Goal: Task Accomplishment & Management: Use online tool/utility

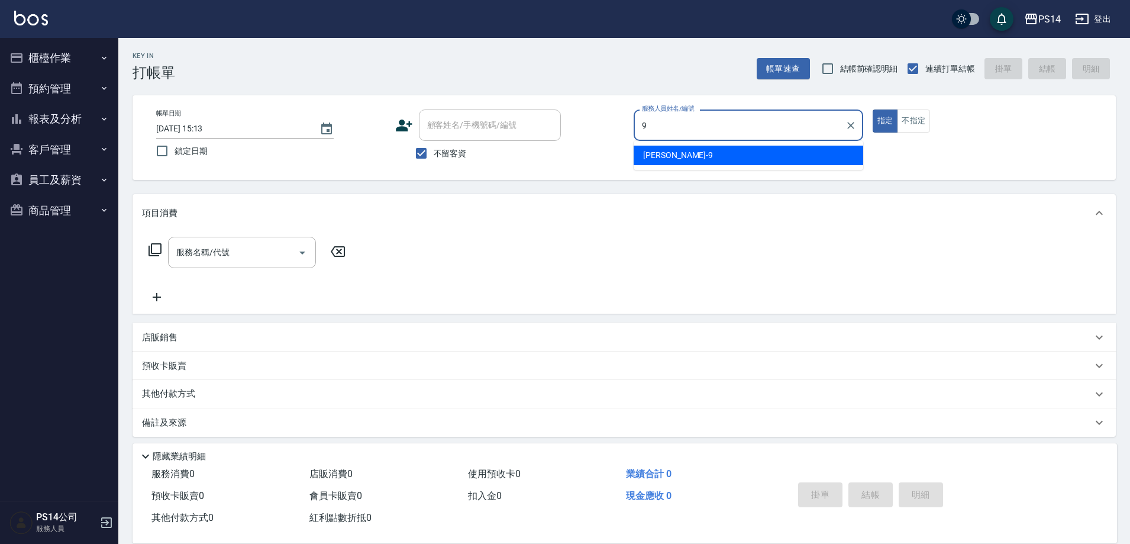
type input "[PERSON_NAME]-9"
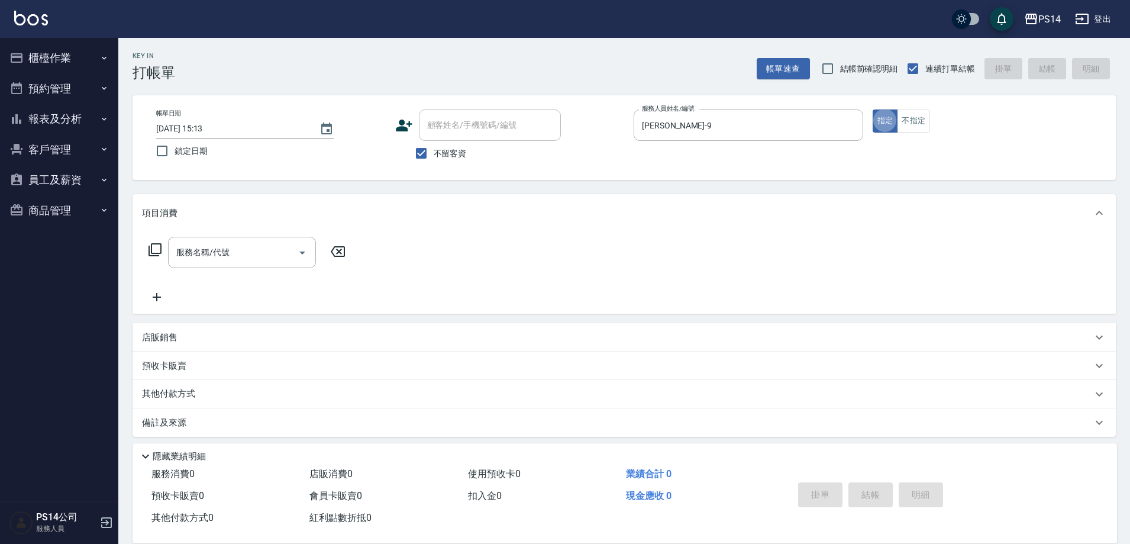
type button "true"
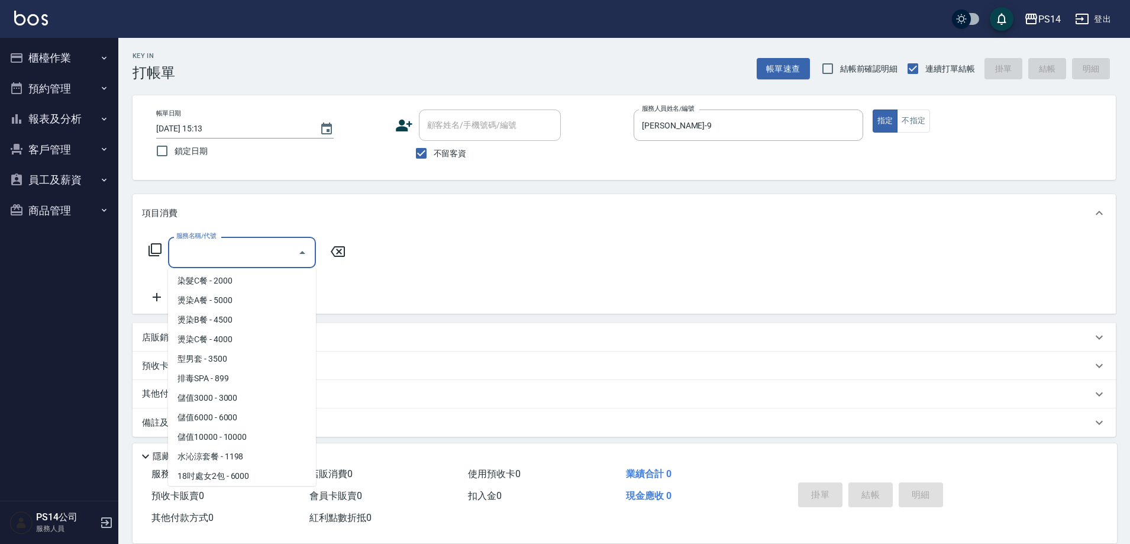
scroll to position [1251, 0]
type input "水沁涼套餐(5699)"
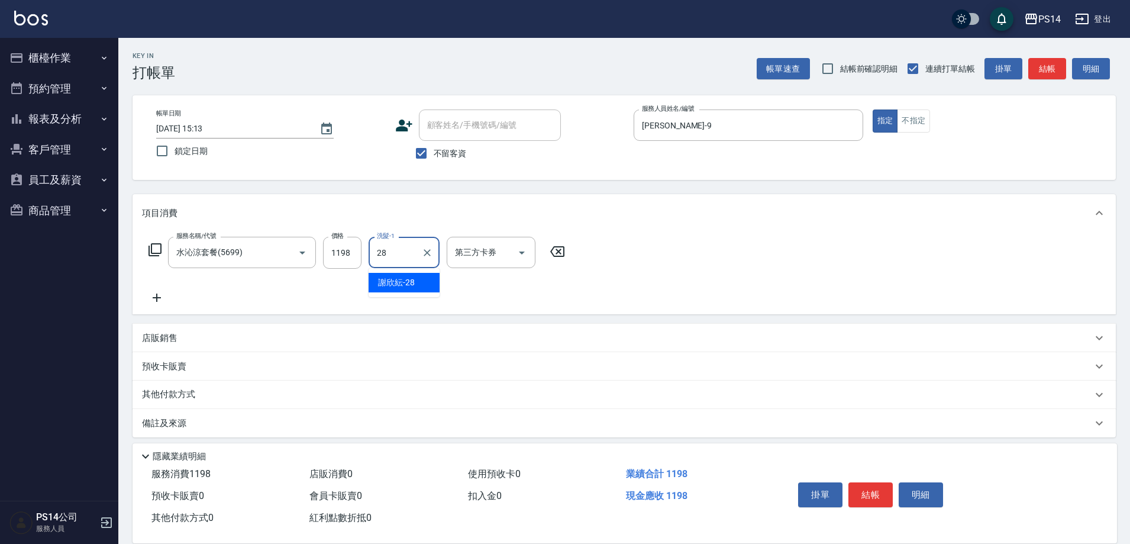
type input "謝欣紜-28"
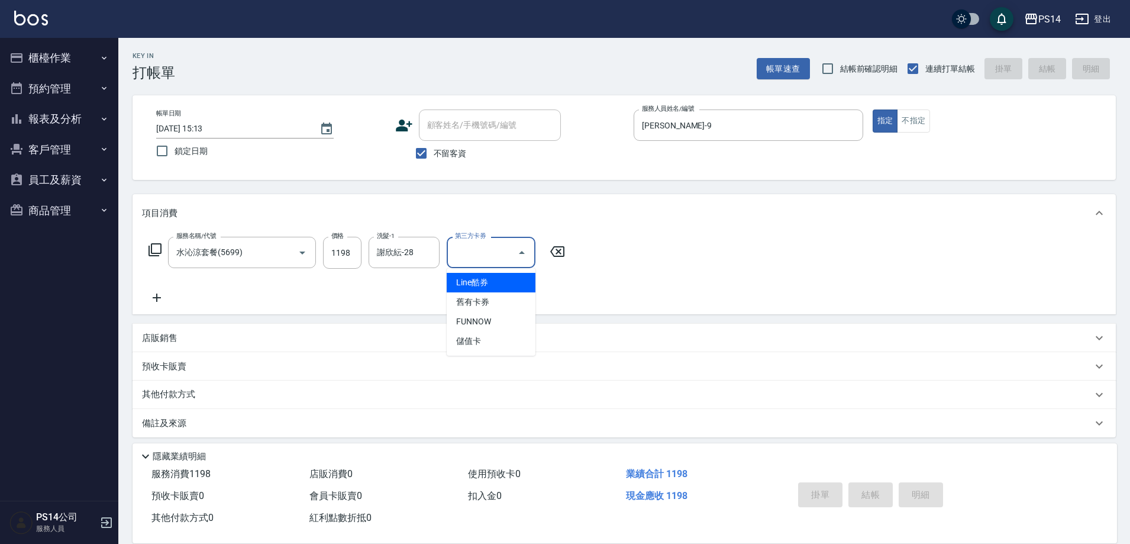
type input "Line酷券"
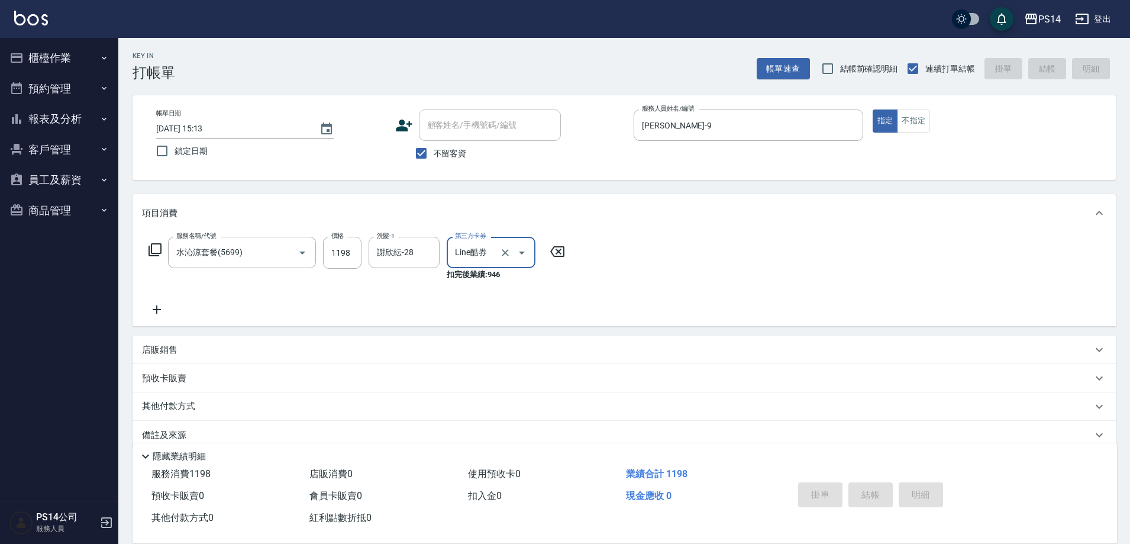
type input "[DATE] 16:54"
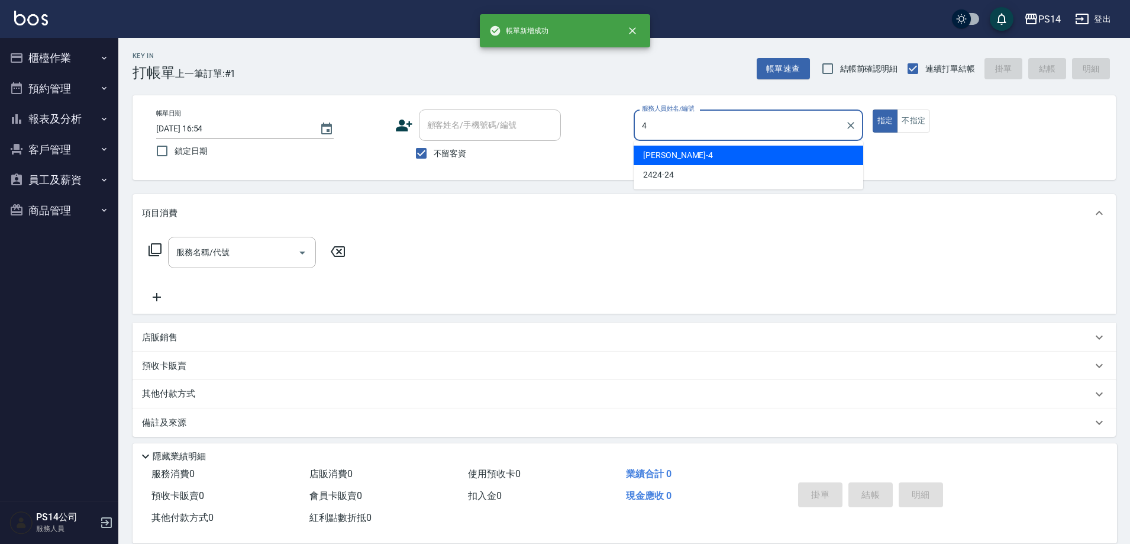
type input "[PERSON_NAME]-4"
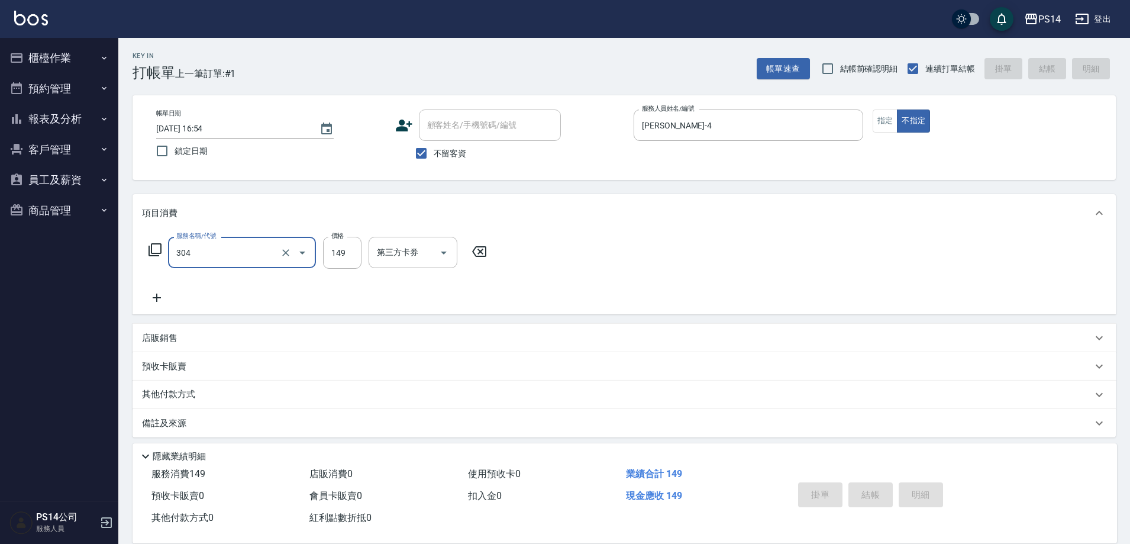
type input "304"
type input "[DATE] 16:55"
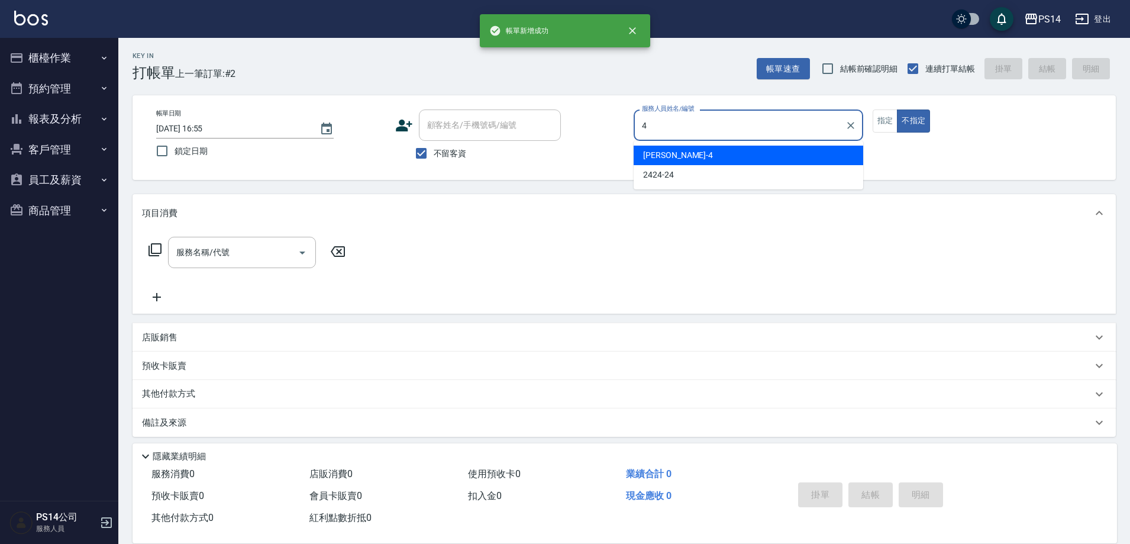
type input "[PERSON_NAME]-4"
type button "false"
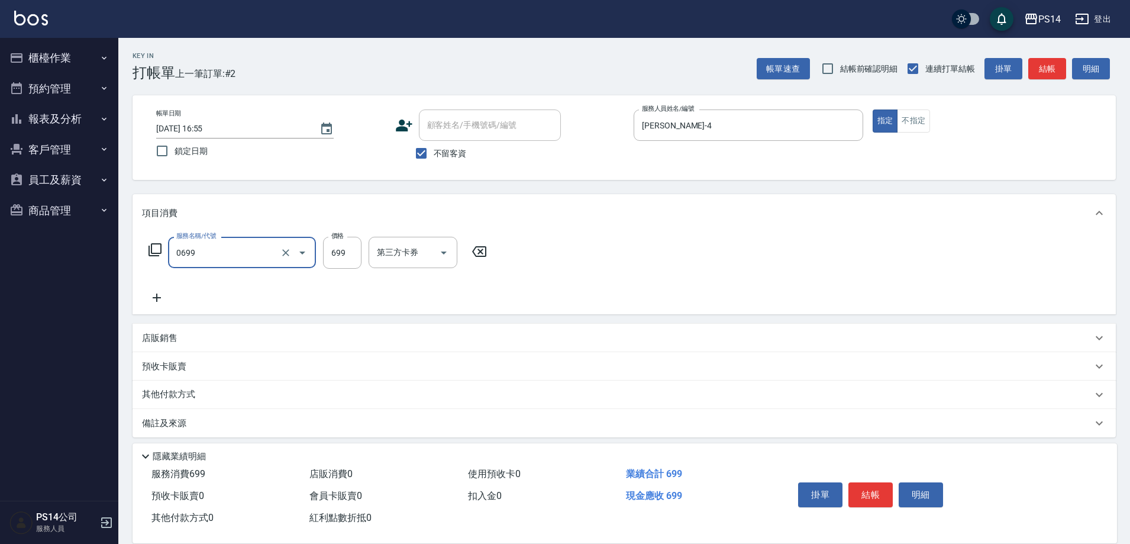
type input "精油SPA(0699)"
type input "謝欣紜-28"
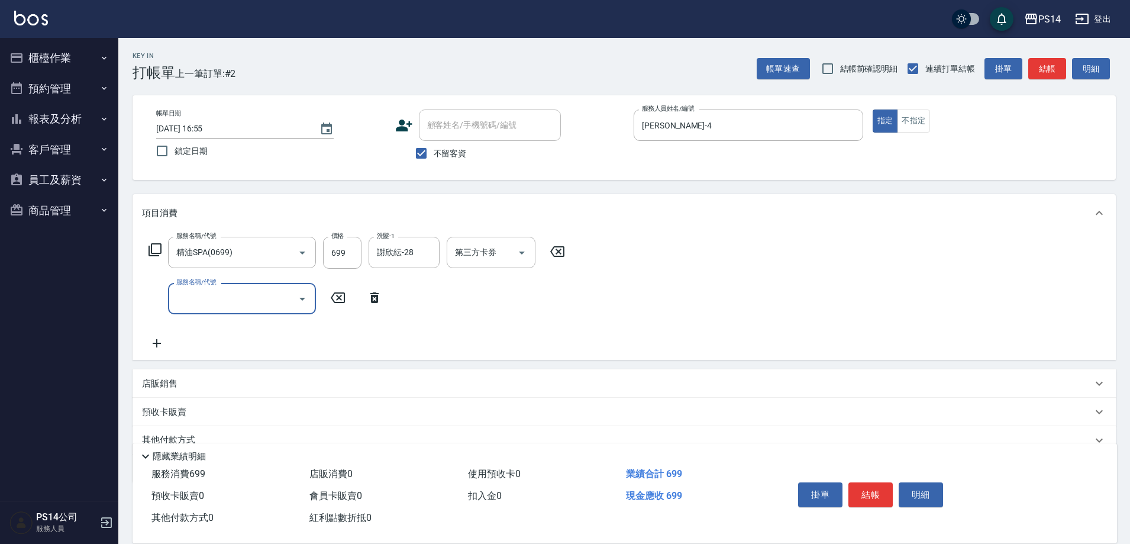
type input "3"
type input "染髮(501)"
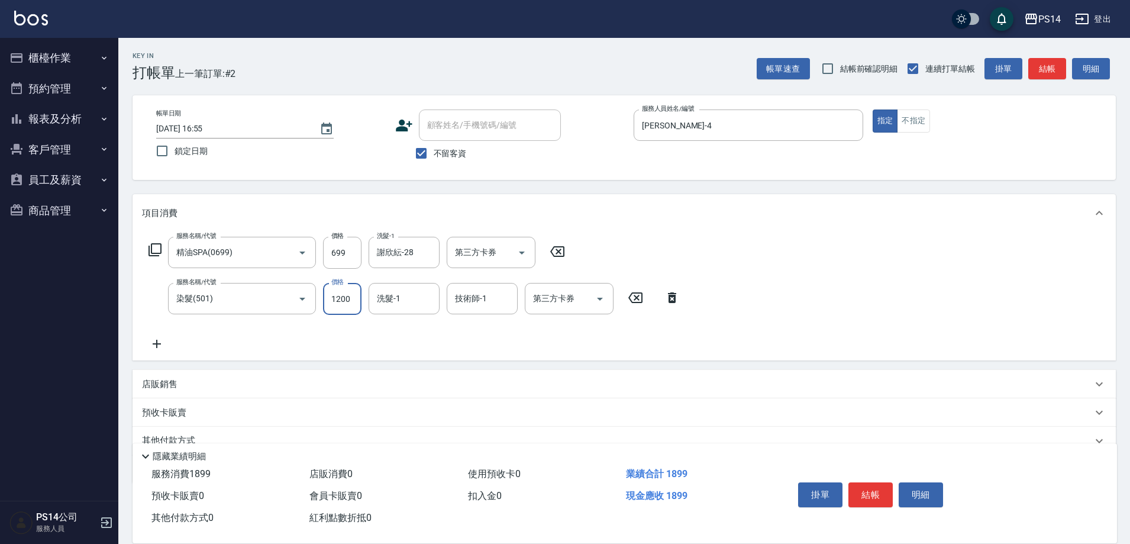
type input "1200"
type input "謝欣紜-28"
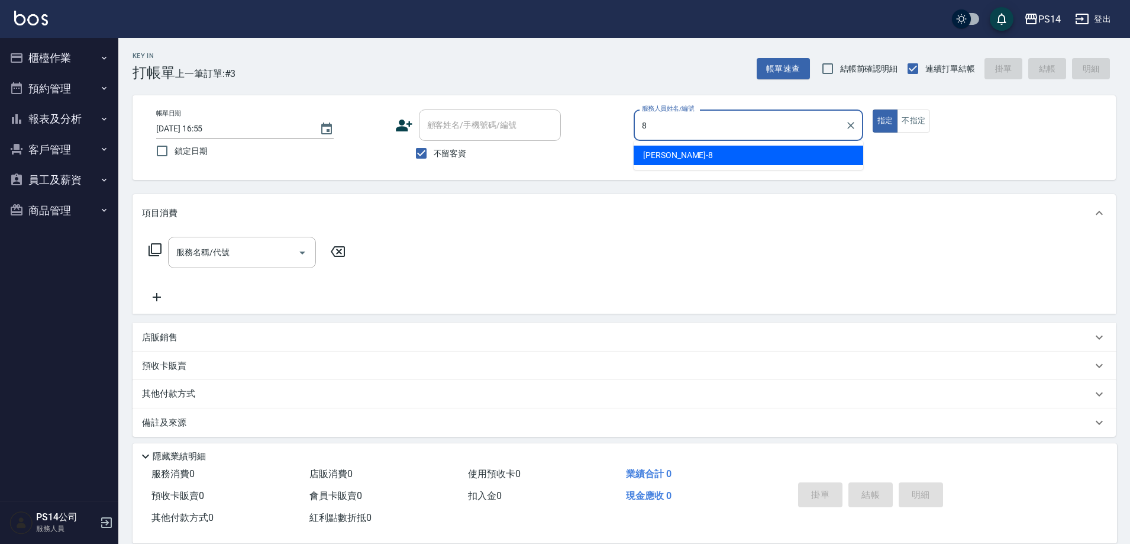
type input "[PERSON_NAME]-8"
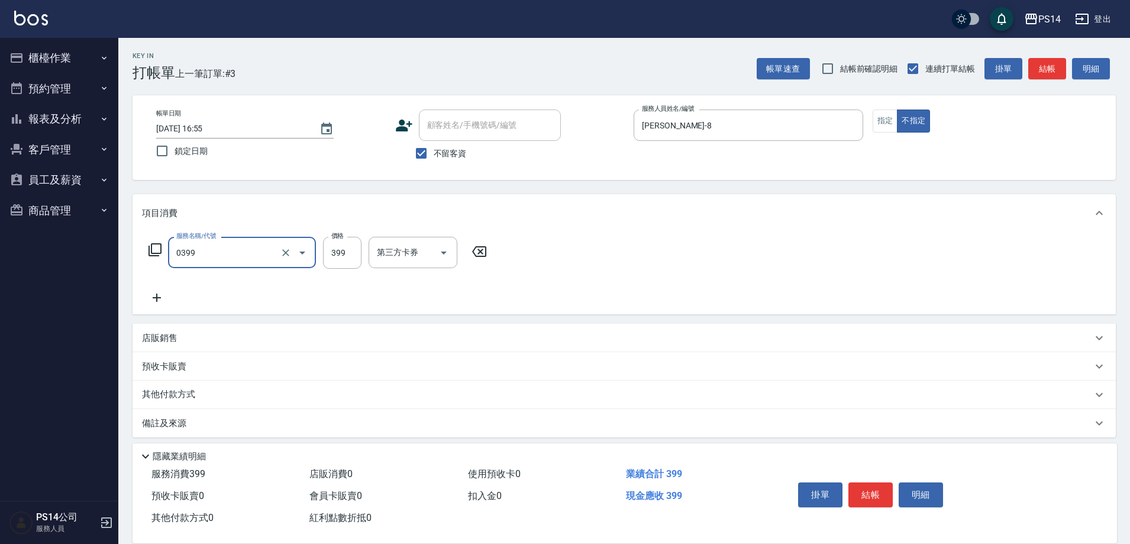
type input "海鹽399(0399)"
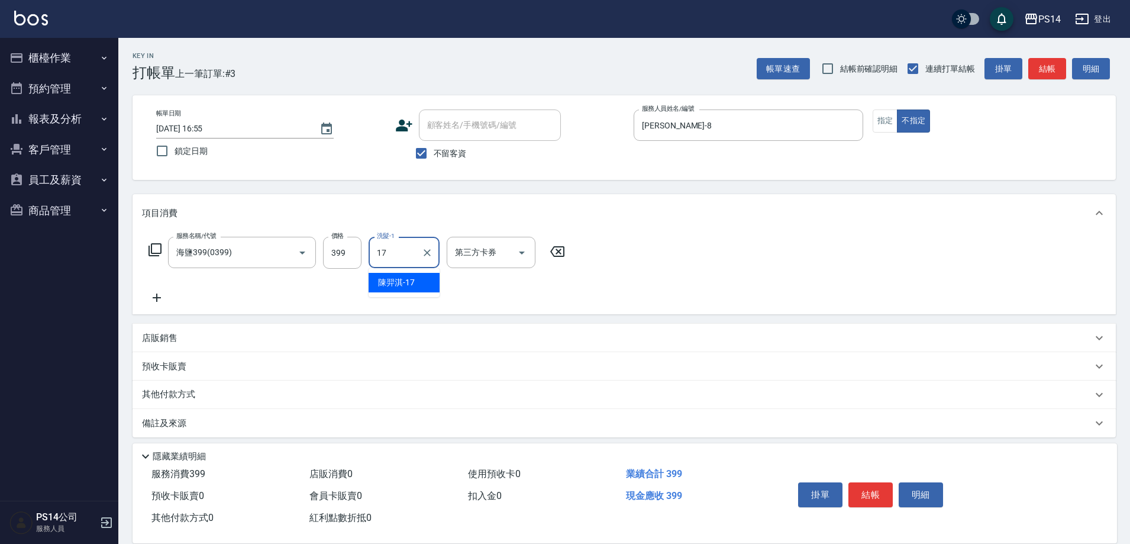
type input "陳羿淇-17"
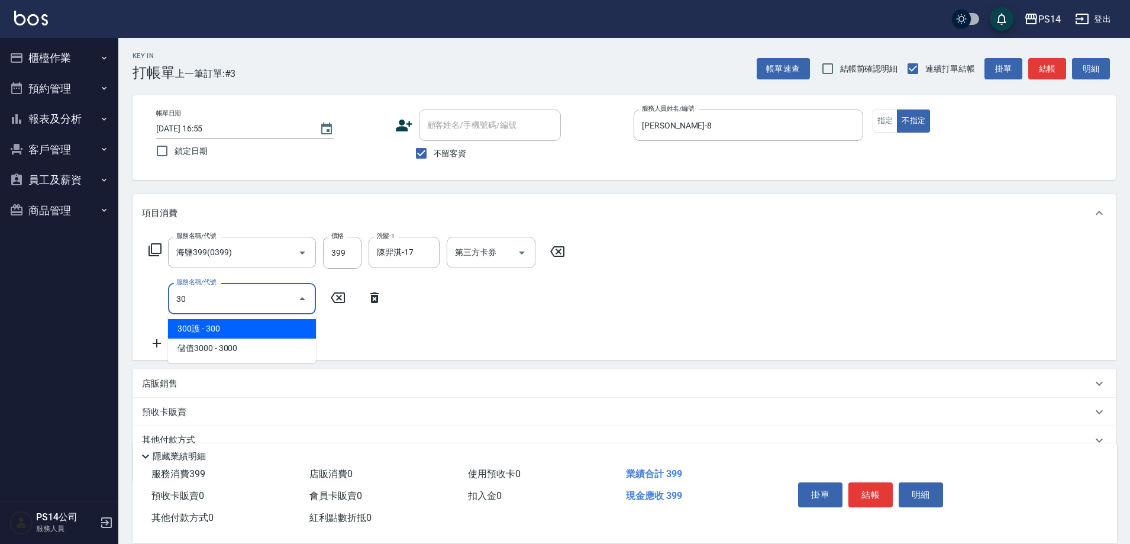
type input "304"
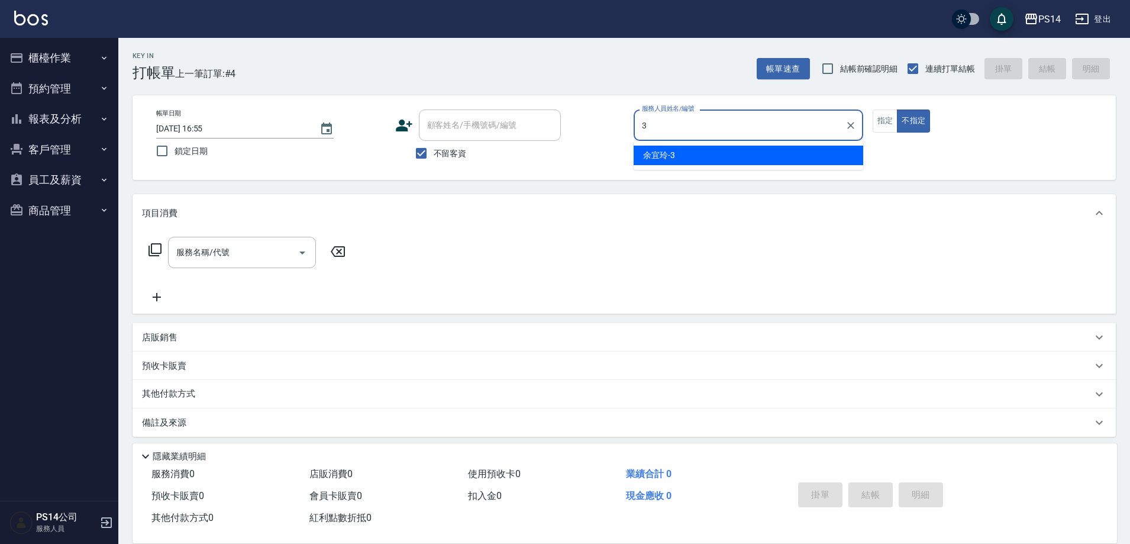
type input "[PERSON_NAME]-3"
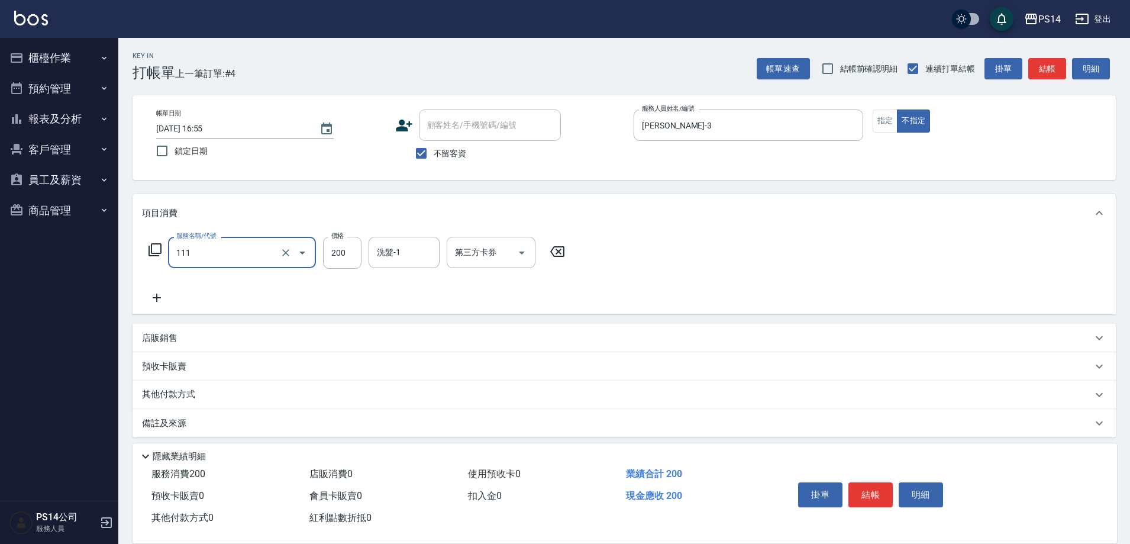
type input "200(111)"
type input "[PERSON_NAME]-11"
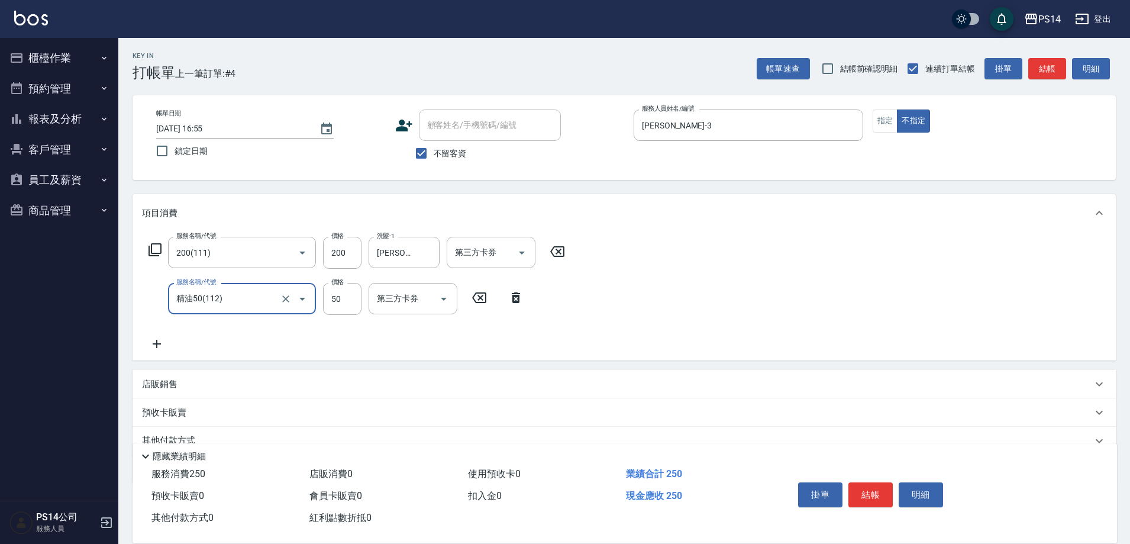
type input "精油50(112)"
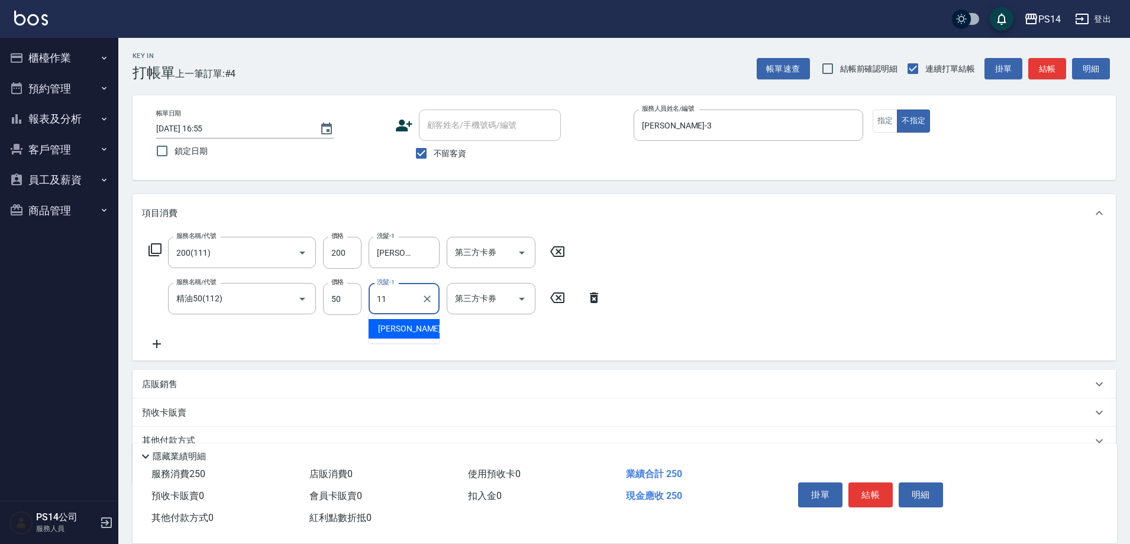
type input "[PERSON_NAME]-11"
click at [422, 296] on icon "Clear" at bounding box center [427, 299] width 12 height 12
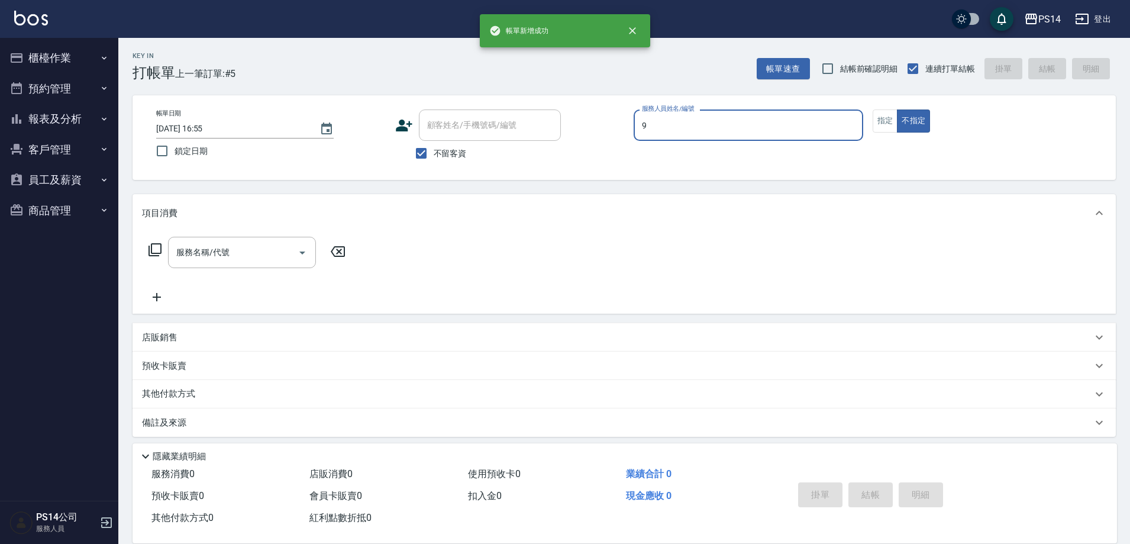
type input "[PERSON_NAME]-9"
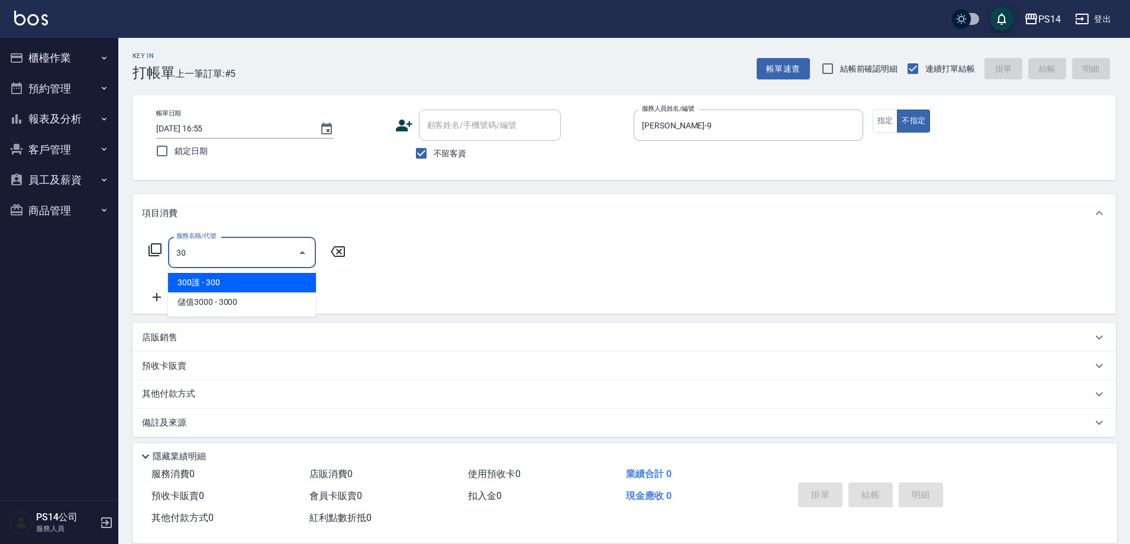
type input "3"
type input "200(111)"
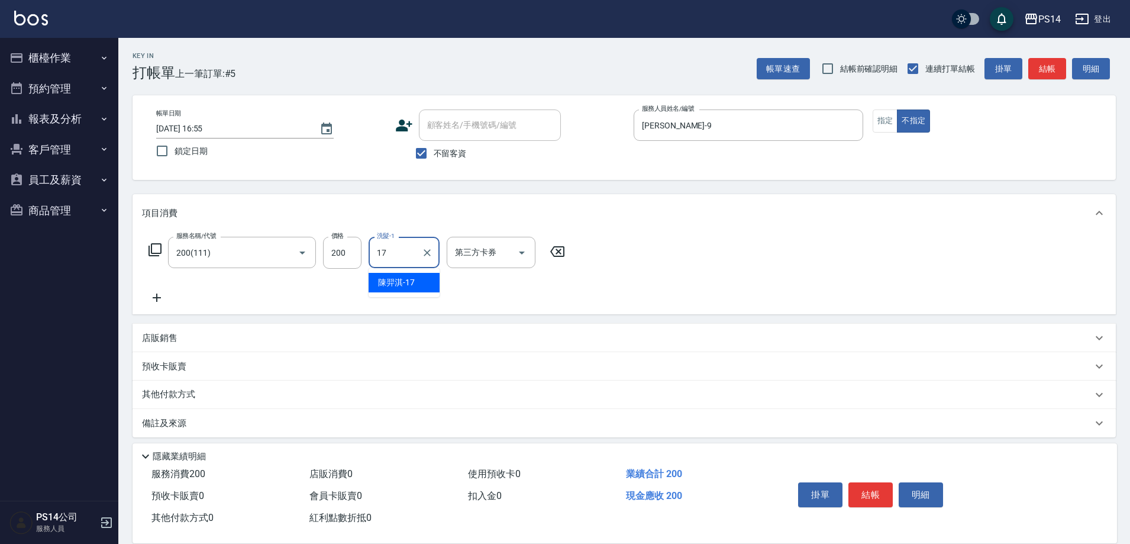
type input "陳羿淇-17"
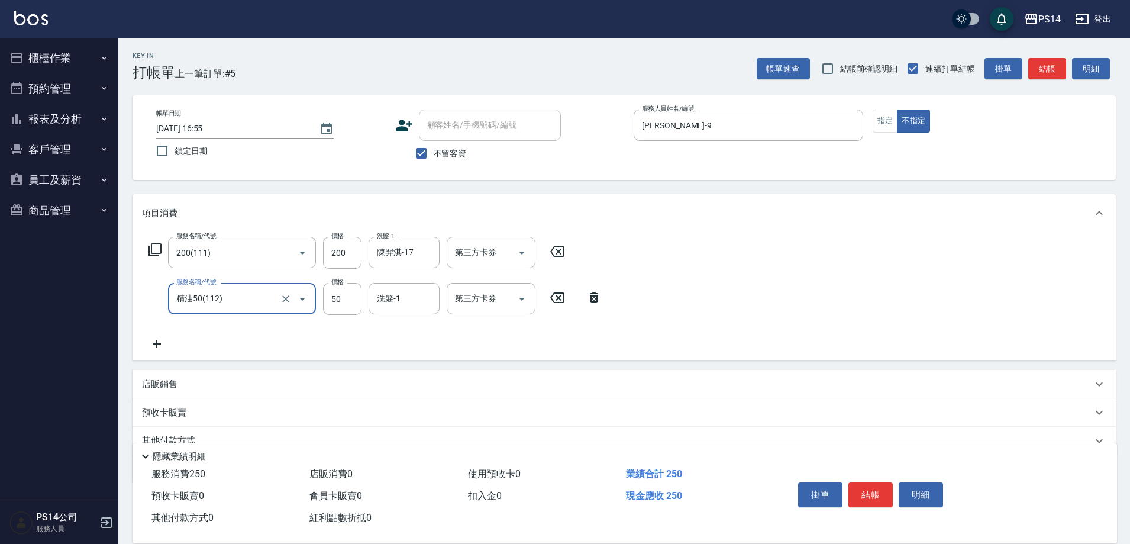
type input "精油50(112)"
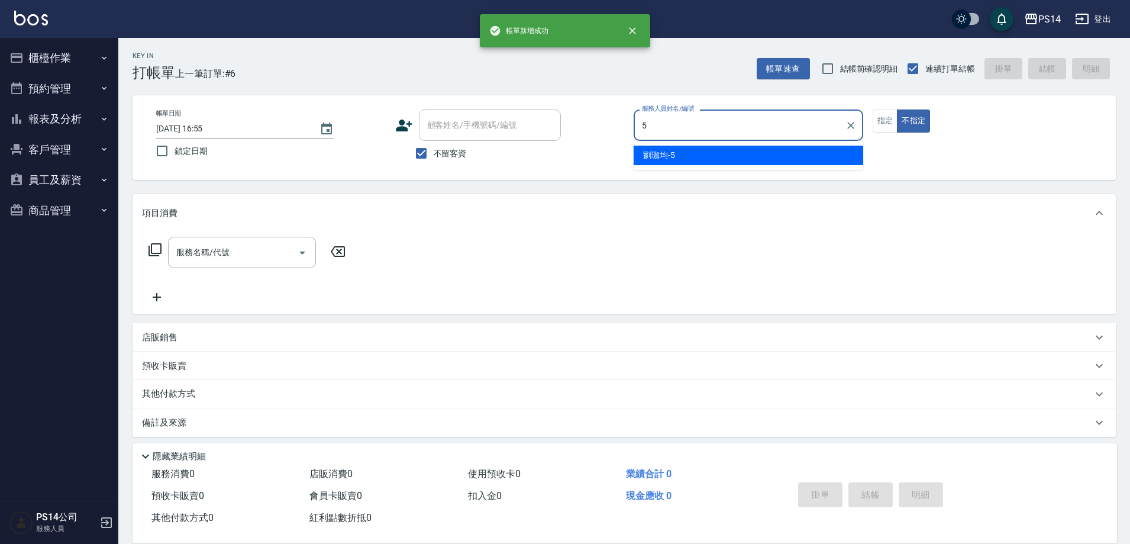
type input "劉珈均-5"
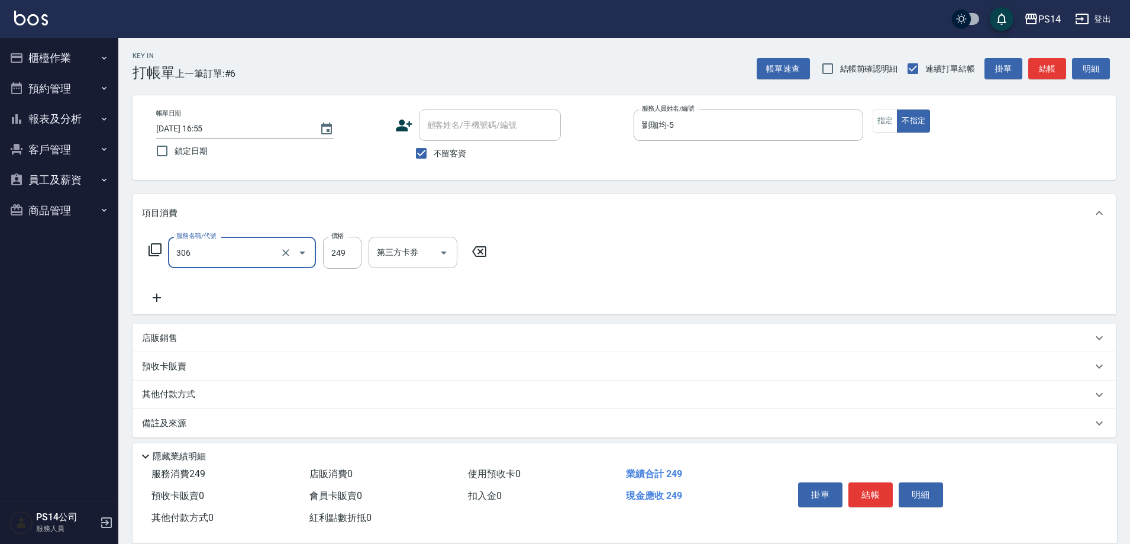
type input "剪髮(306)"
type input "陳羿淇-17"
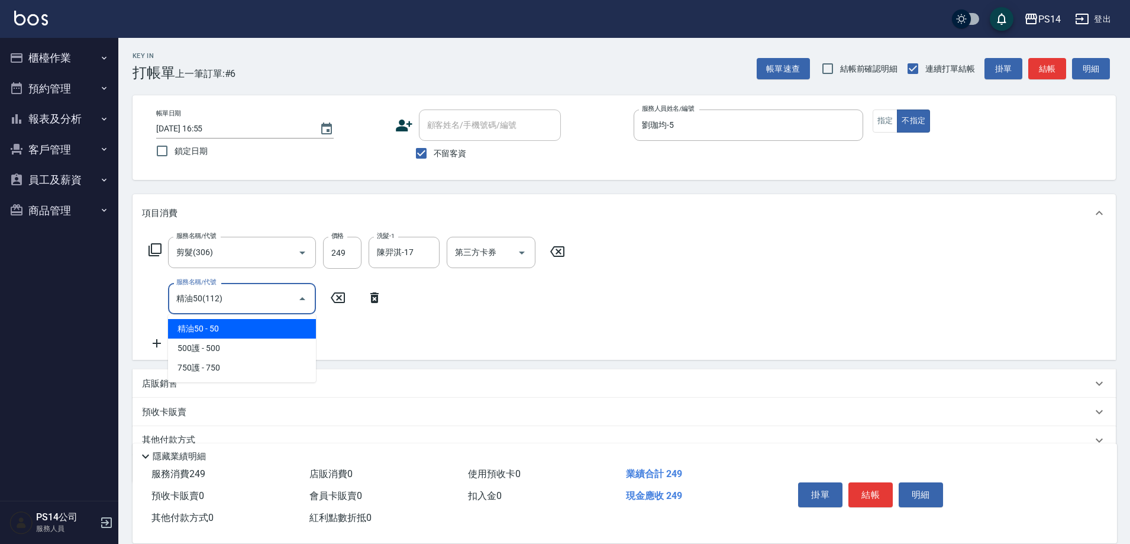
type input "精油50(112)"
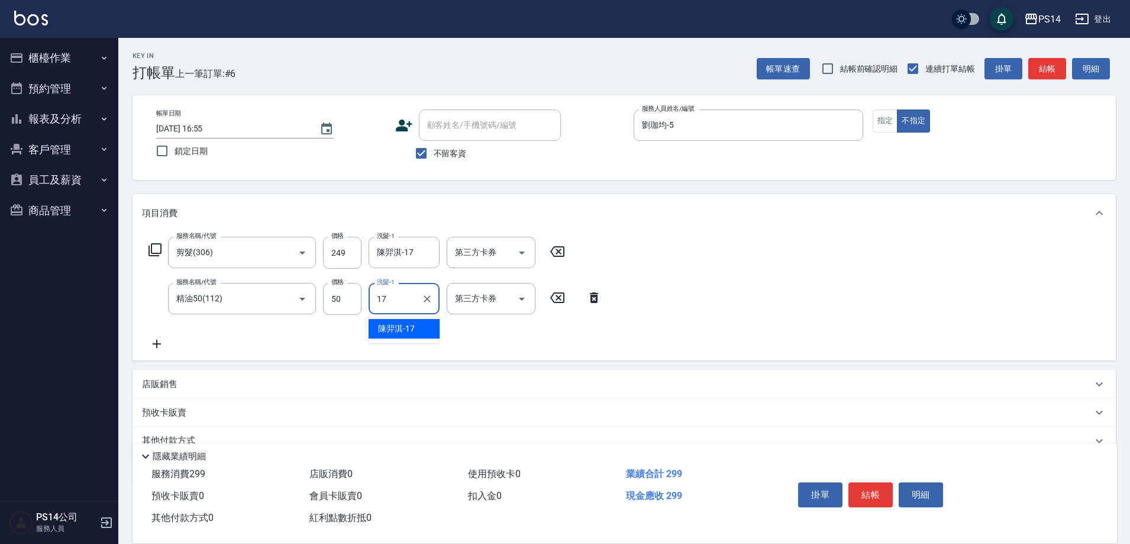
type input "陳羿淇-17"
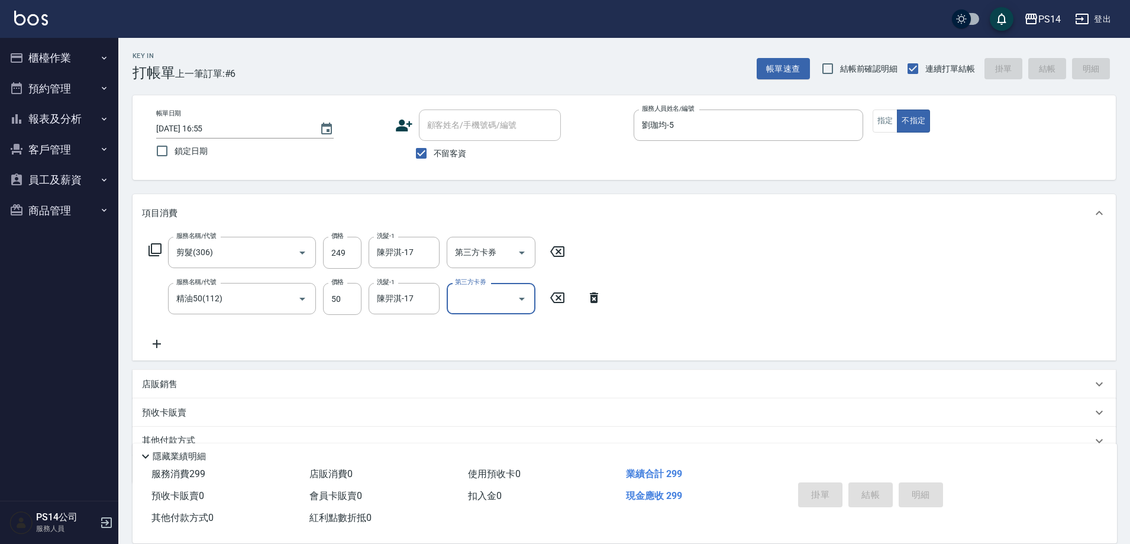
type input "[DATE] 16:56"
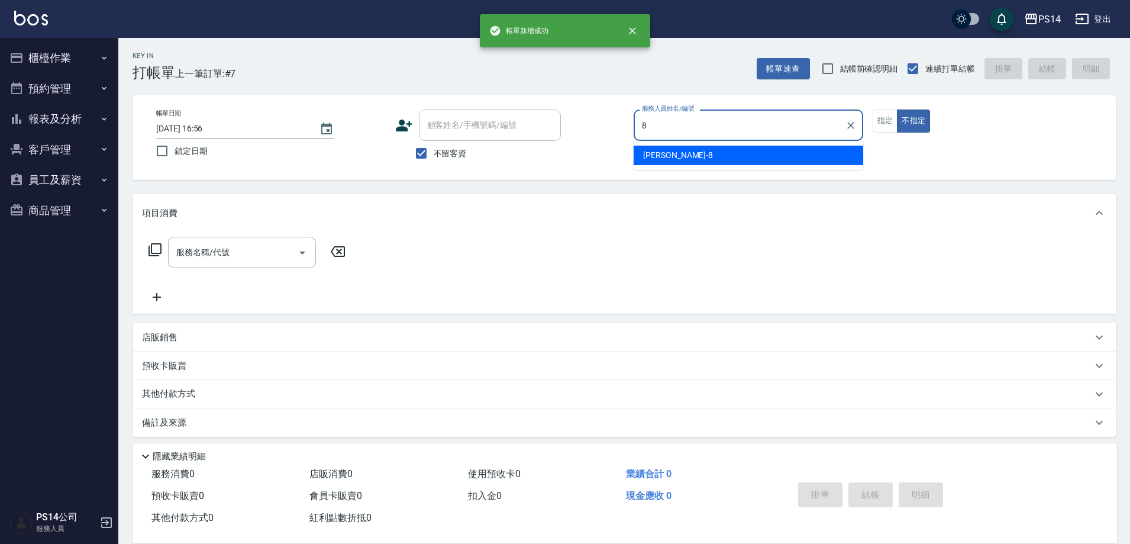
type input "[PERSON_NAME]-8"
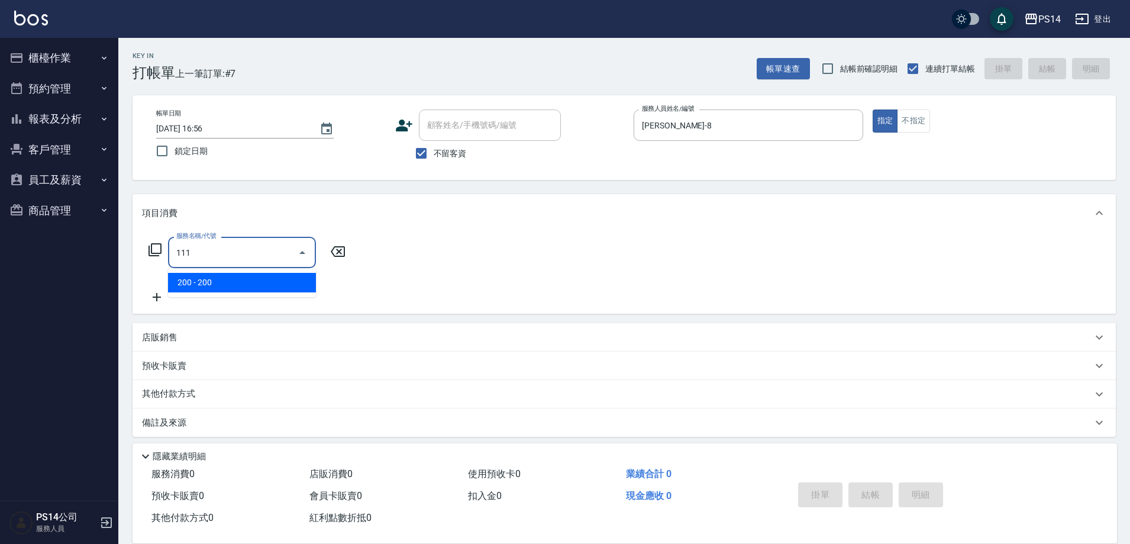
type input "200(111)"
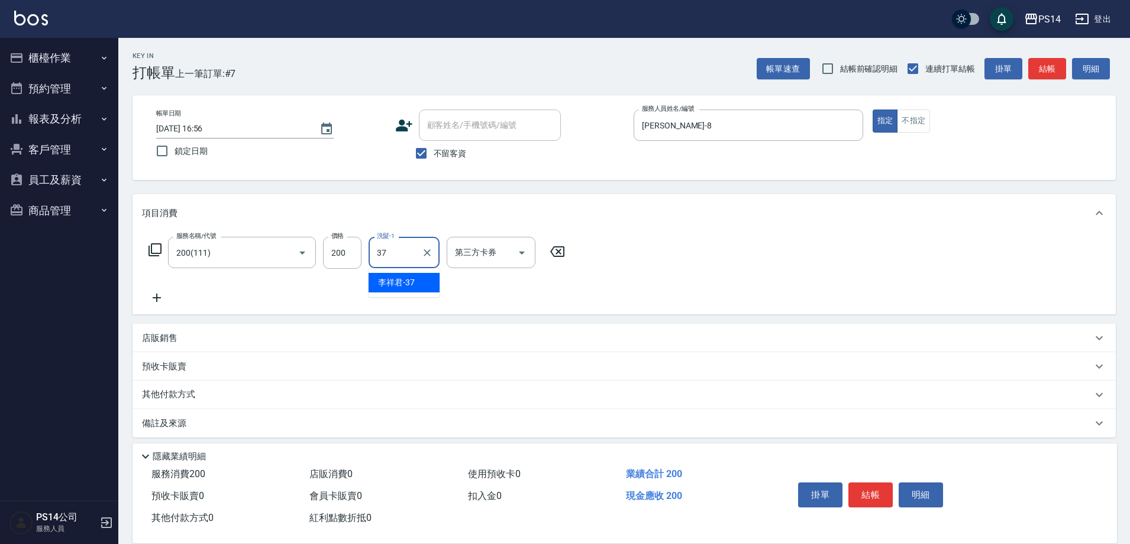
type input "李祥君 -37"
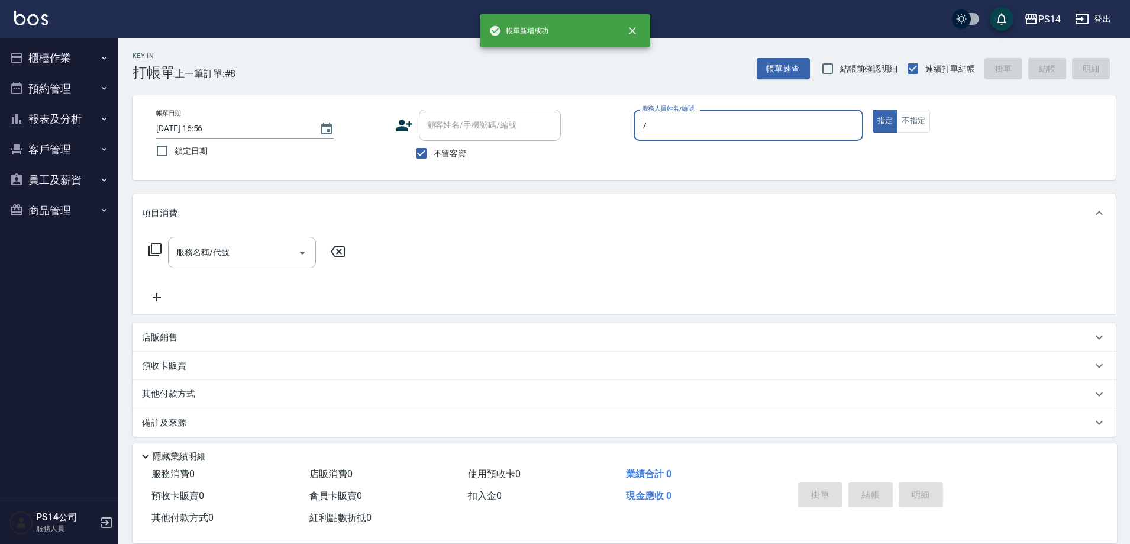
type input "[PERSON_NAME]-7"
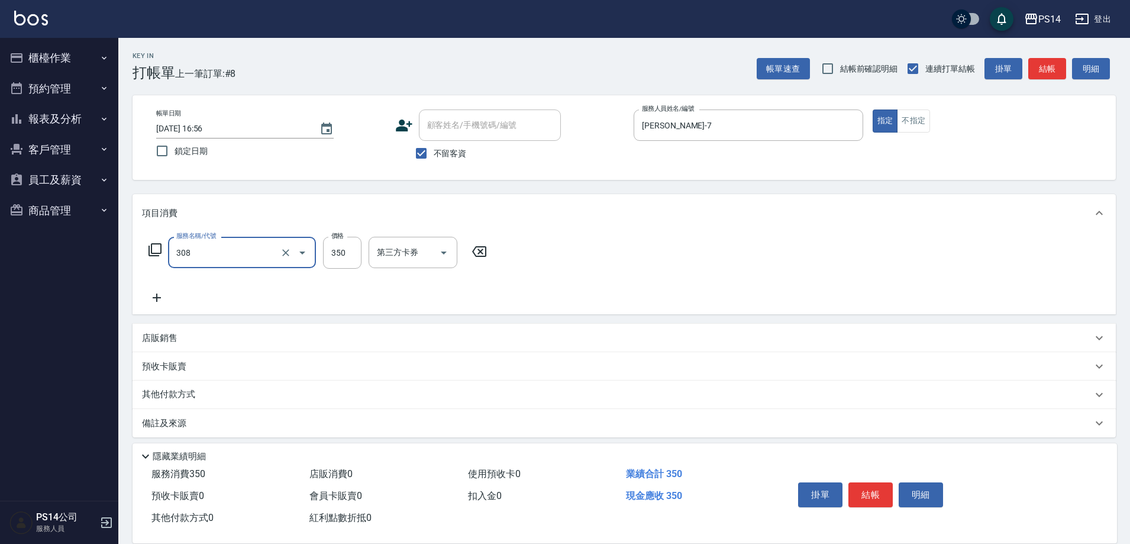
type input "洗+剪(308)"
type input "顏誼婷-26"
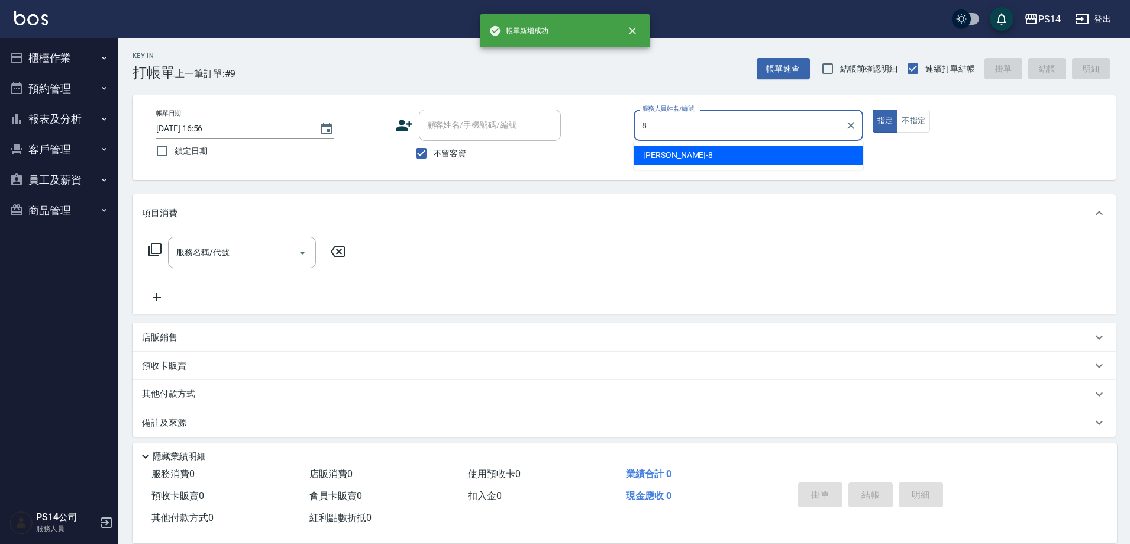
type input "[PERSON_NAME]-8"
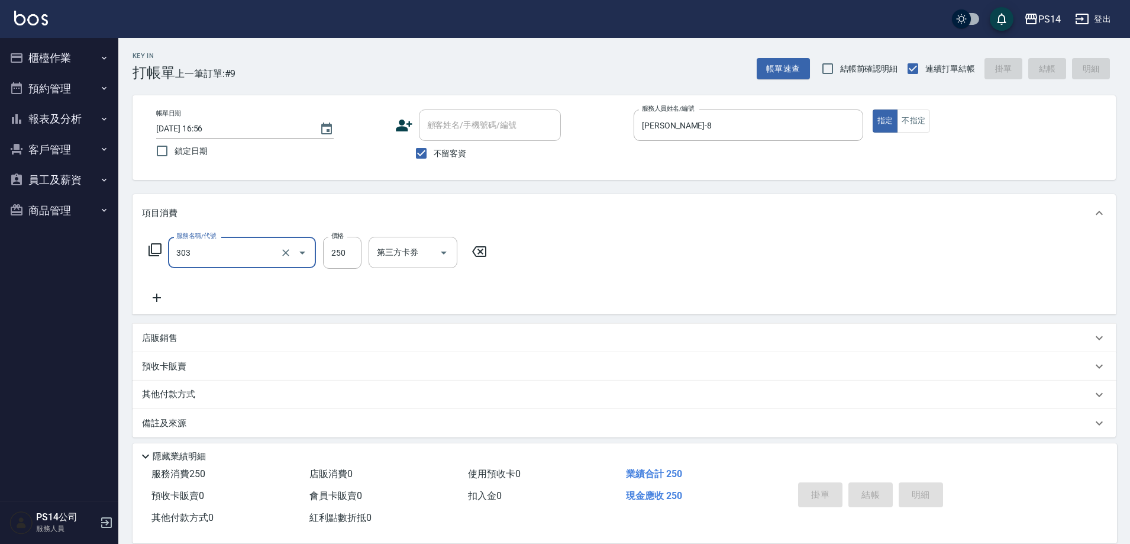
type input "303"
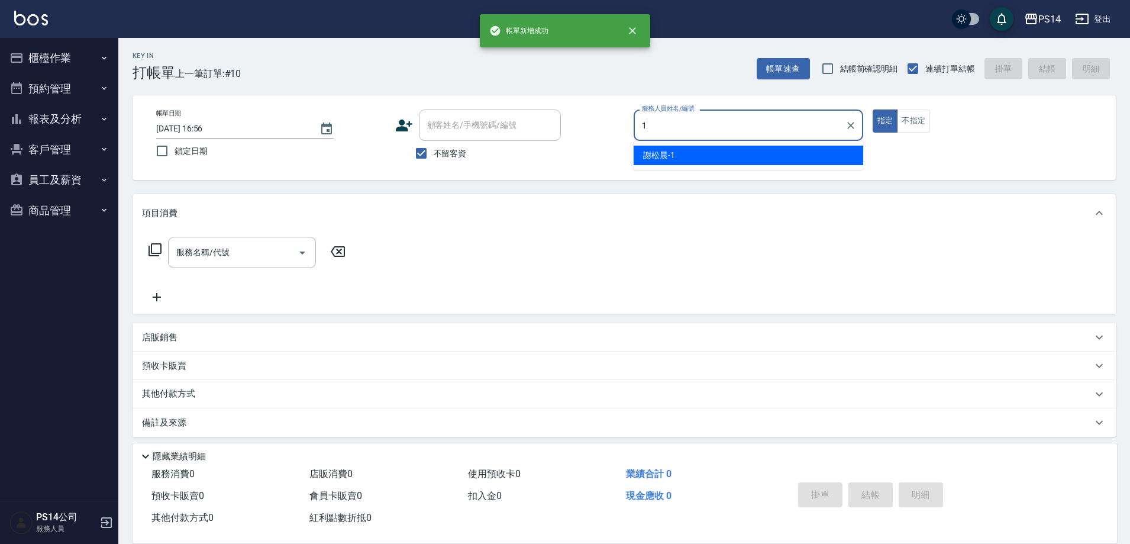
type input "謝松晨-1"
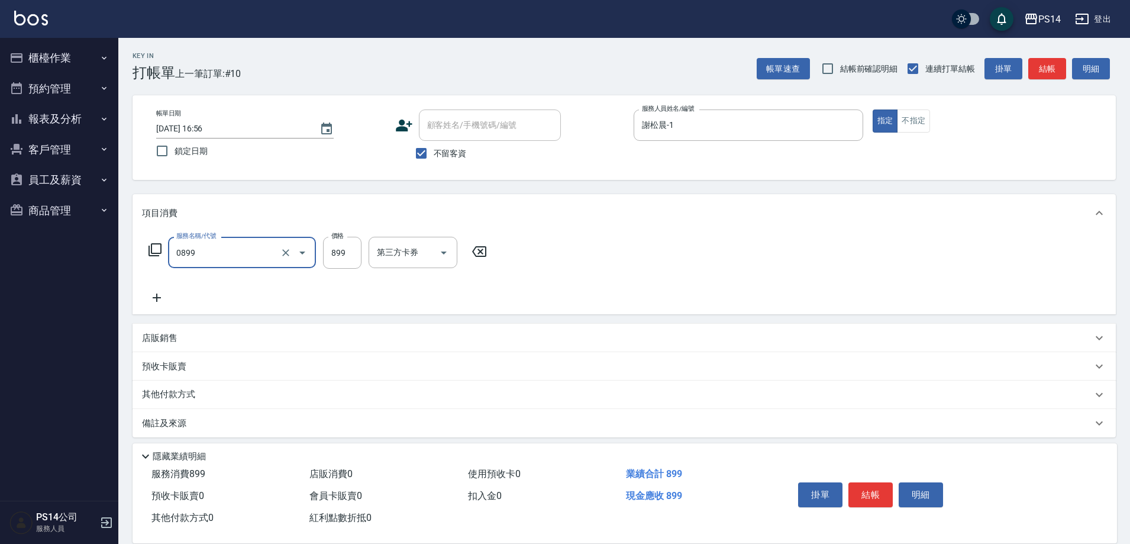
type input "排毒SPA(0899)"
type input "陳羿淇-17"
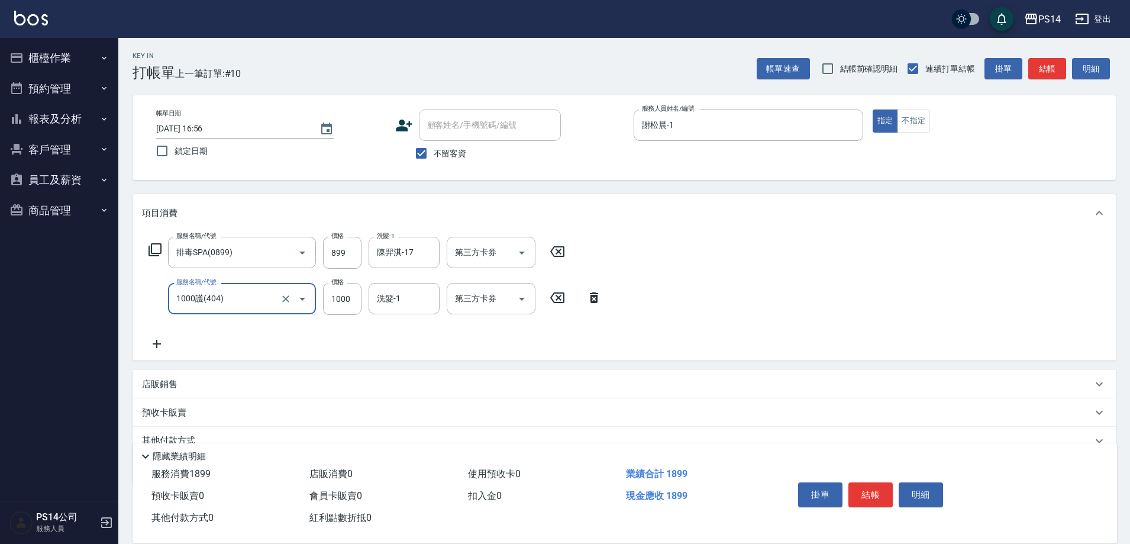
type input "1000護(404)"
type input "陳羿淇-17"
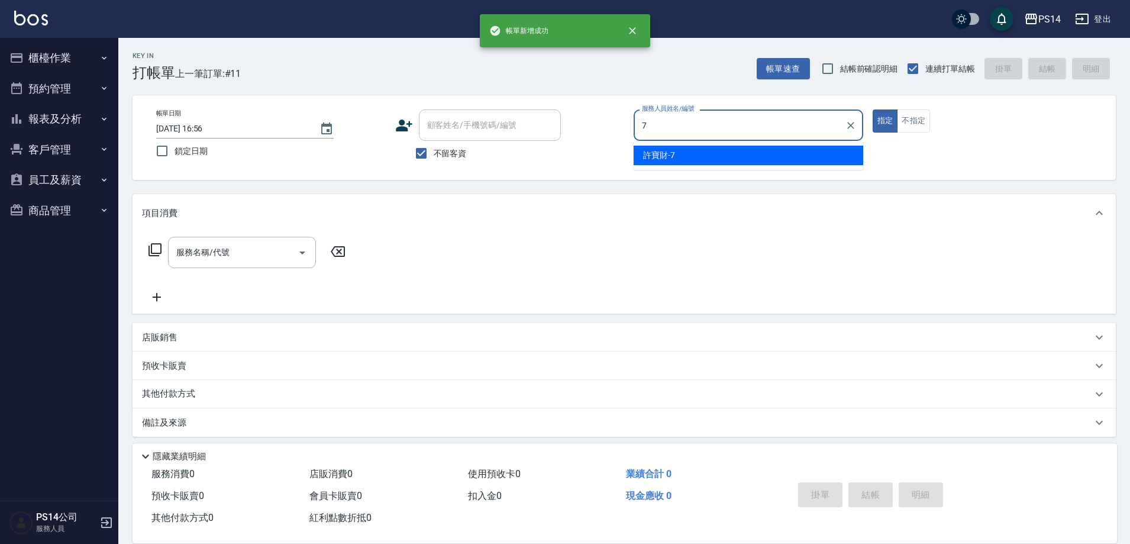
type input "[PERSON_NAME]-7"
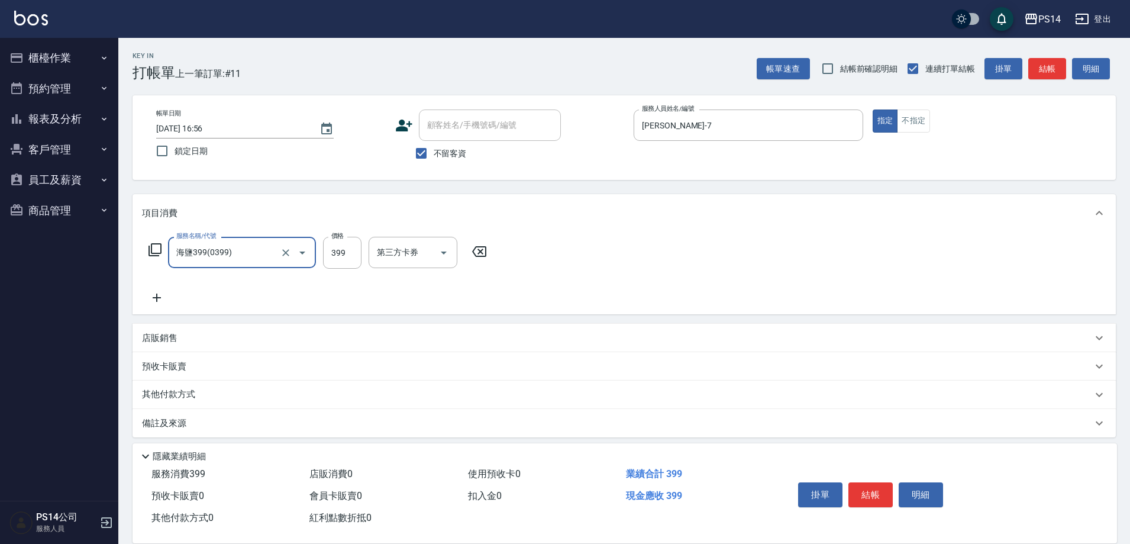
type input "0"
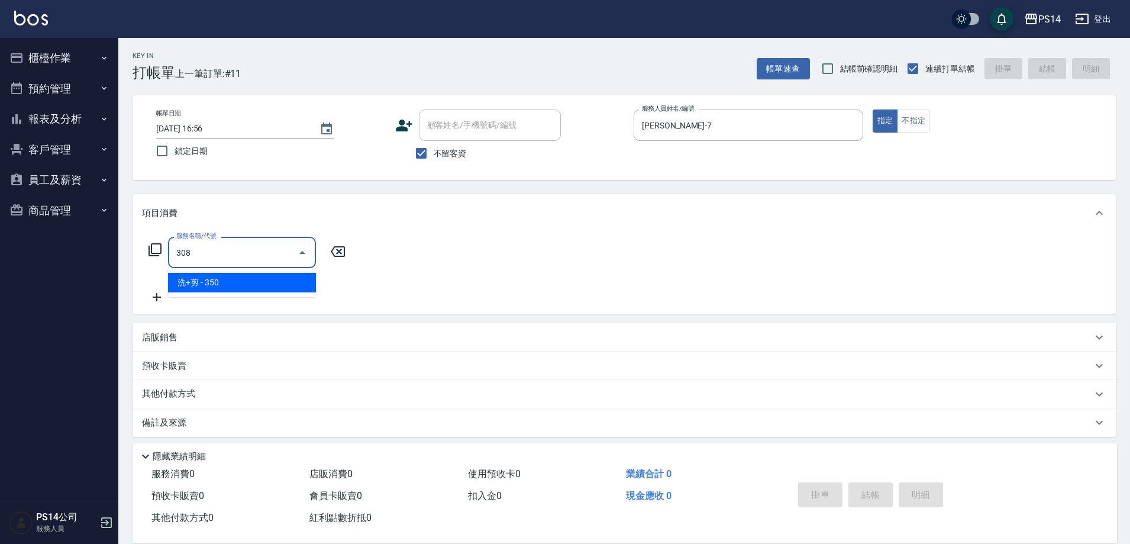
type input "洗+剪(308)"
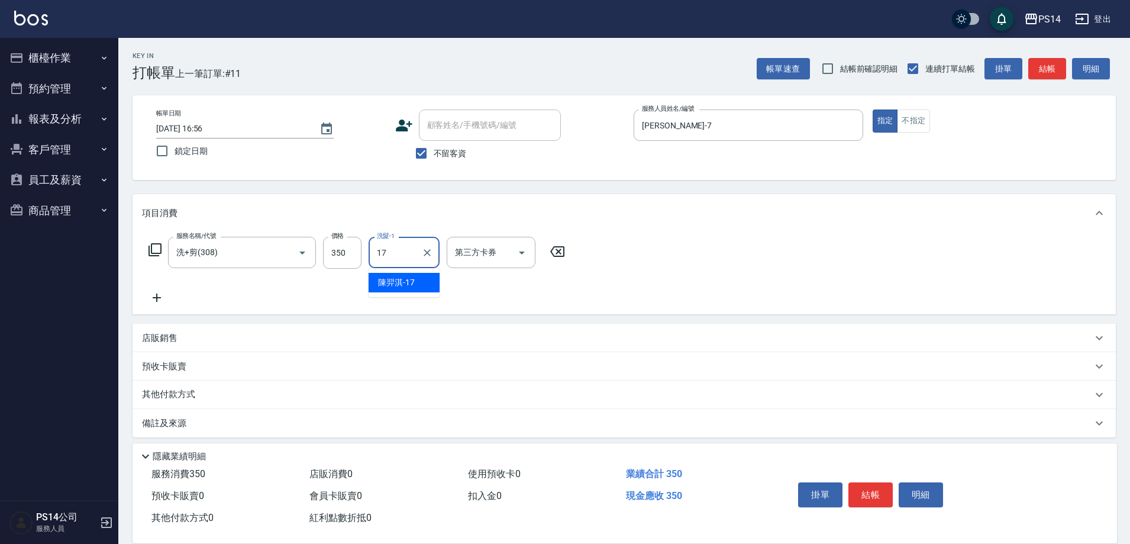
type input "陳羿淇-17"
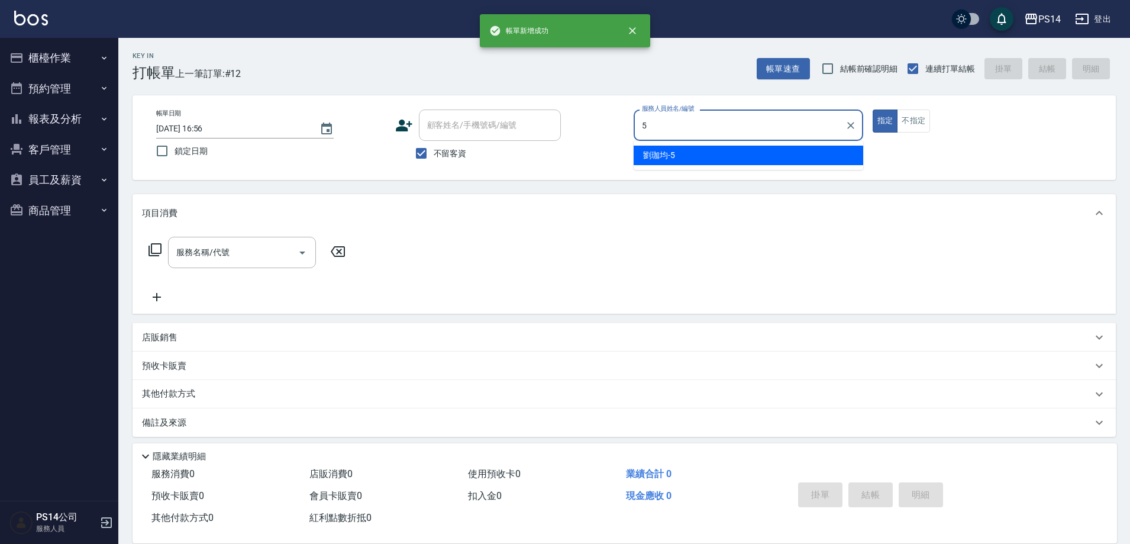
type input "劉珈均-5"
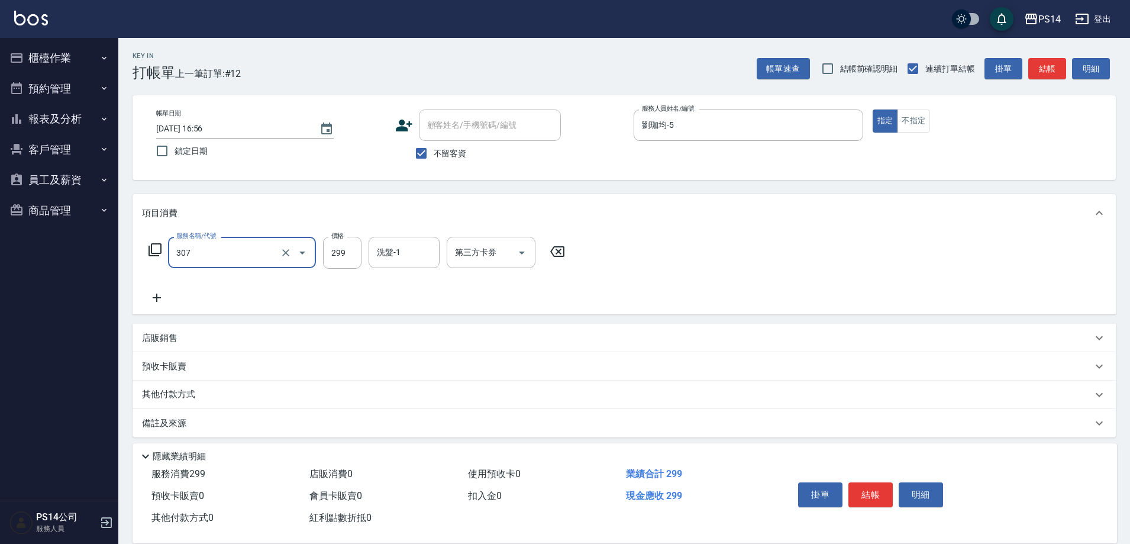
type input "剪髮(307)"
type input "[PERSON_NAME]-11"
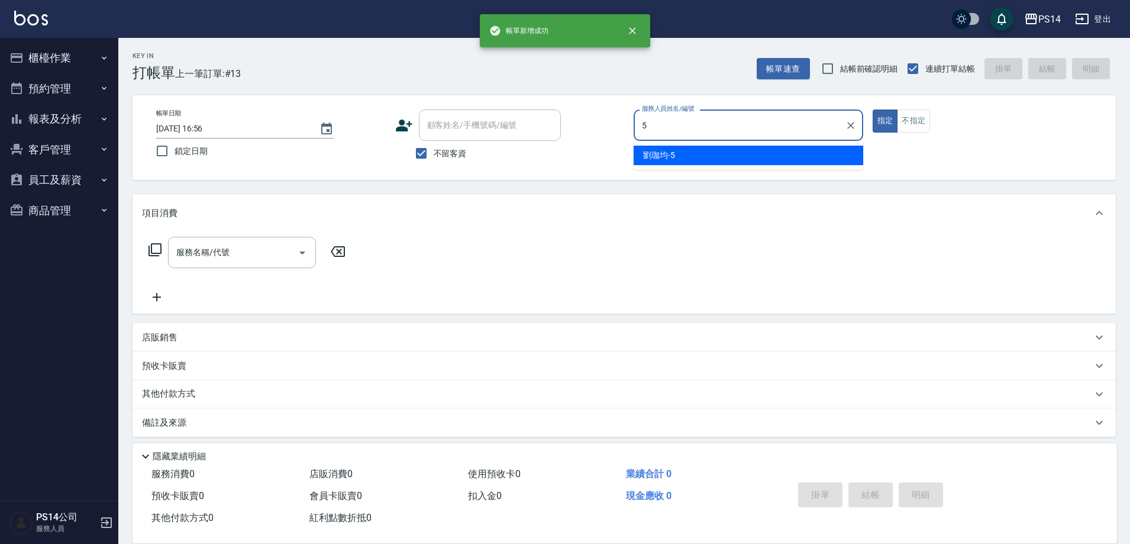
type input "劉珈均-5"
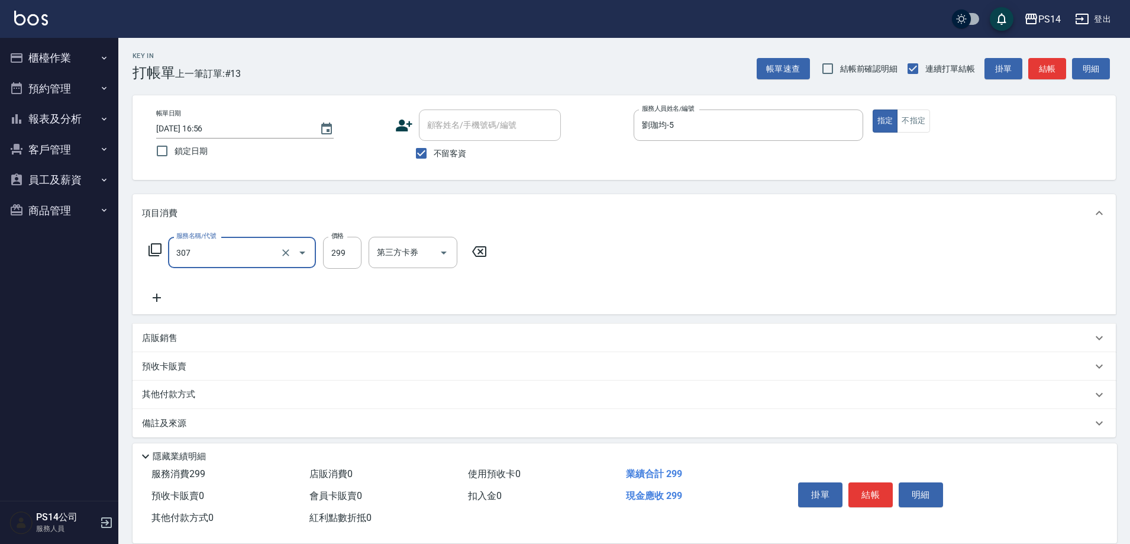
type input "剪髮(307)"
type input "顏誼婷-26"
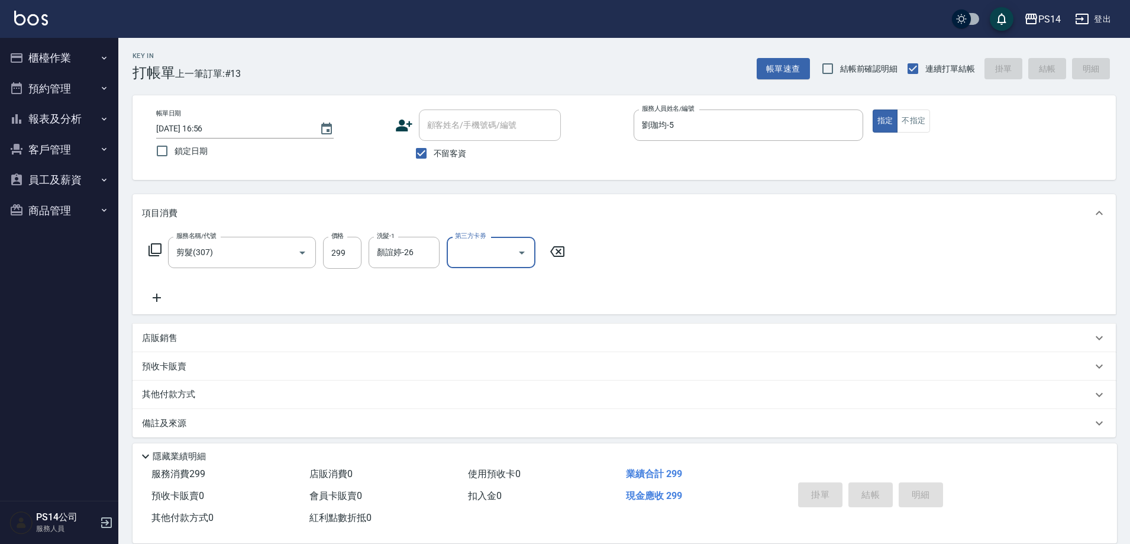
type input "[DATE] 16:57"
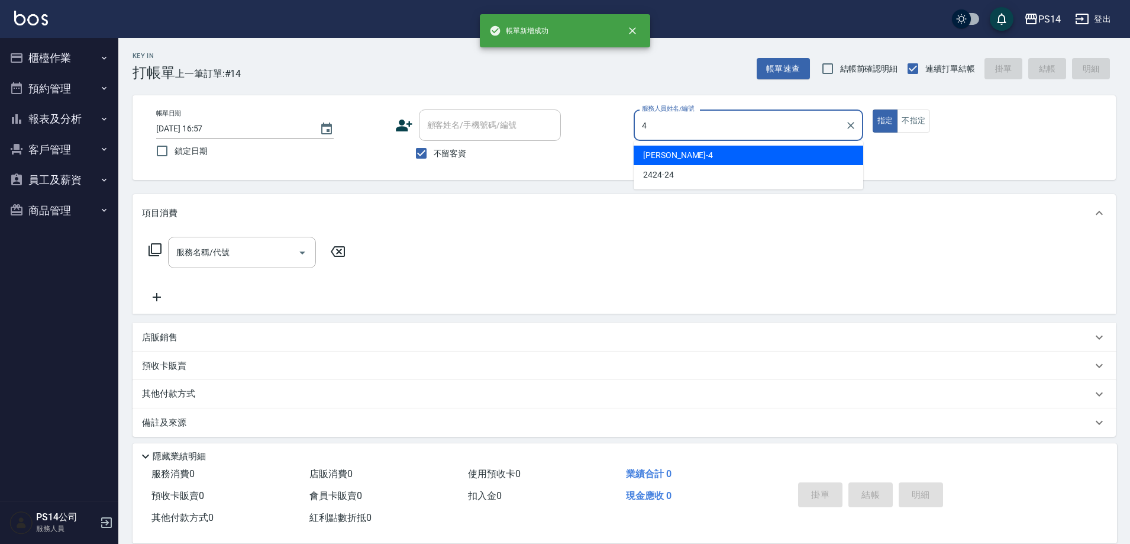
type input "[PERSON_NAME]-4"
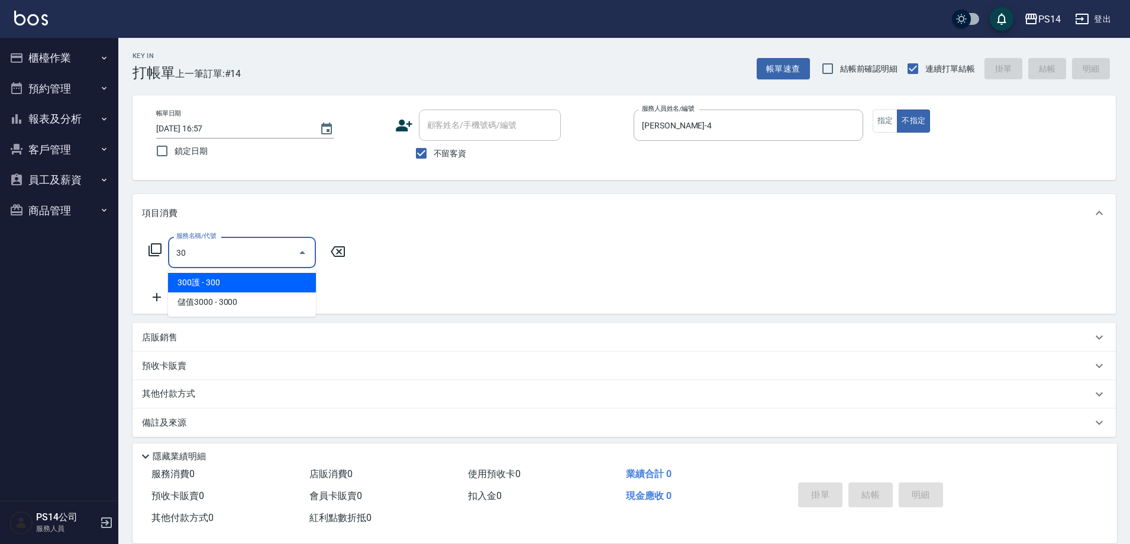
type input "3"
type input "精油SPA(0699)"
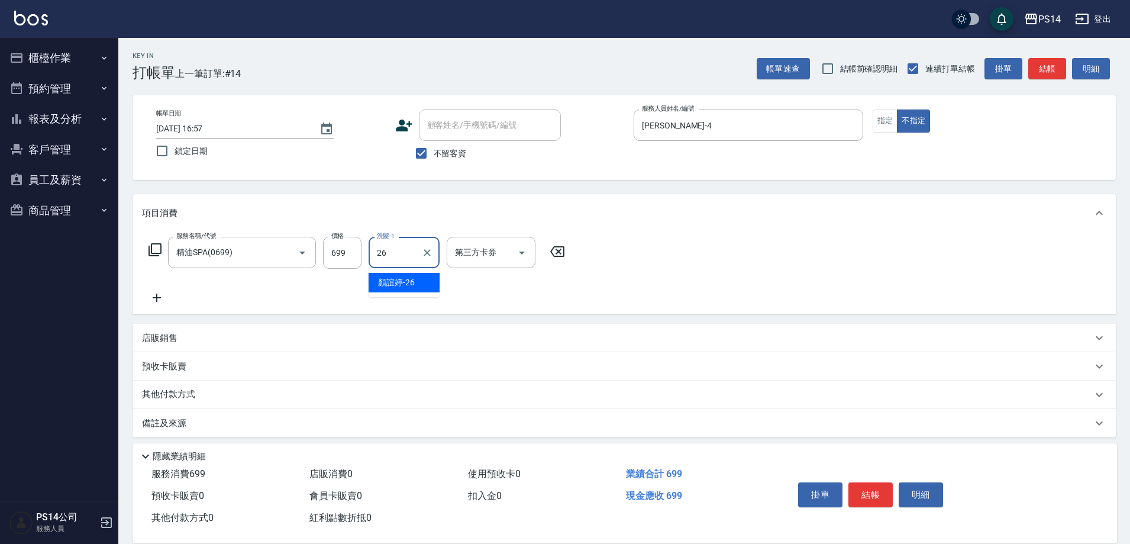
type input "顏誼婷-26"
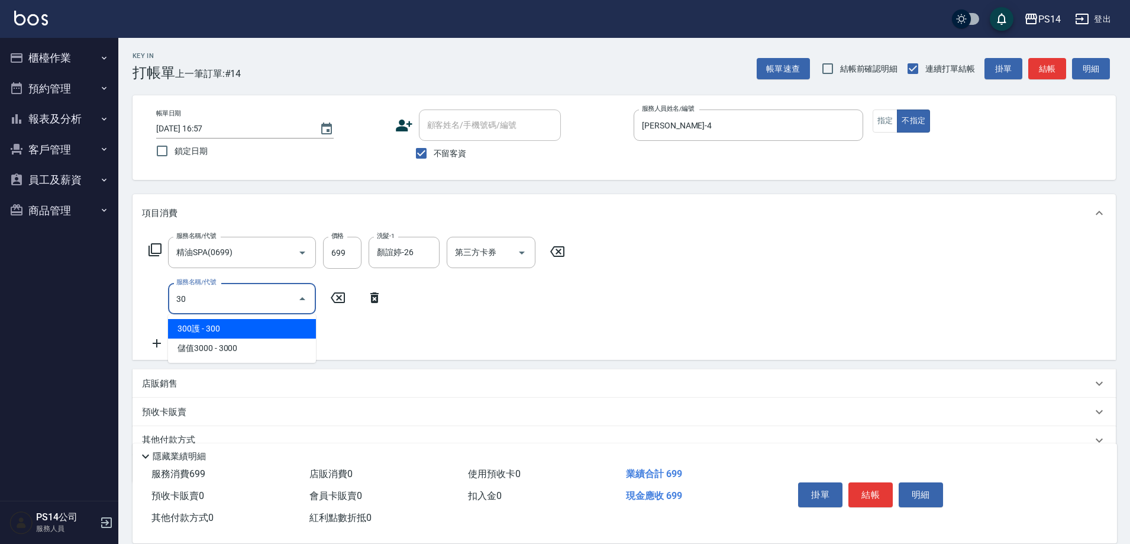
type input "304"
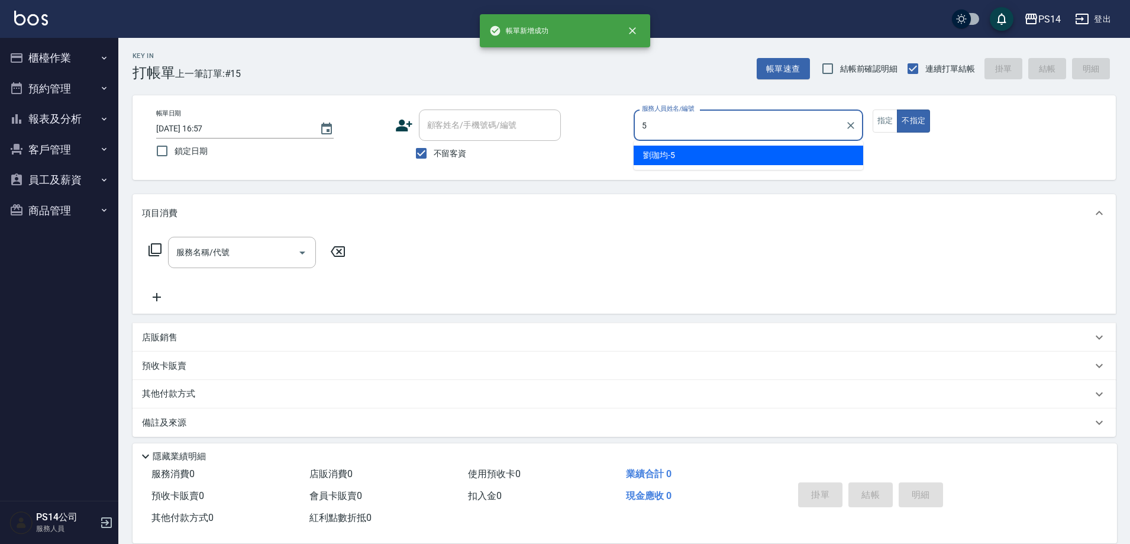
type input "劉珈均-5"
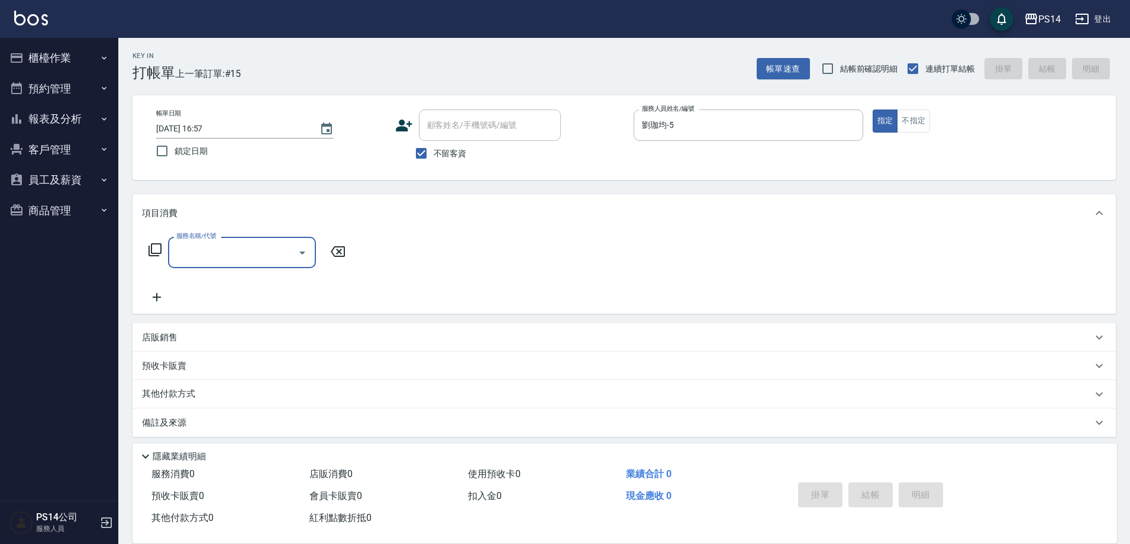
type input "0"
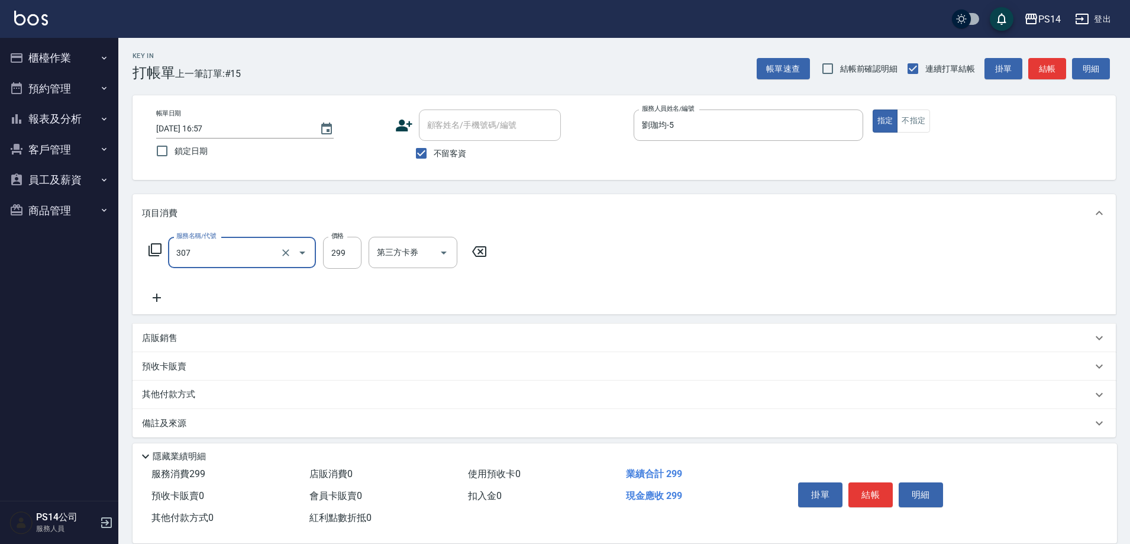
type input "剪髮(307)"
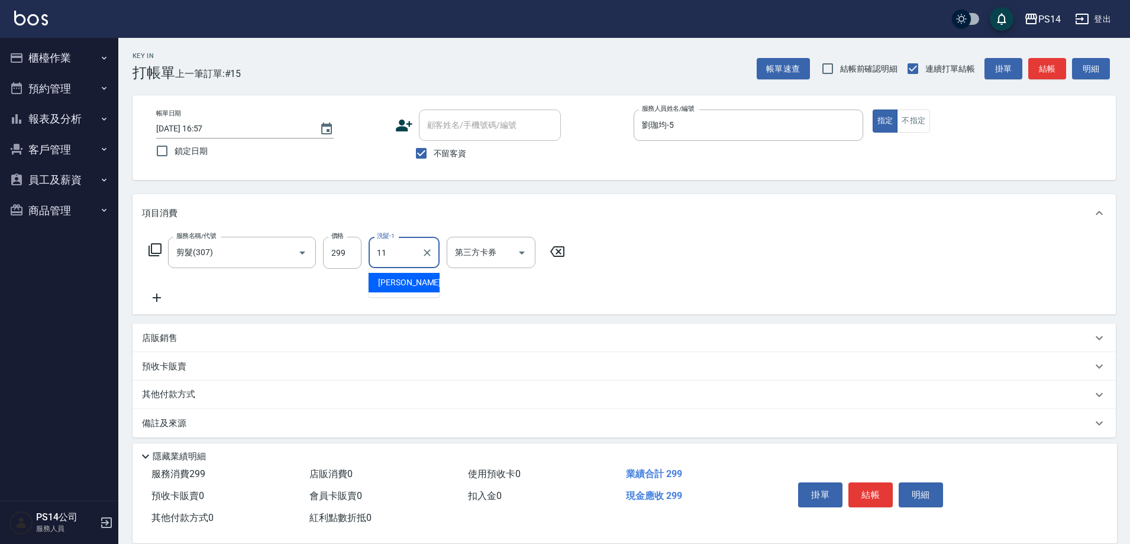
type input "[PERSON_NAME]-11"
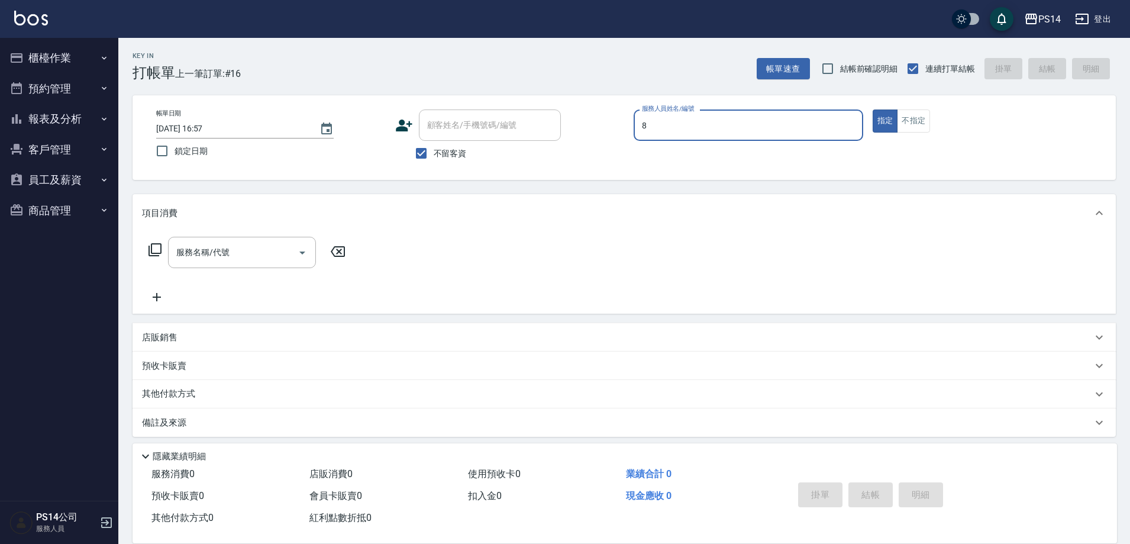
type input "[PERSON_NAME]-8"
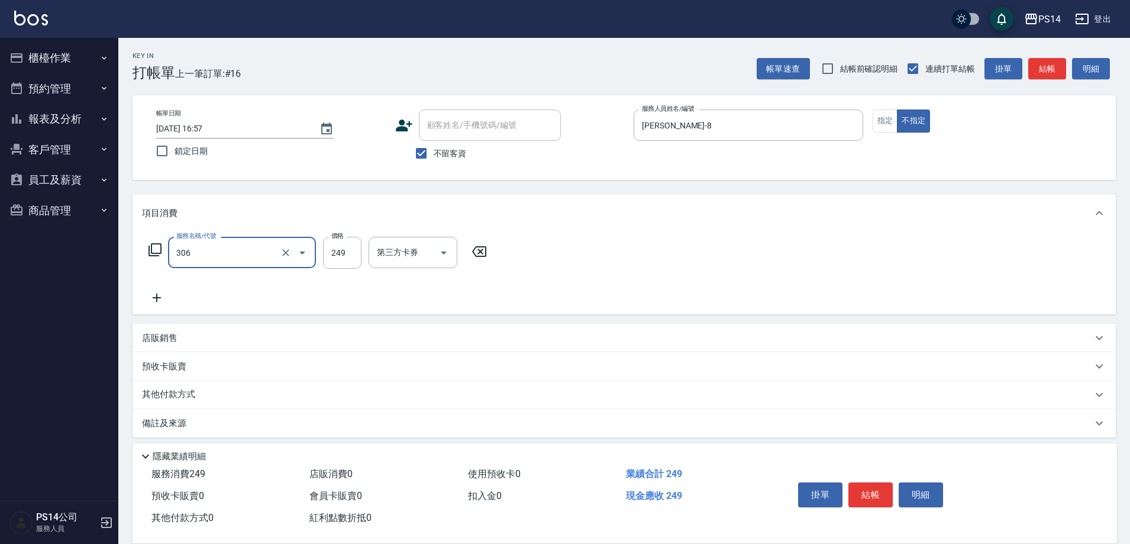
type input "剪髮(306)"
type input "[PERSON_NAME]-18"
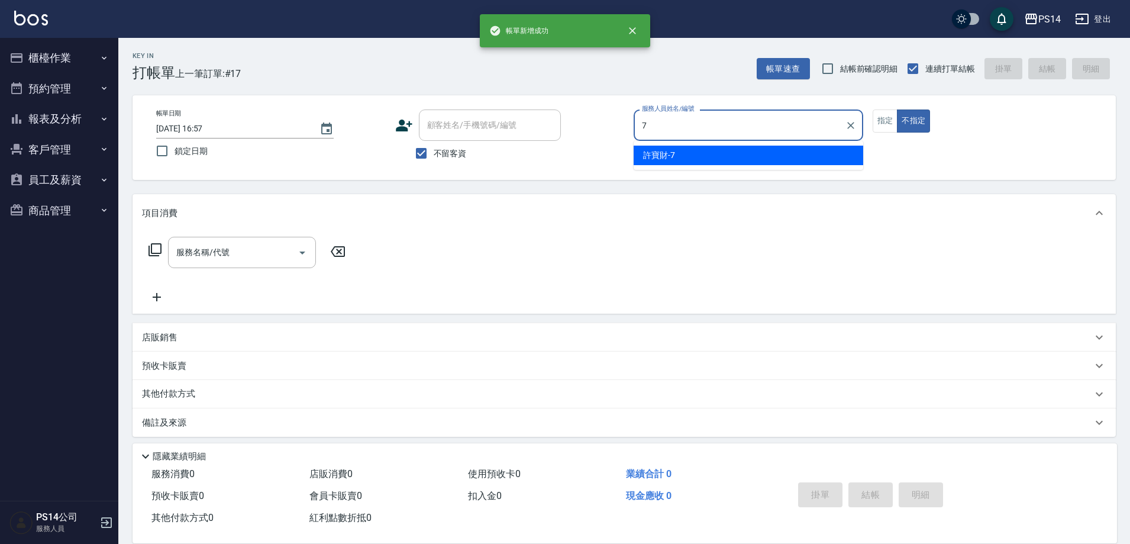
type input "[PERSON_NAME]-7"
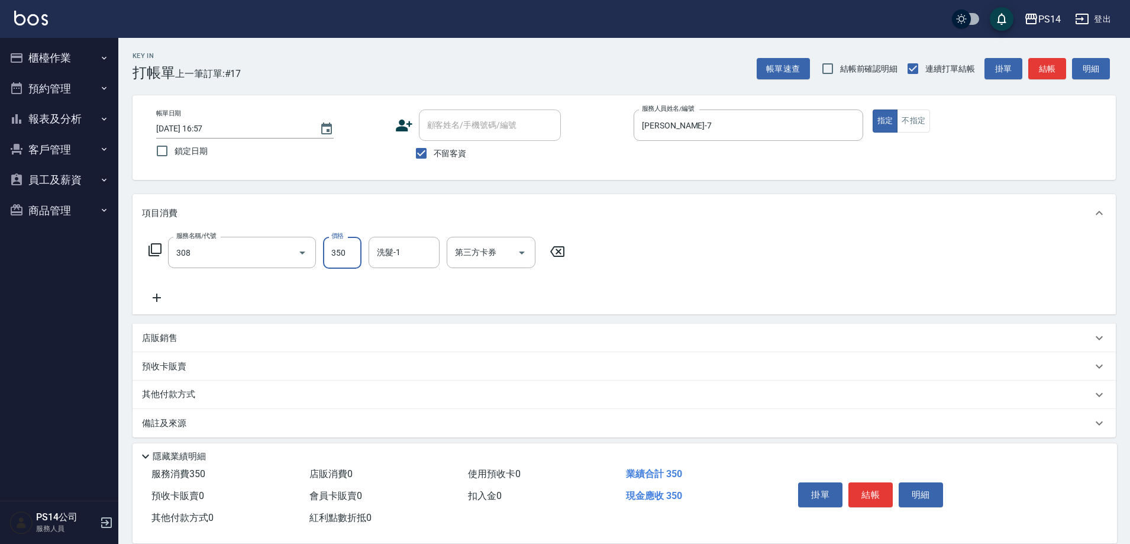
type input "洗+剪(308)"
type input "李祥君 -37"
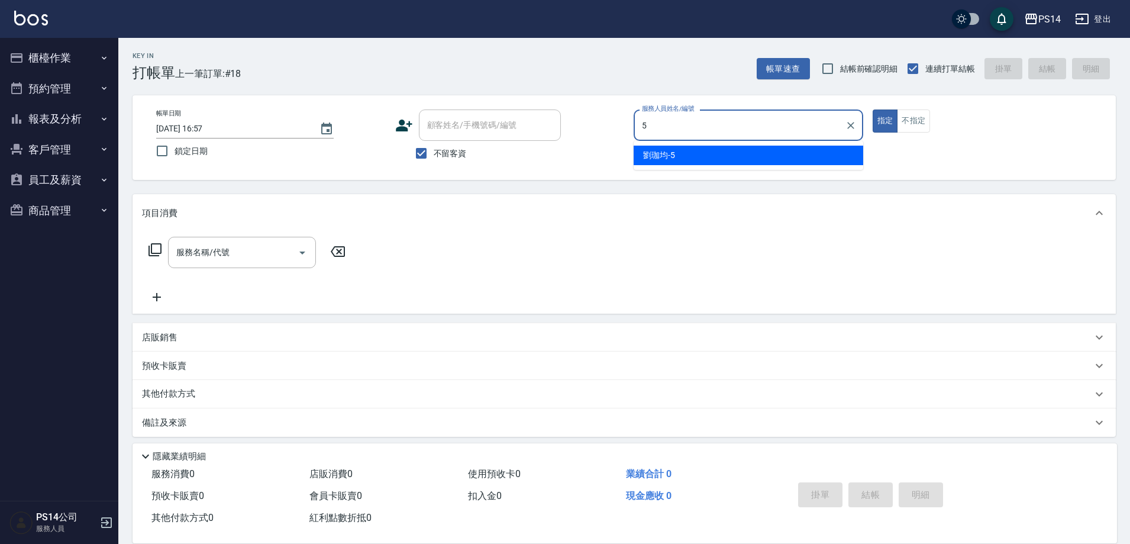
type input "劉珈均-5"
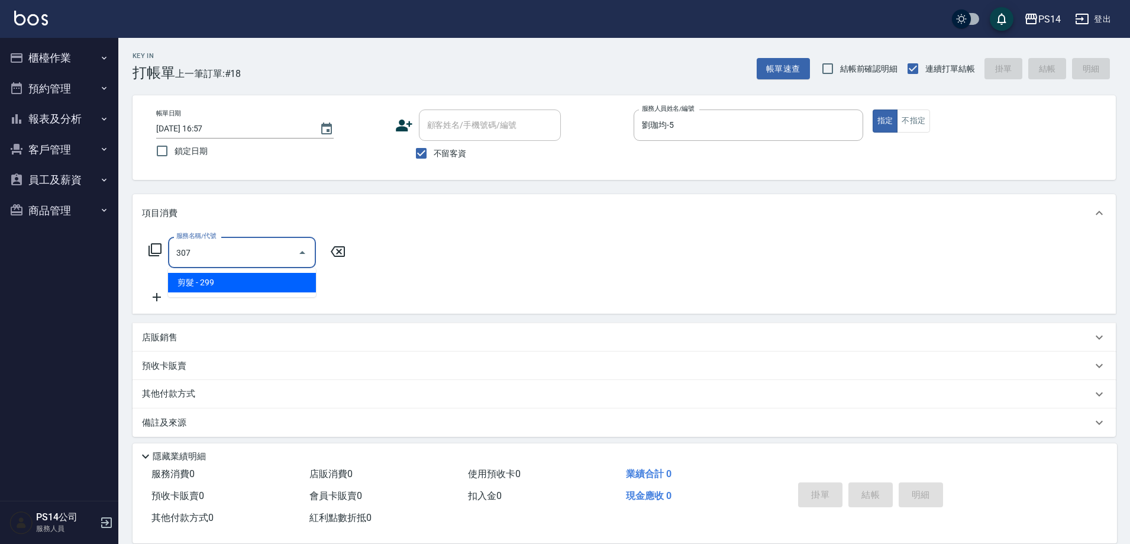
type input "剪髮(307)"
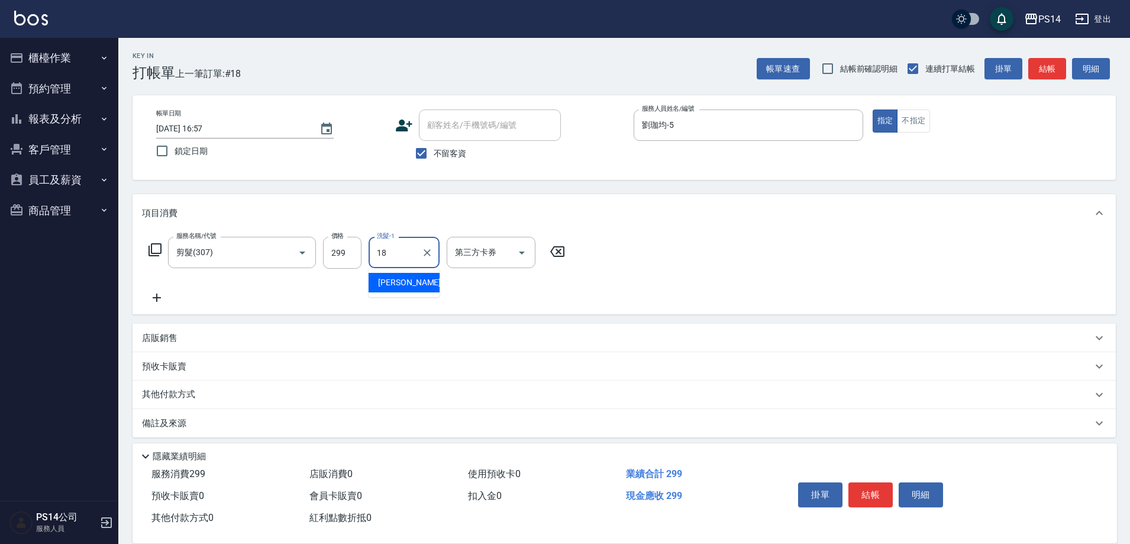
type input "[PERSON_NAME]-18"
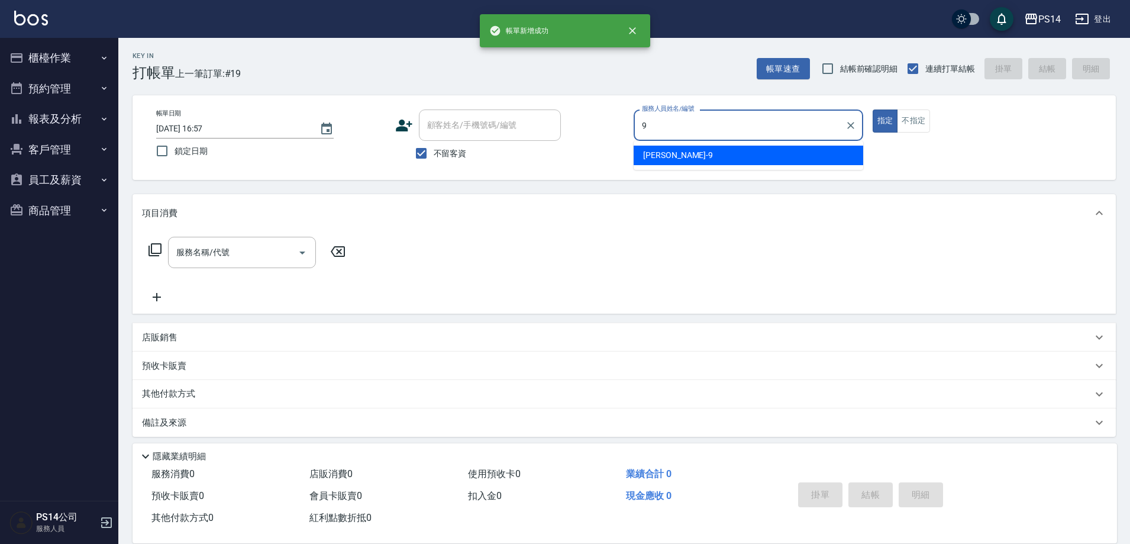
type input "[PERSON_NAME]-9"
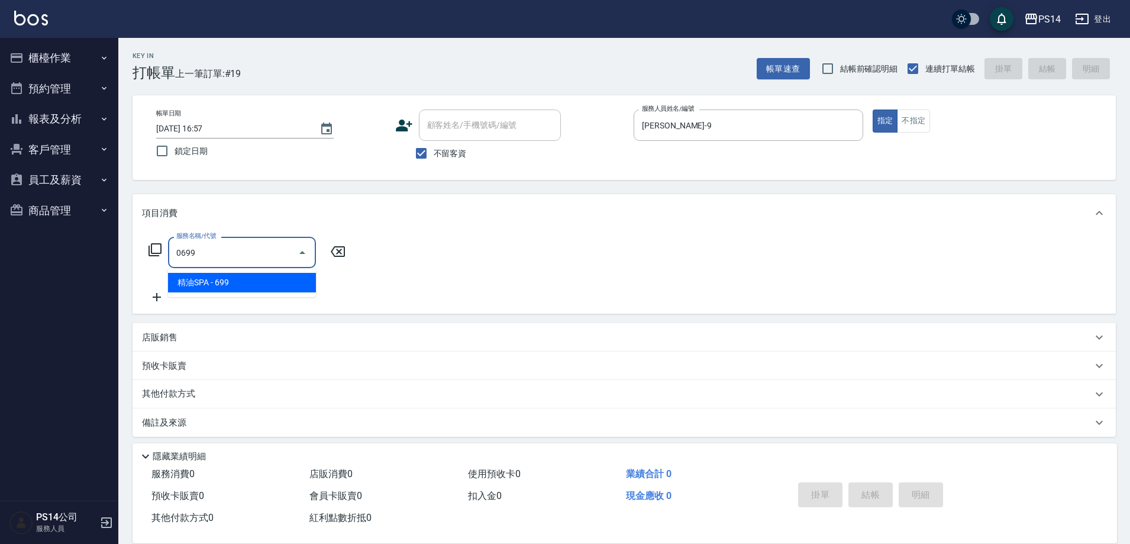
type input "精油SPA(0699)"
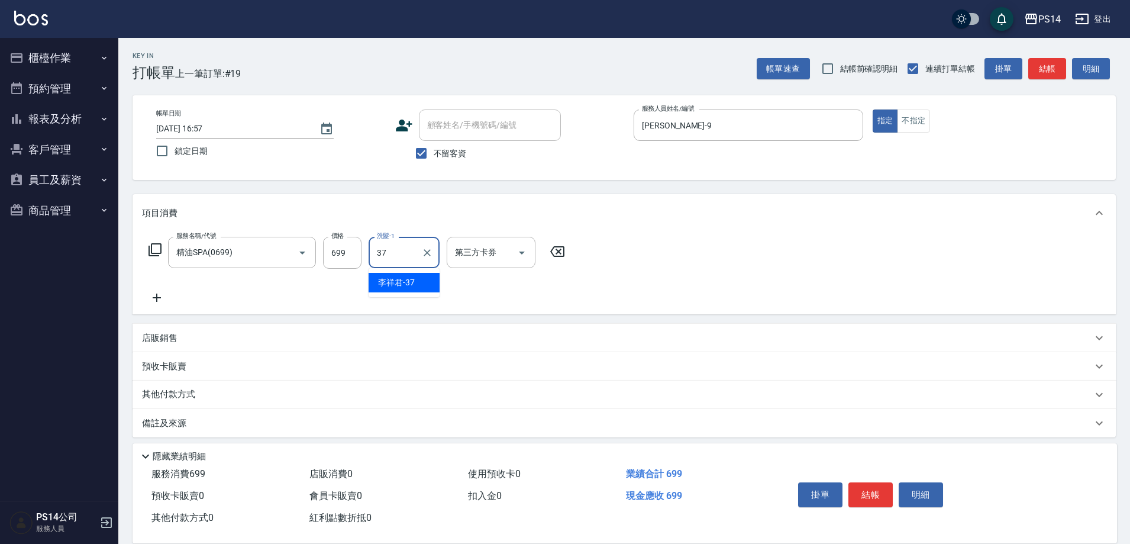
type input "李祥君 -37"
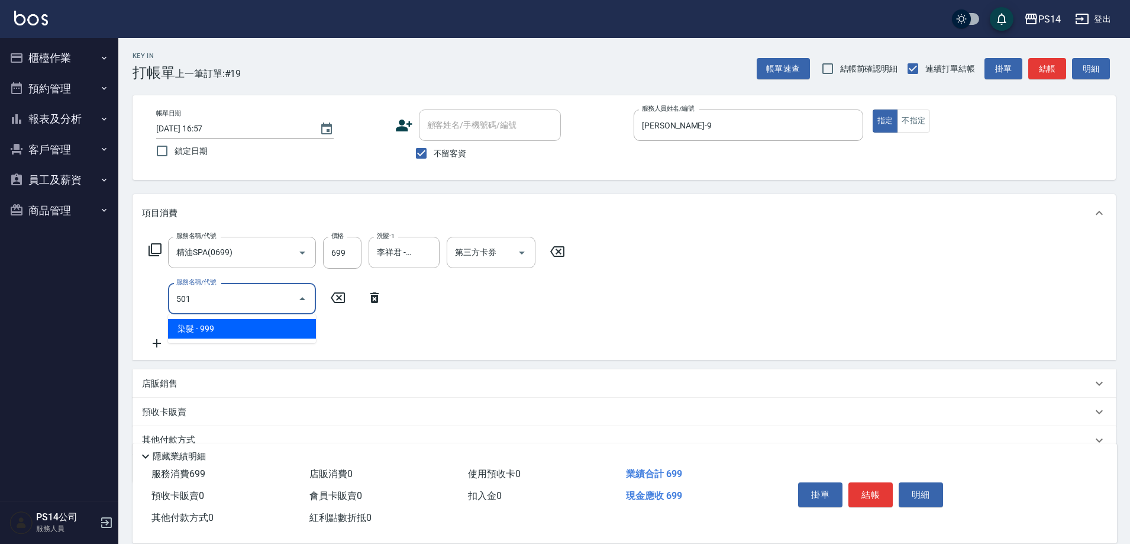
type input "染髮(501)"
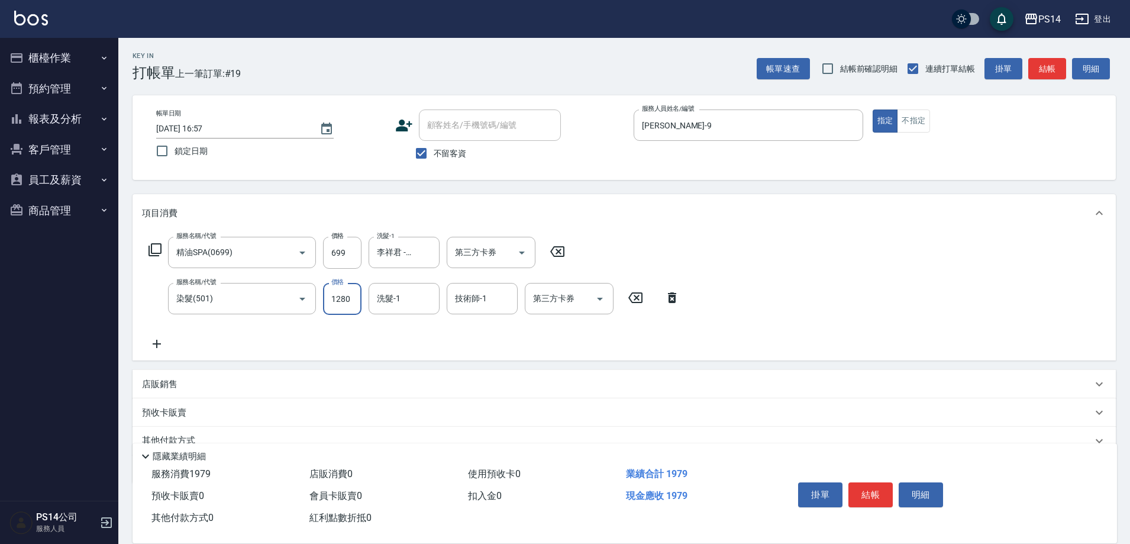
type input "1280"
drag, startPoint x: 394, startPoint y: 302, endPoint x: 387, endPoint y: 306, distance: 7.4
click at [395, 302] on input "洗髮-1" at bounding box center [404, 298] width 60 height 21
type input "李祥君 -37"
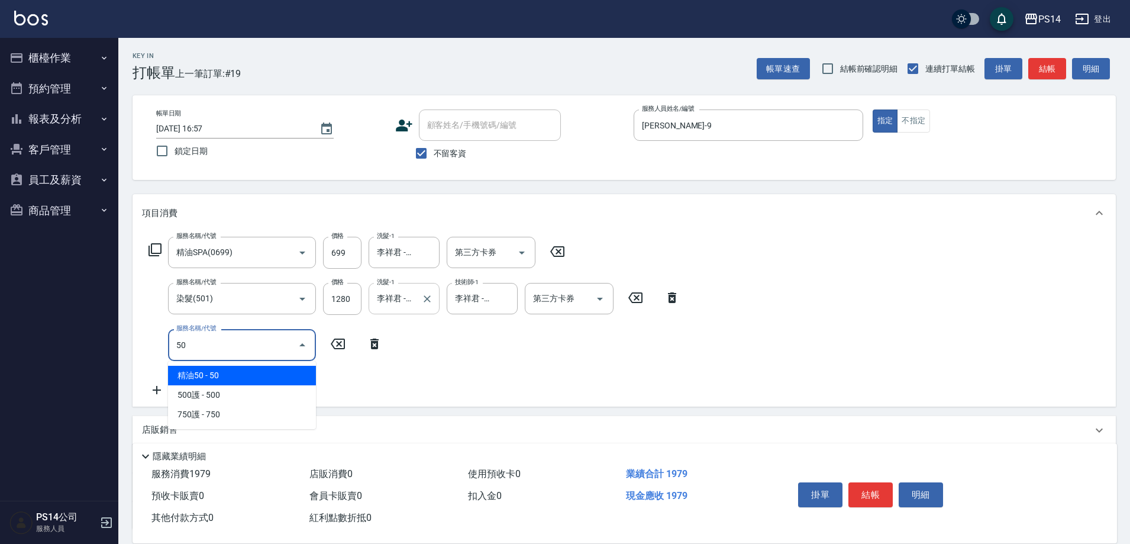
type input "500"
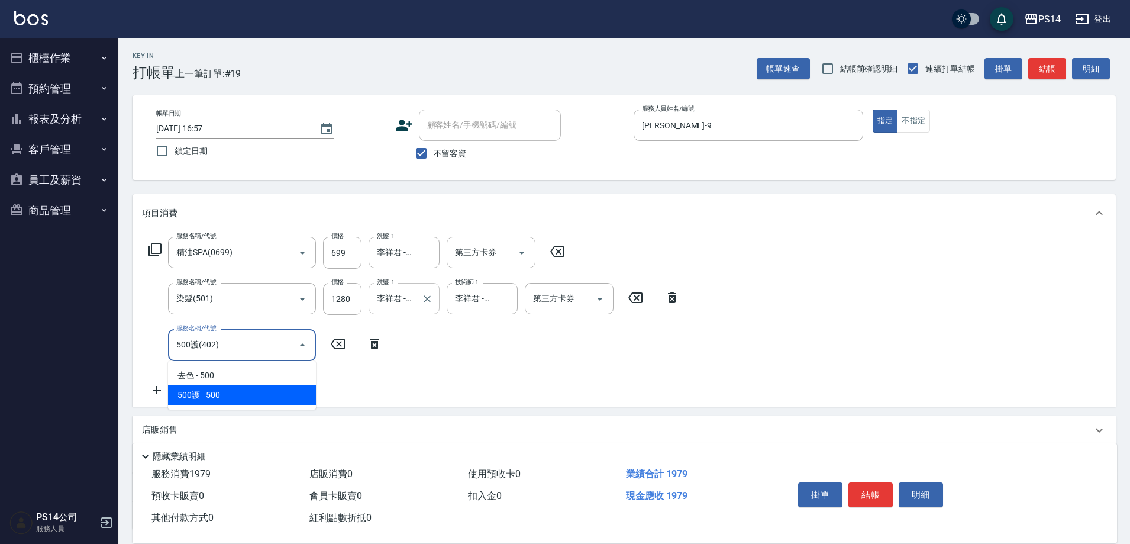
type input "500護(402)"
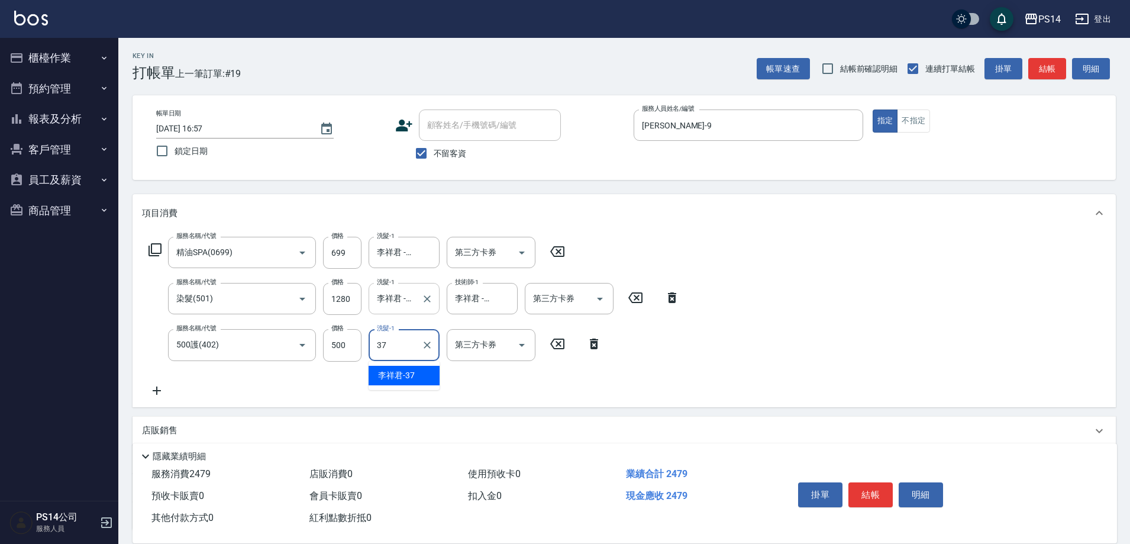
type input "李祥君 -37"
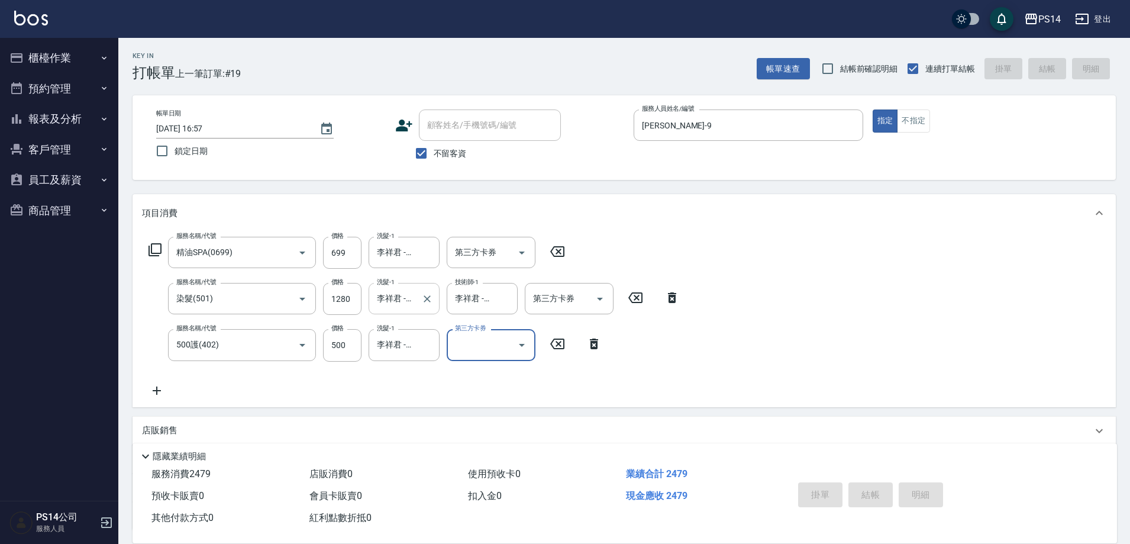
type input "[DATE] 16:58"
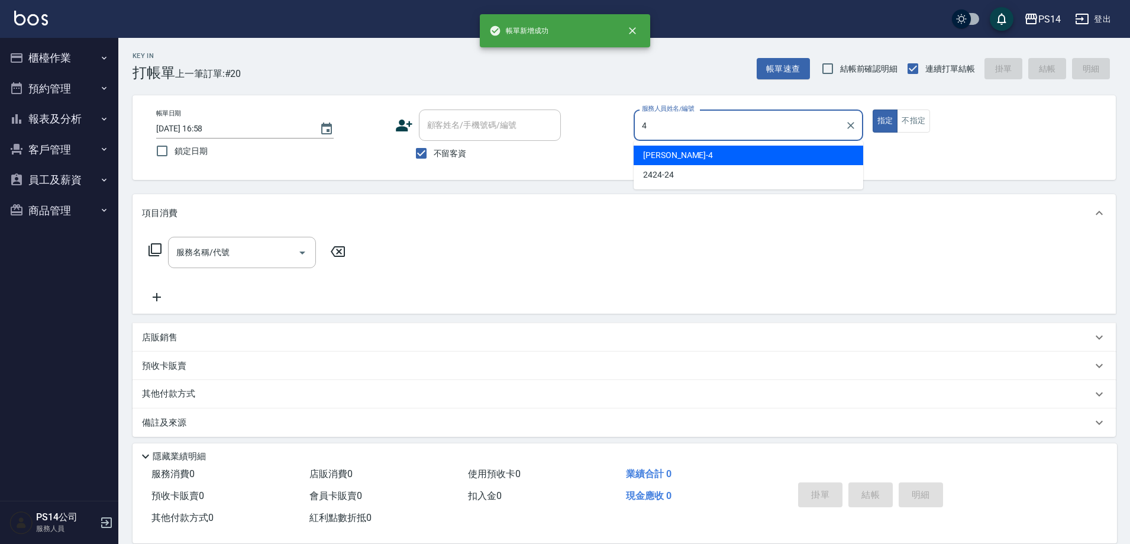
type input "[PERSON_NAME]-4"
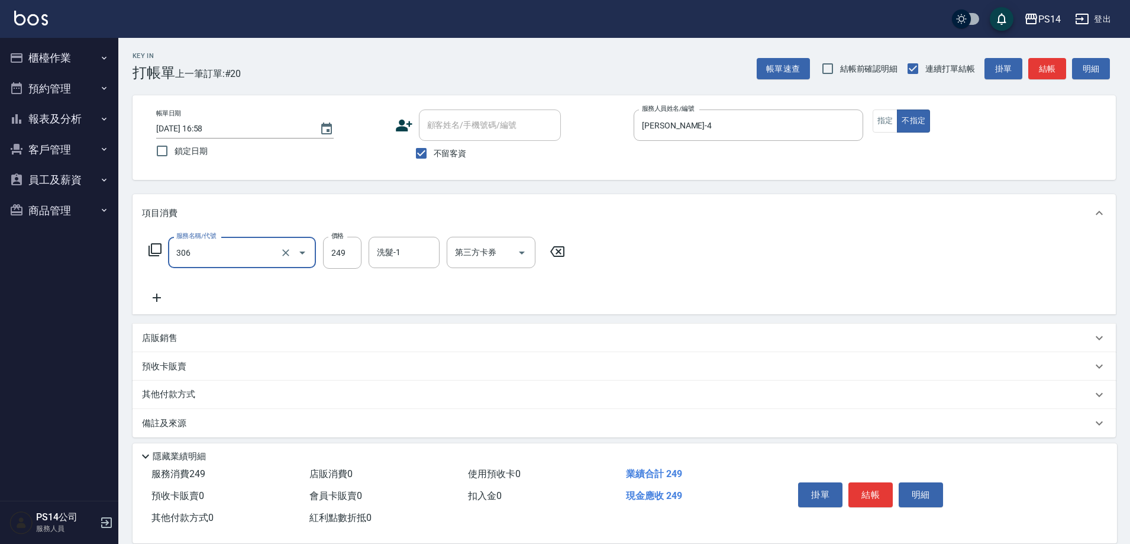
type input "剪髮(306)"
type input "陳羿淇-17"
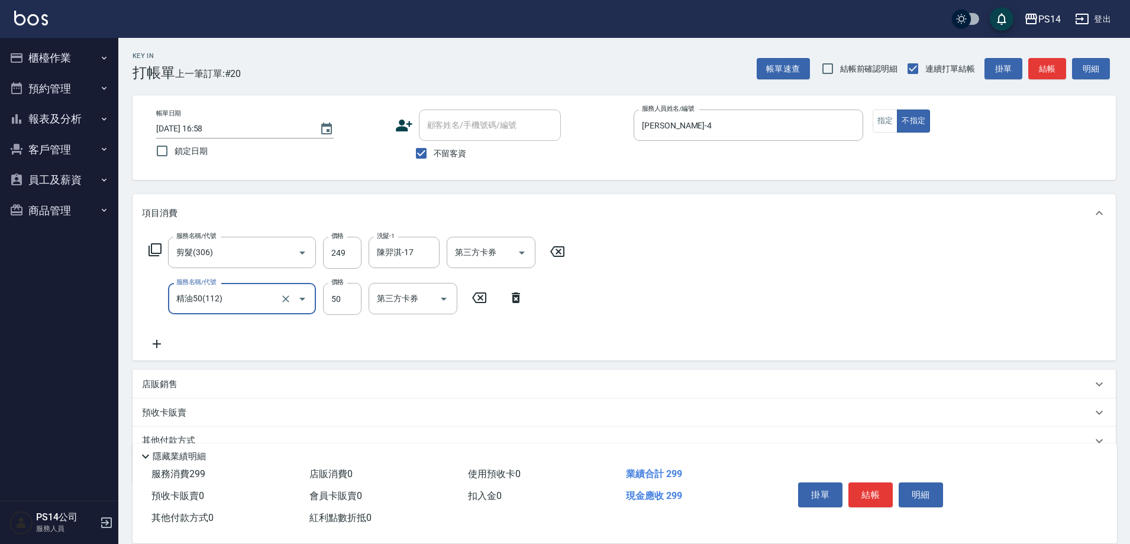
type input "精油50(112)"
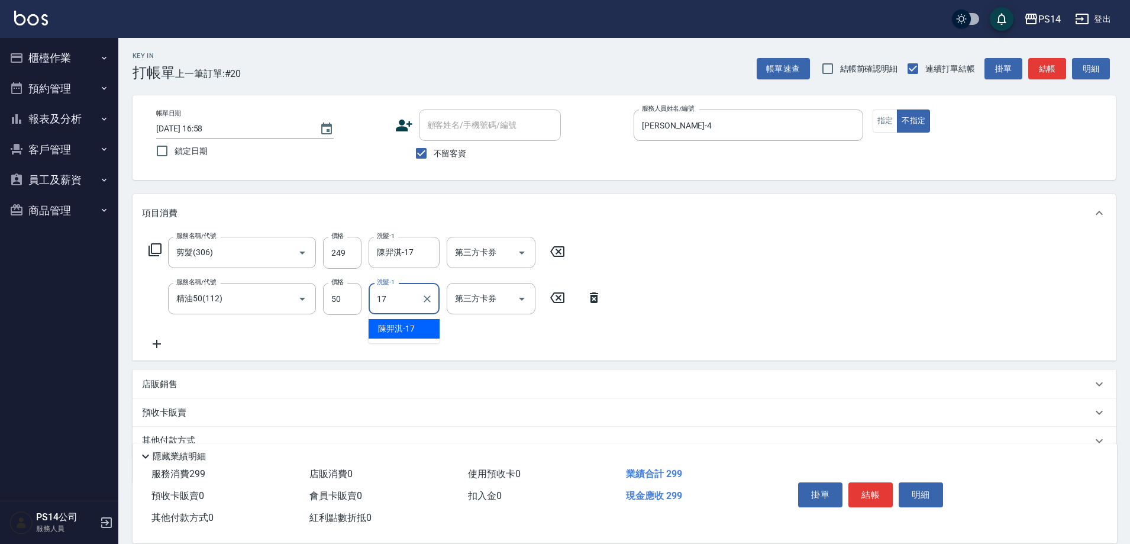
type input "陳羿淇-17"
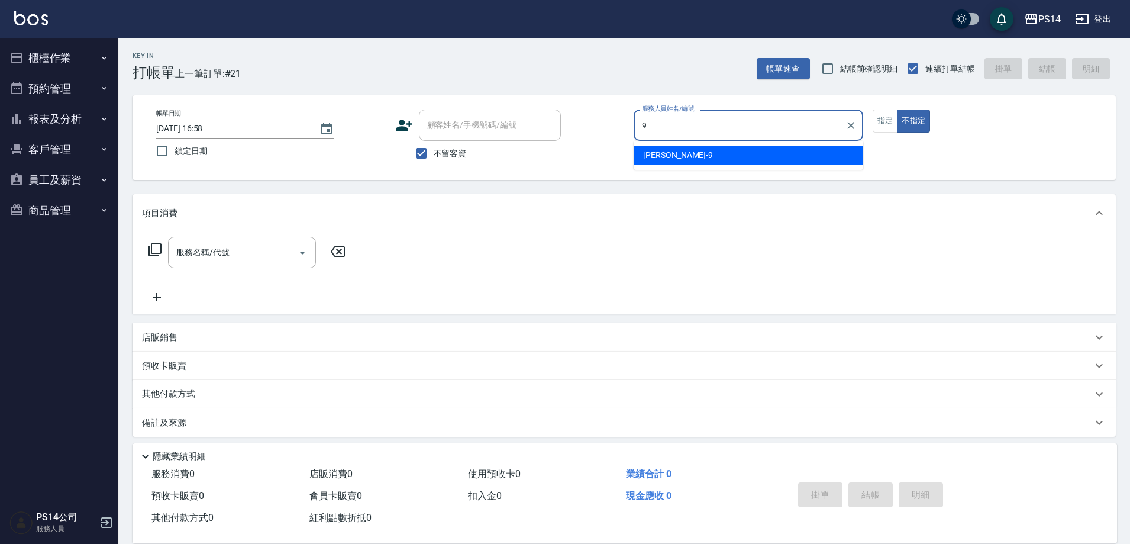
type input "[PERSON_NAME]-9"
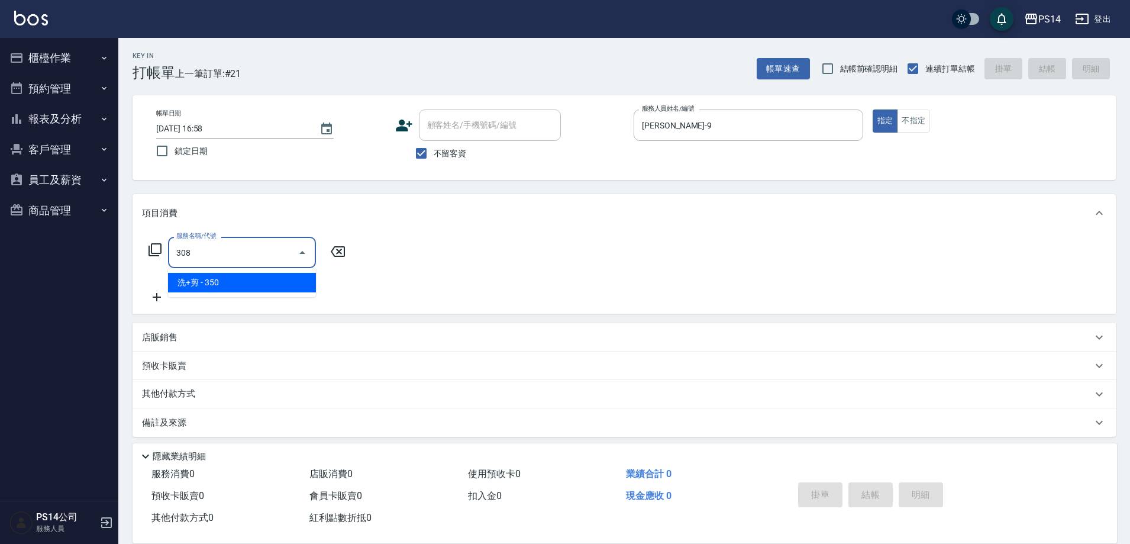
type input "洗+剪(308)"
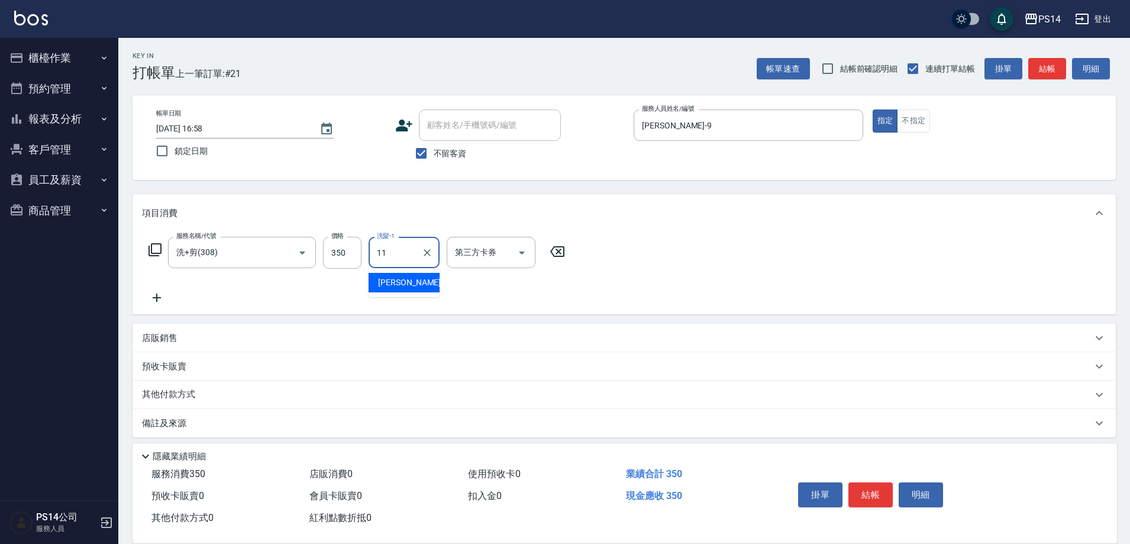
type input "[PERSON_NAME]-11"
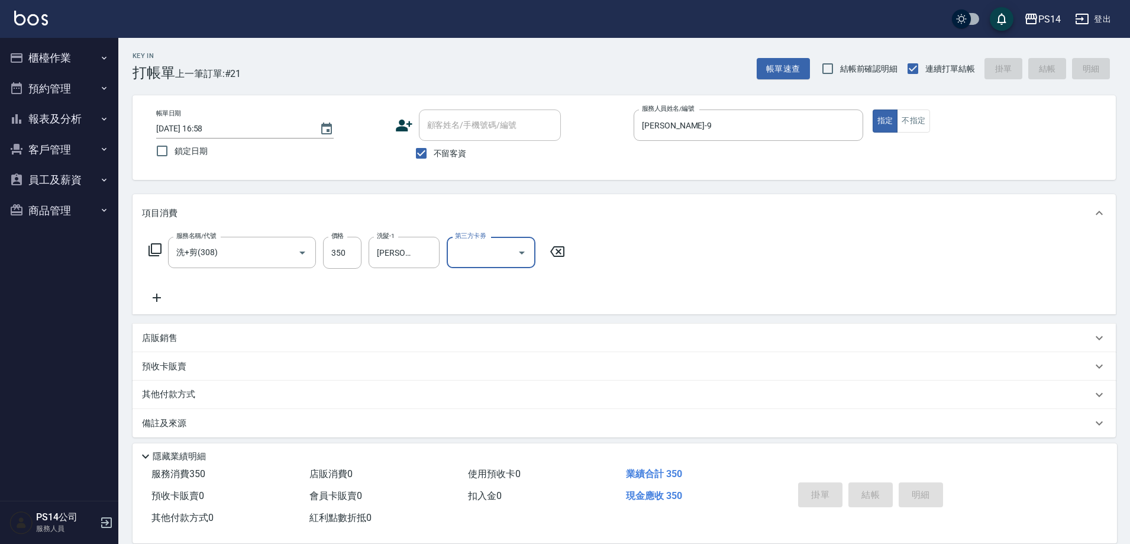
type input "[DATE] 16:59"
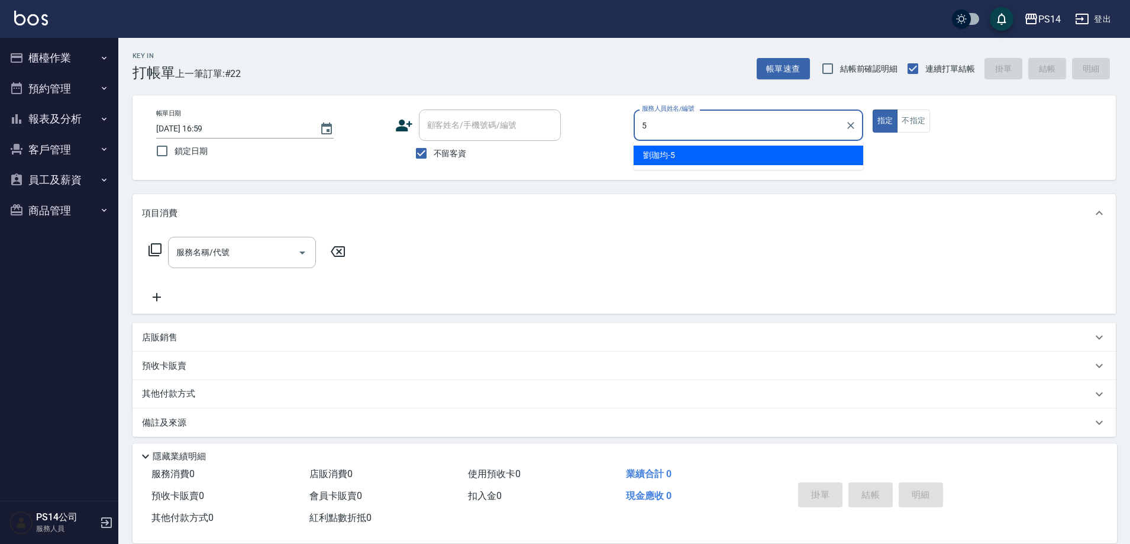
type input "劉珈均-5"
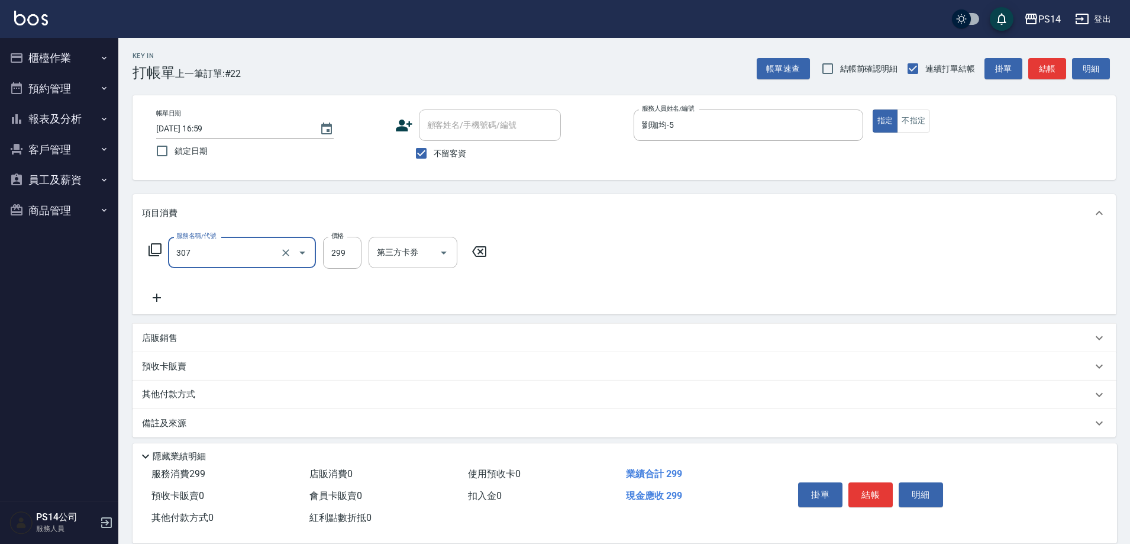
type input "剪髮(307)"
type input "顏誼婷-26"
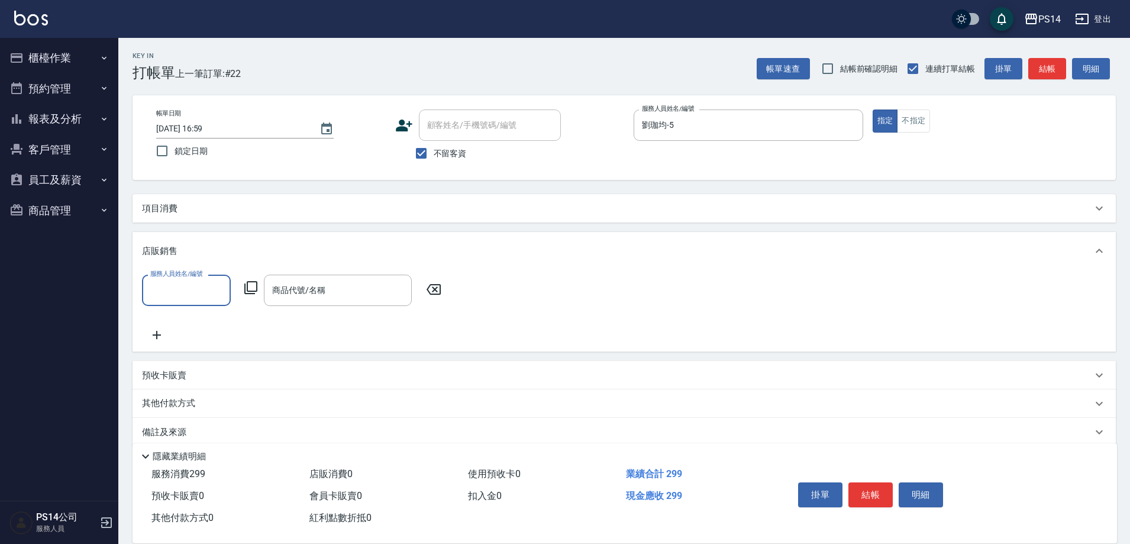
scroll to position [0, 0]
type input "劉珈均-5"
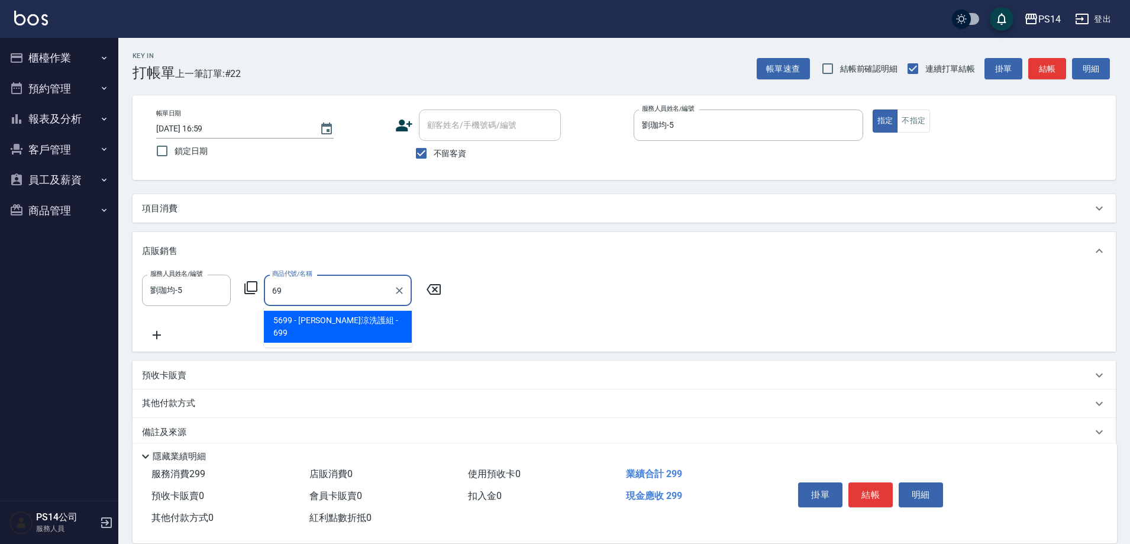
type input "6"
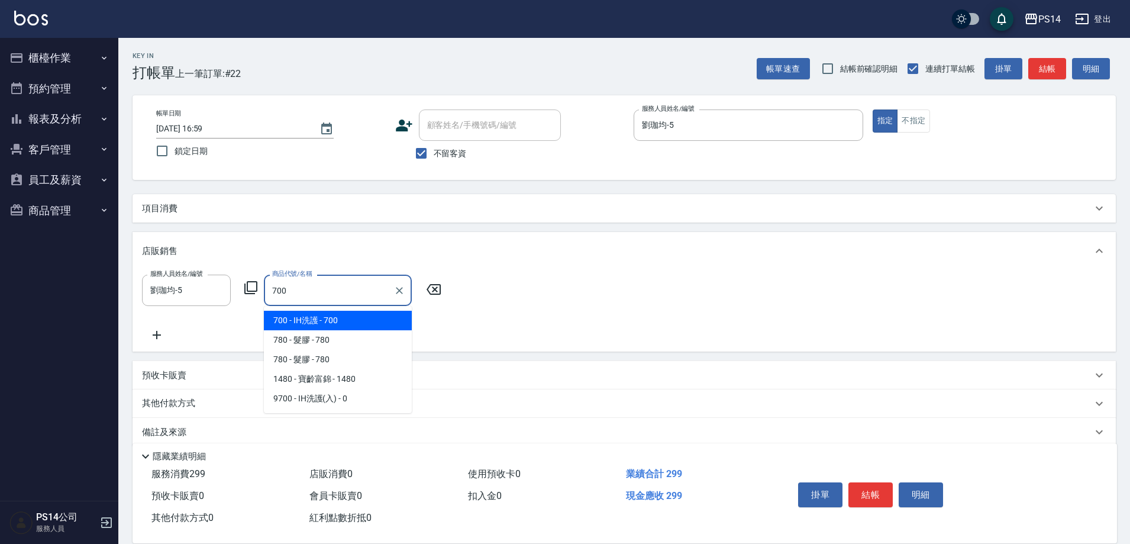
type input "IH洗護"
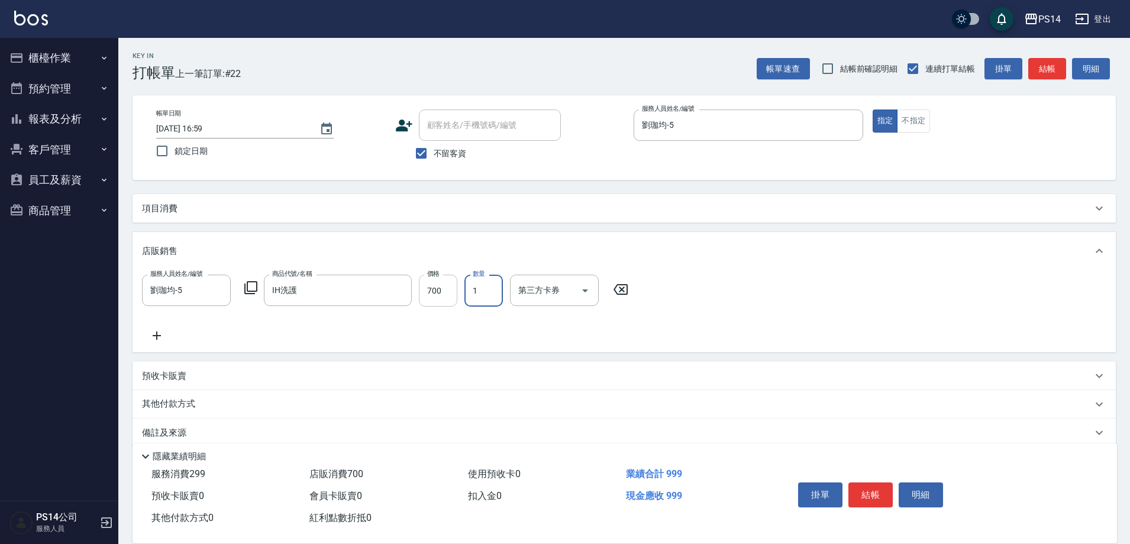
click at [448, 296] on input "700" at bounding box center [438, 290] width 38 height 32
type input "699"
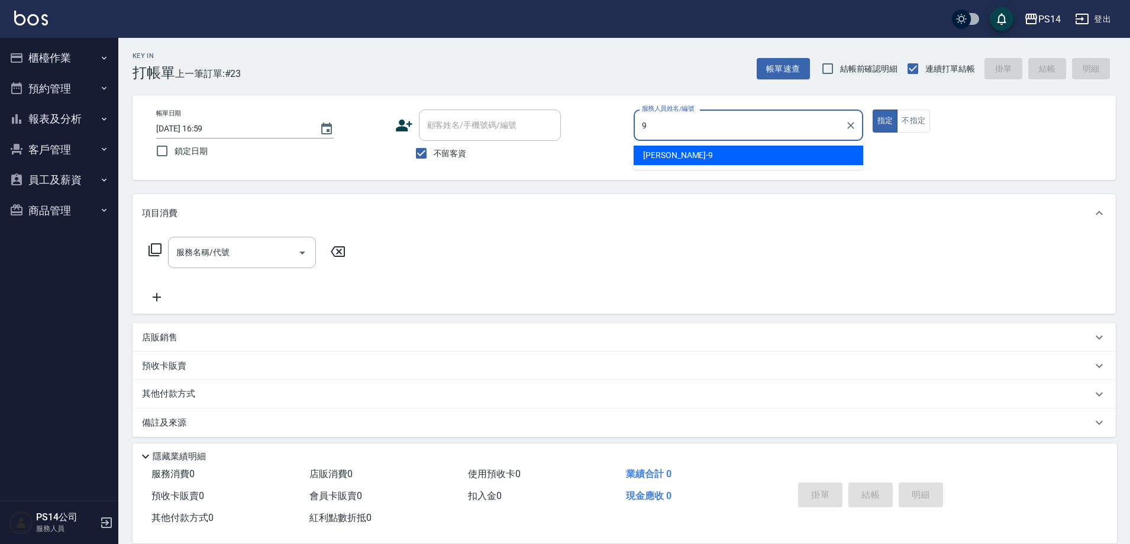
type input "[PERSON_NAME]-9"
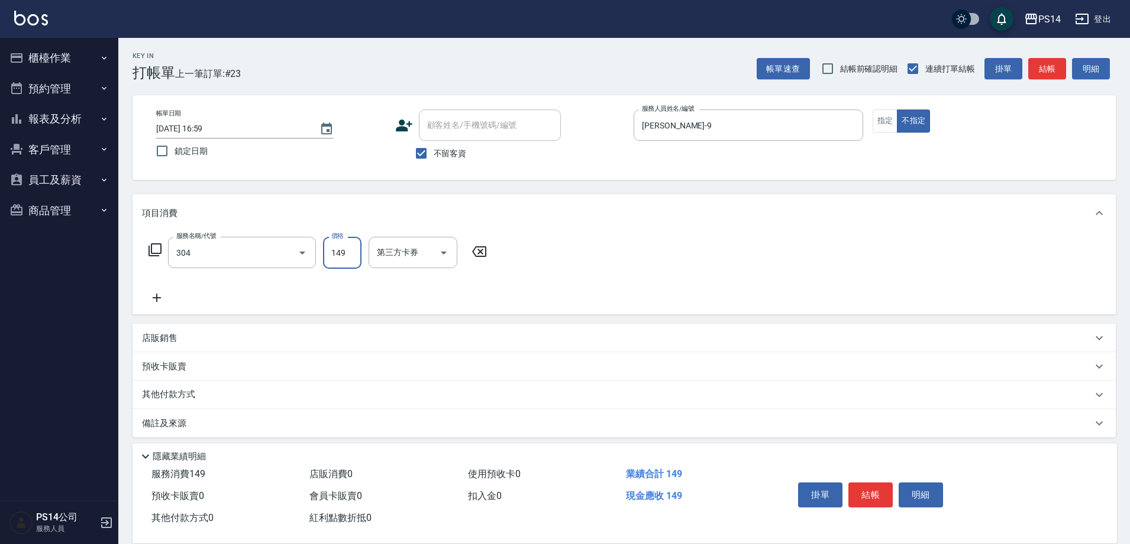
type input "剪髮(304)"
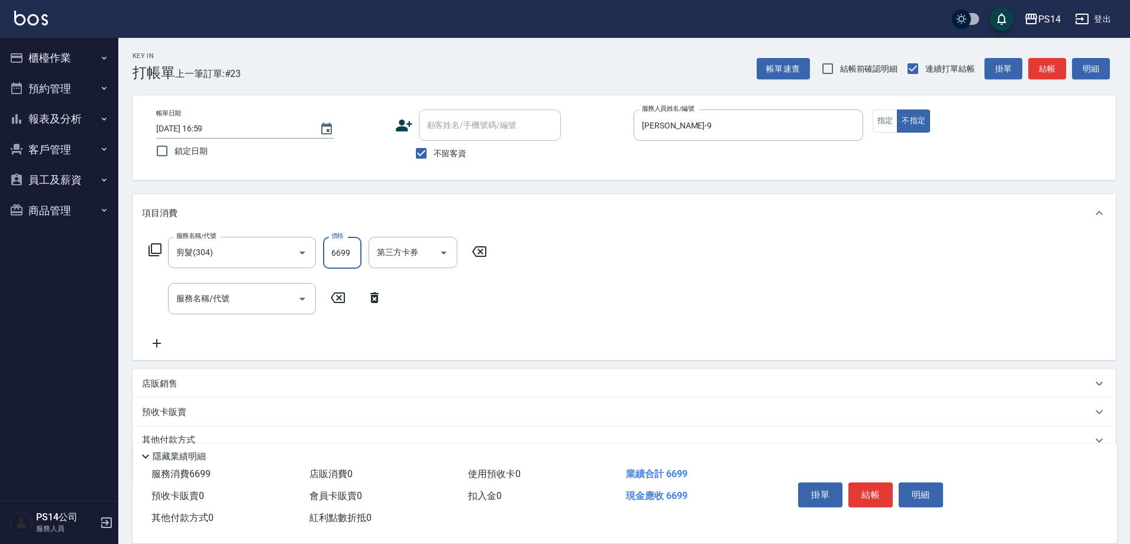
click at [348, 255] on input "6699" at bounding box center [342, 253] width 38 height 32
type input "149"
type input "精油SPA(0699)"
type input "[PERSON_NAME]-11"
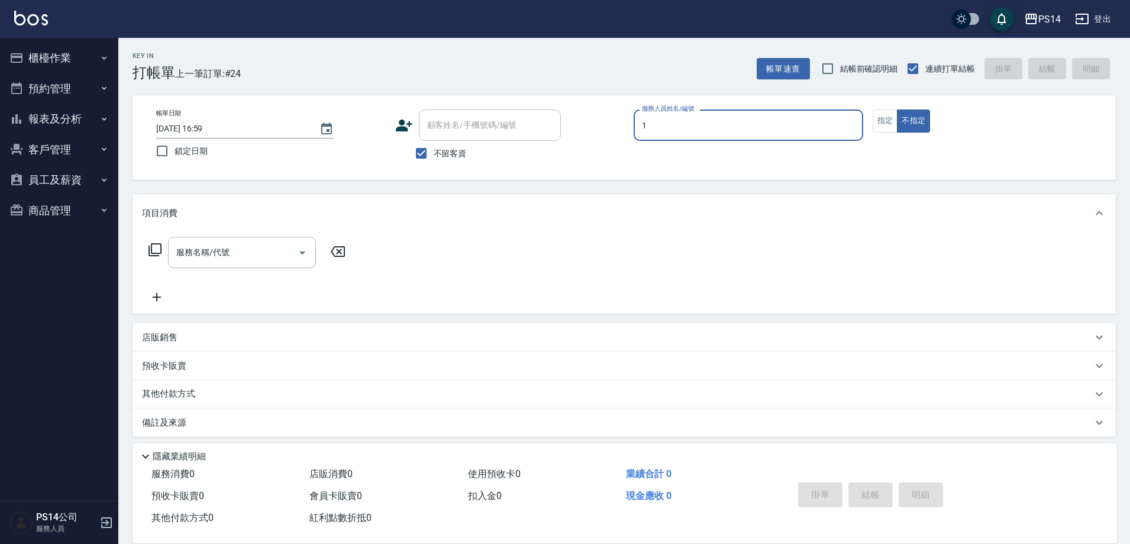
type input "謝松晨-1"
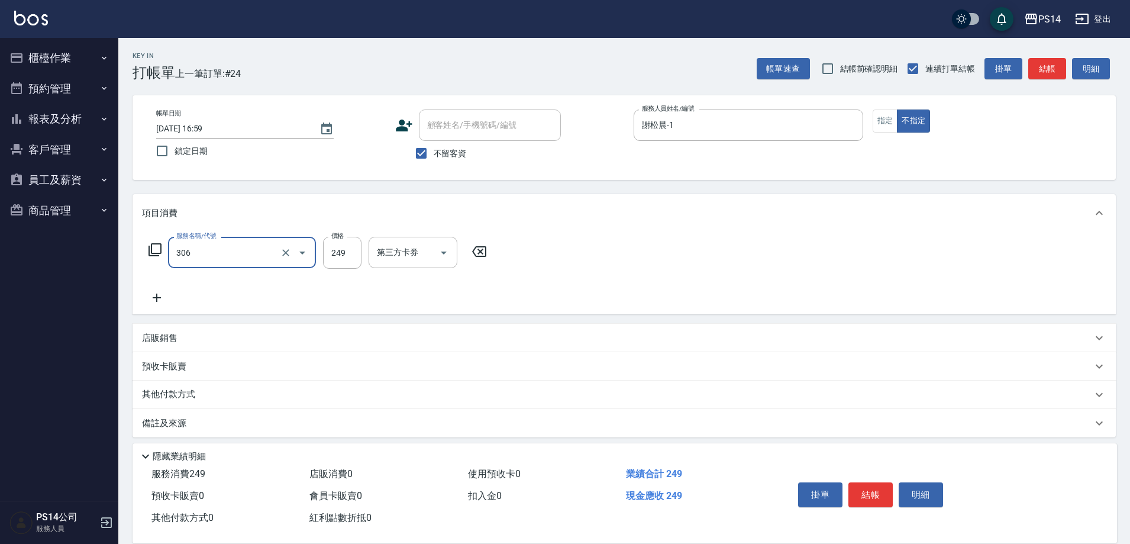
type input "剪髮(306)"
type input "謝欣紜-28"
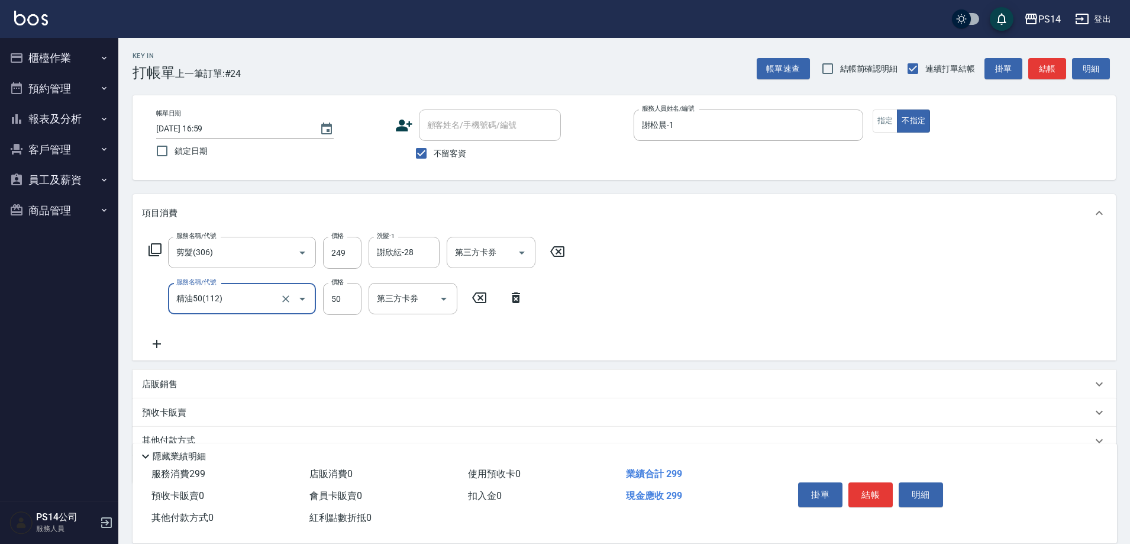
type input "精油50(112)"
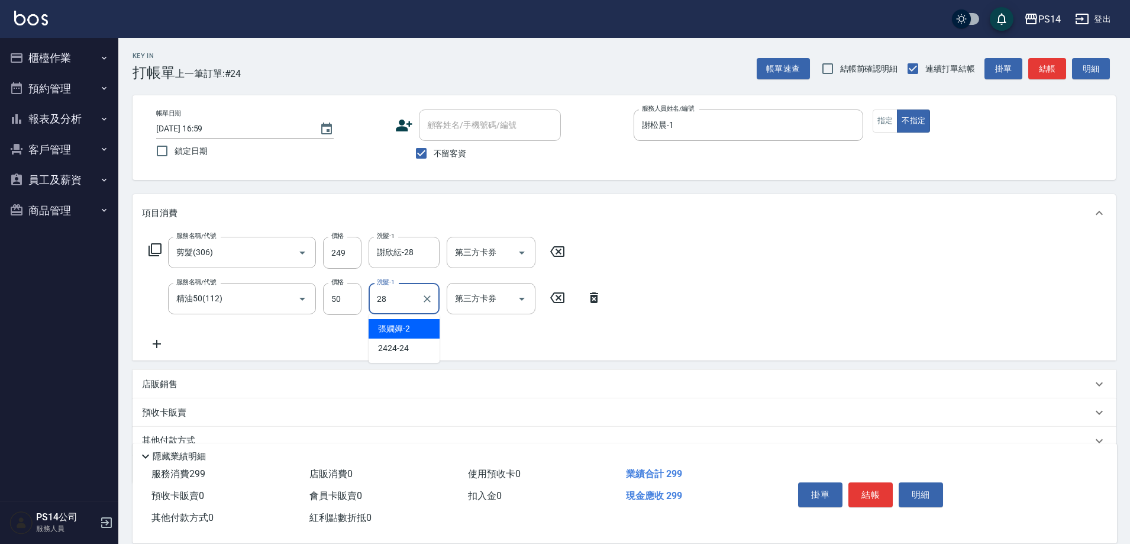
type input "謝欣紜-28"
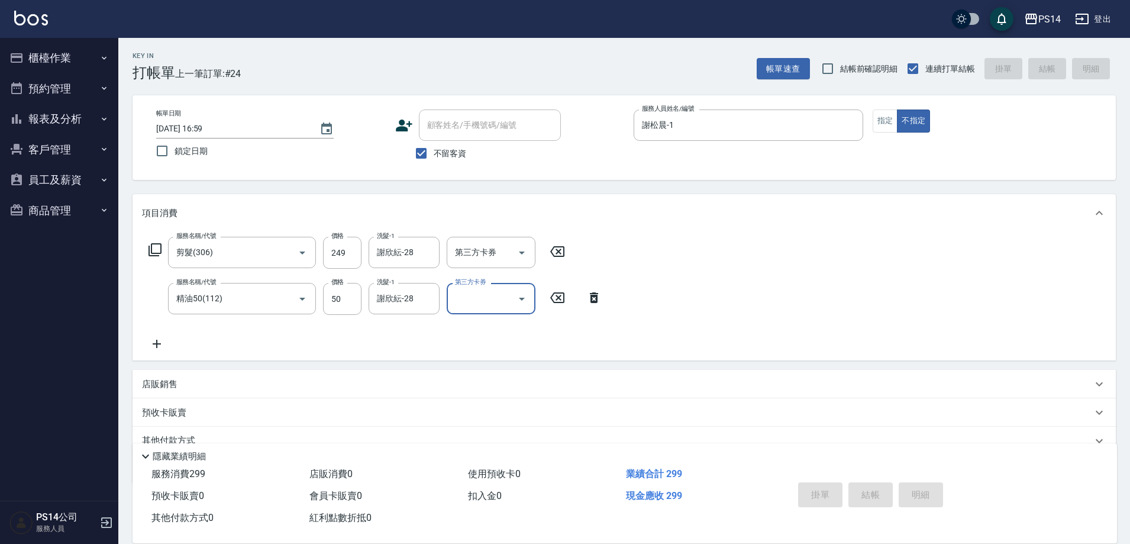
type input "[DATE] 17:00"
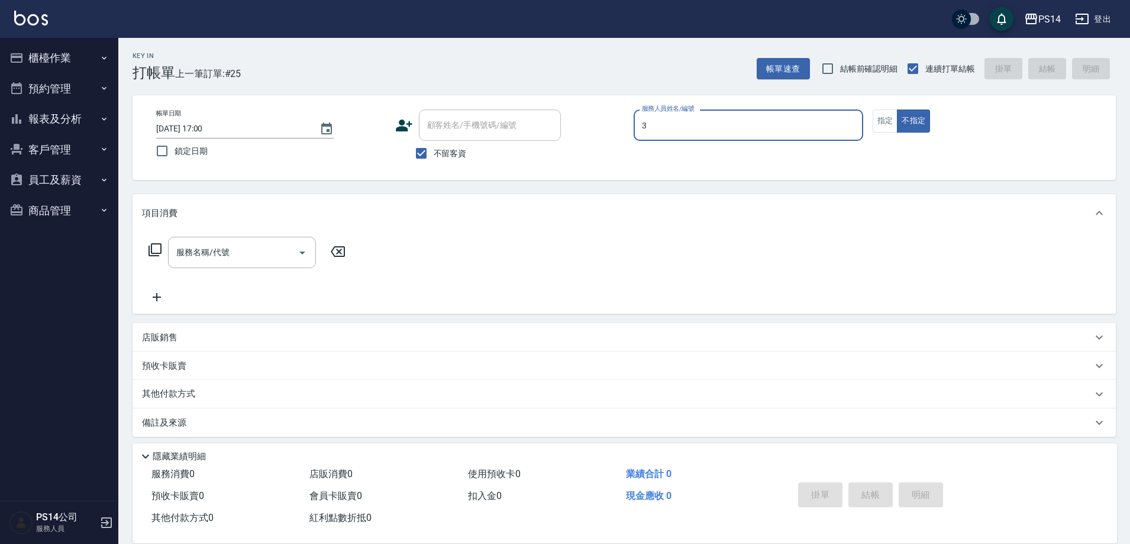
type input "[PERSON_NAME]-3"
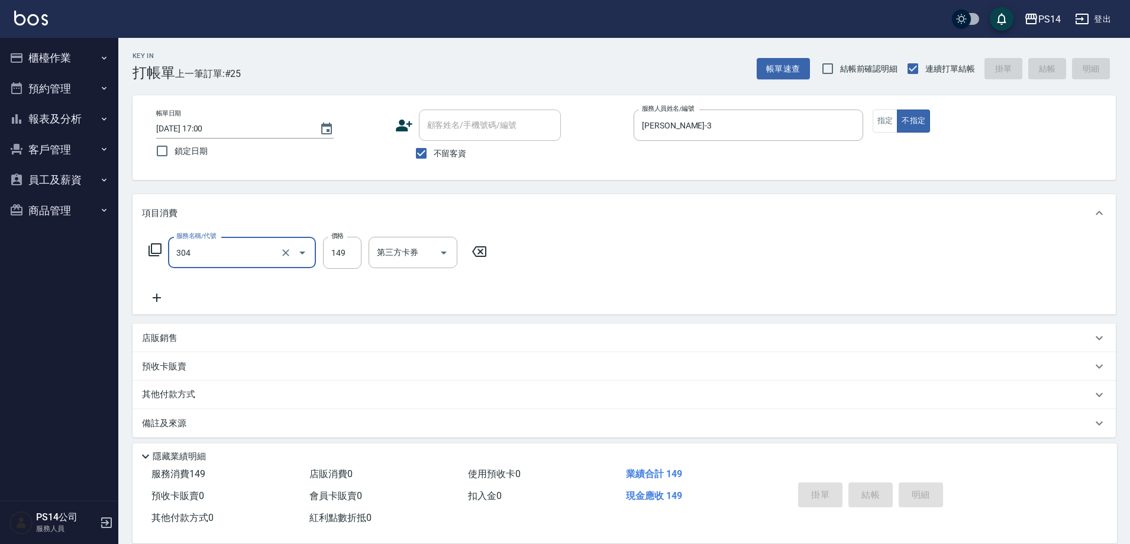
type input "304"
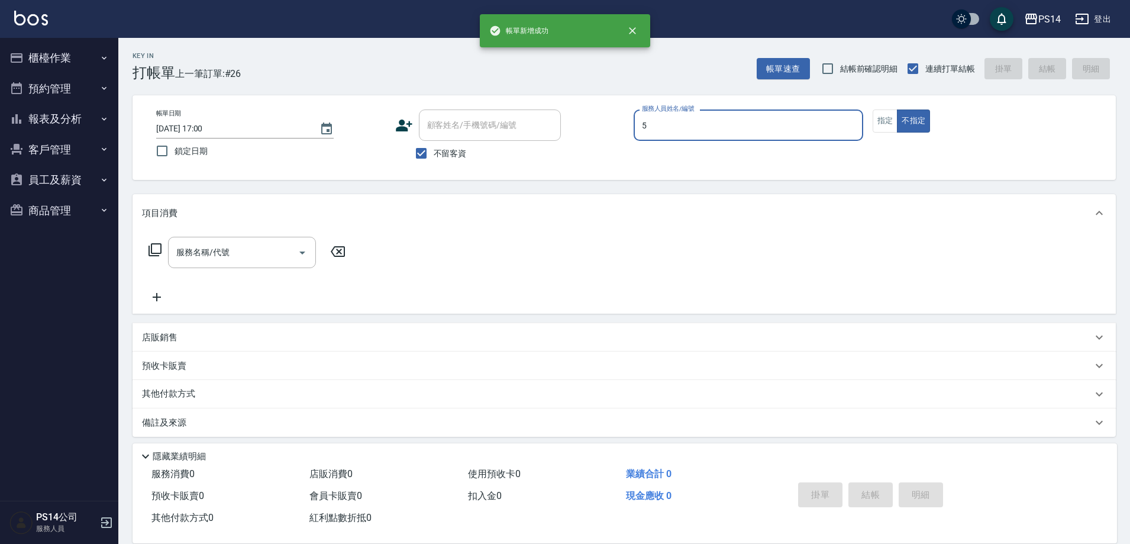
type input "劉珈均-5"
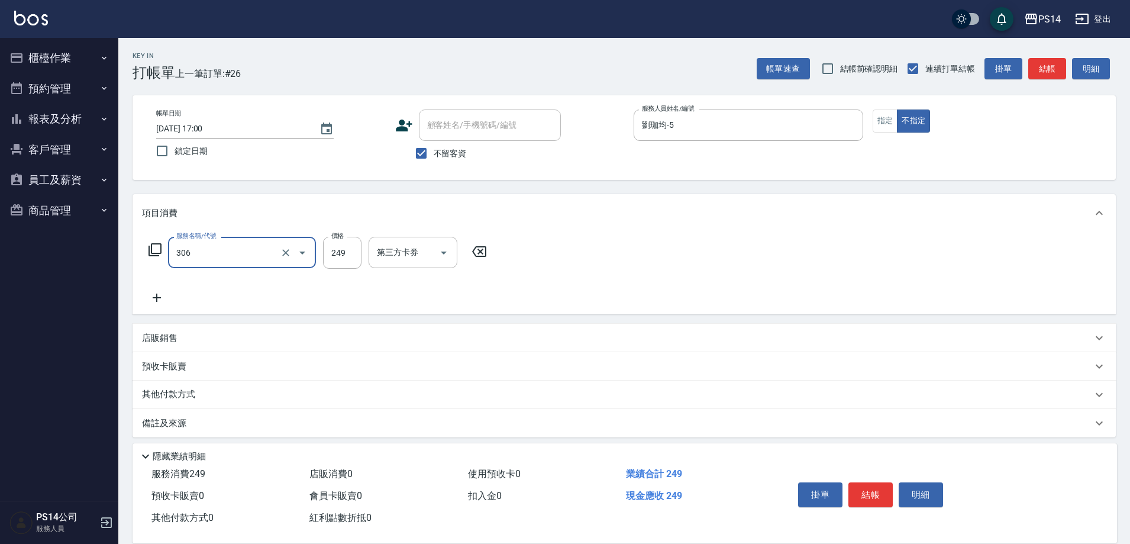
type input "剪髮(306)"
type input "李祥君 -37"
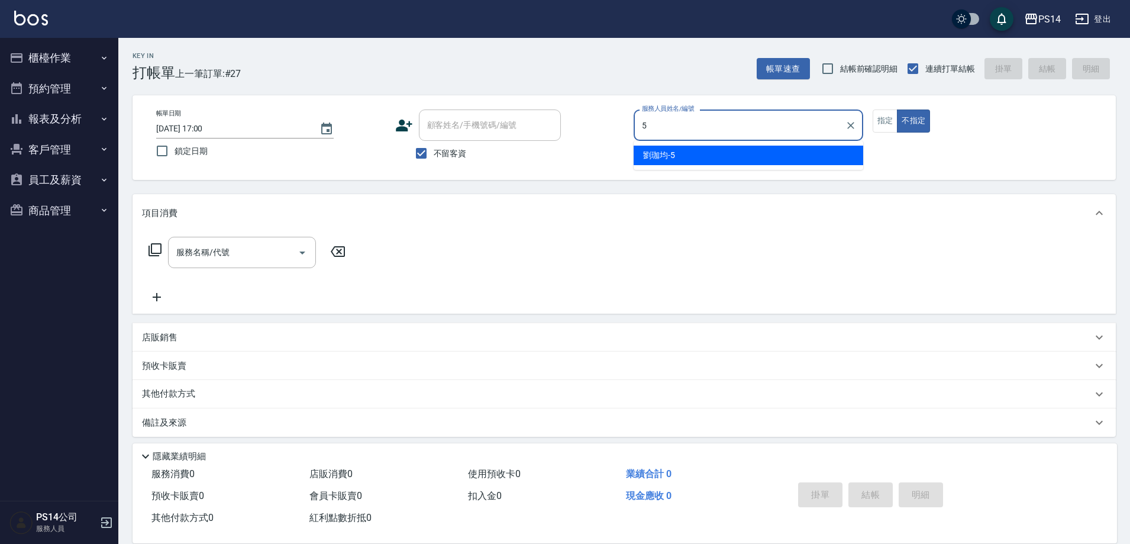
type input "劉珈均-5"
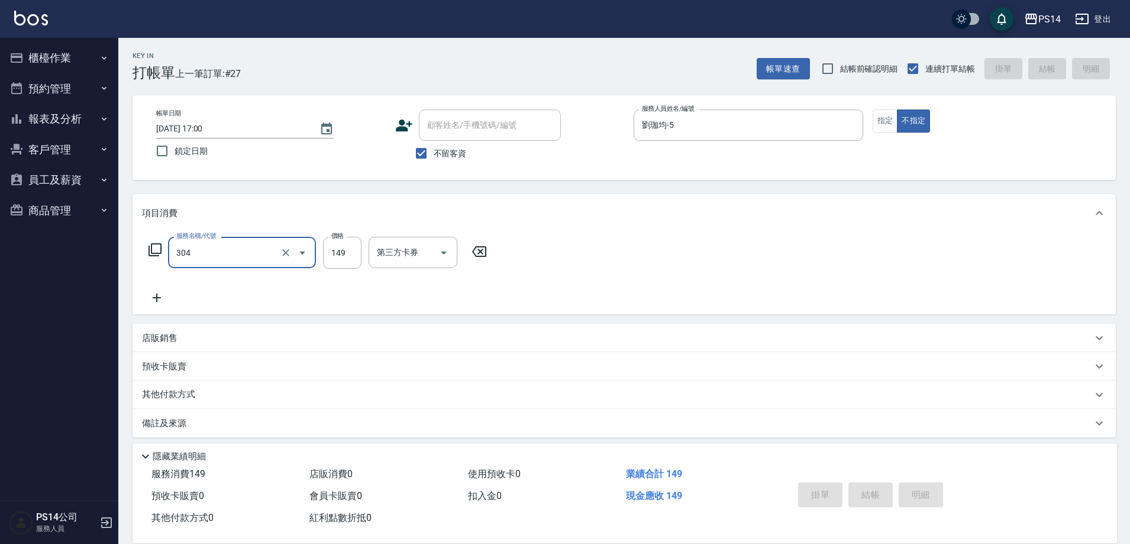
type input "304"
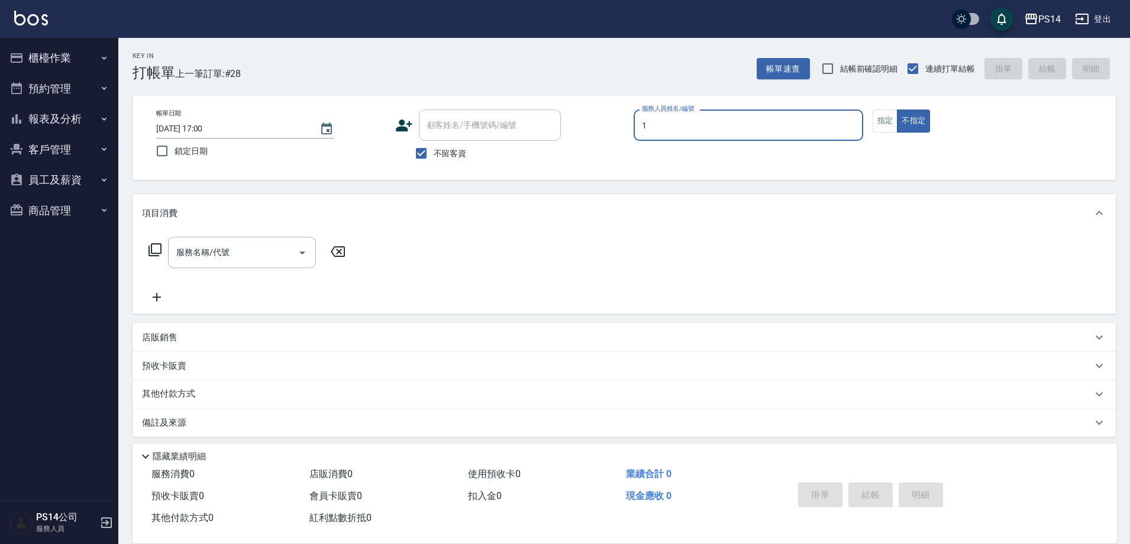
type input "謝松晨-1"
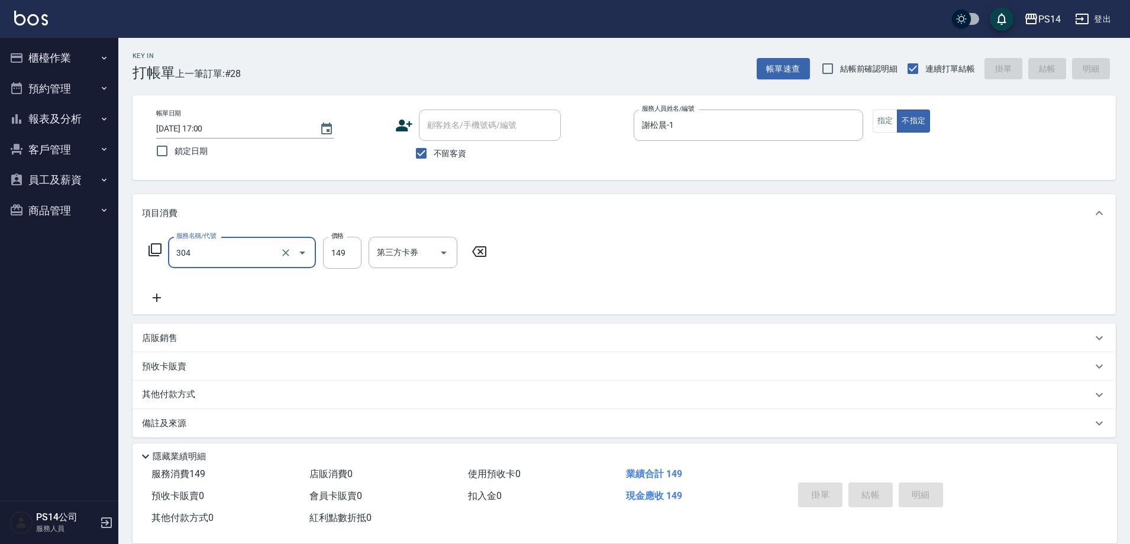
type input "304"
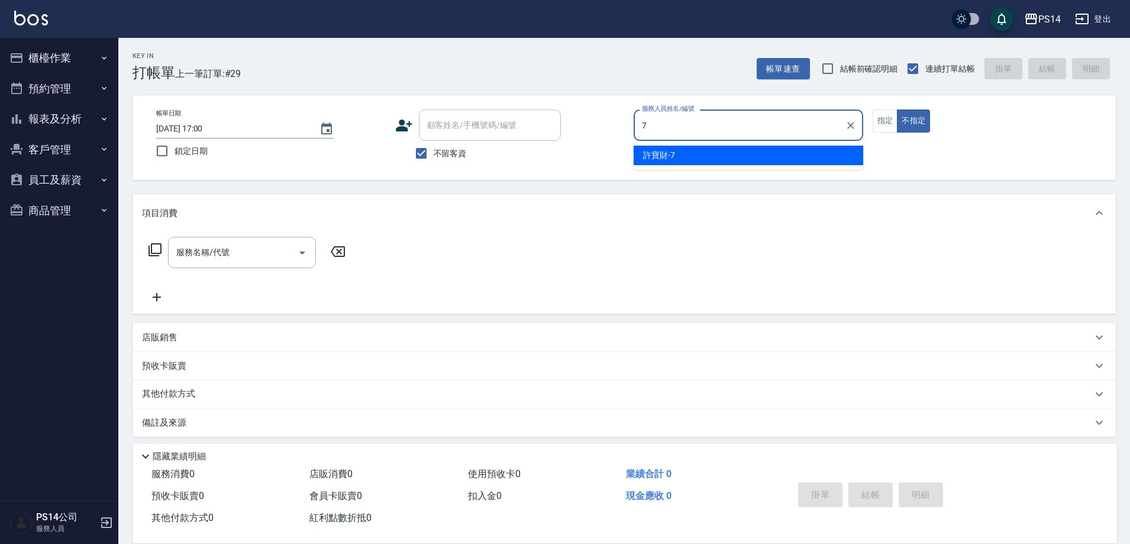
type input "[PERSON_NAME]-7"
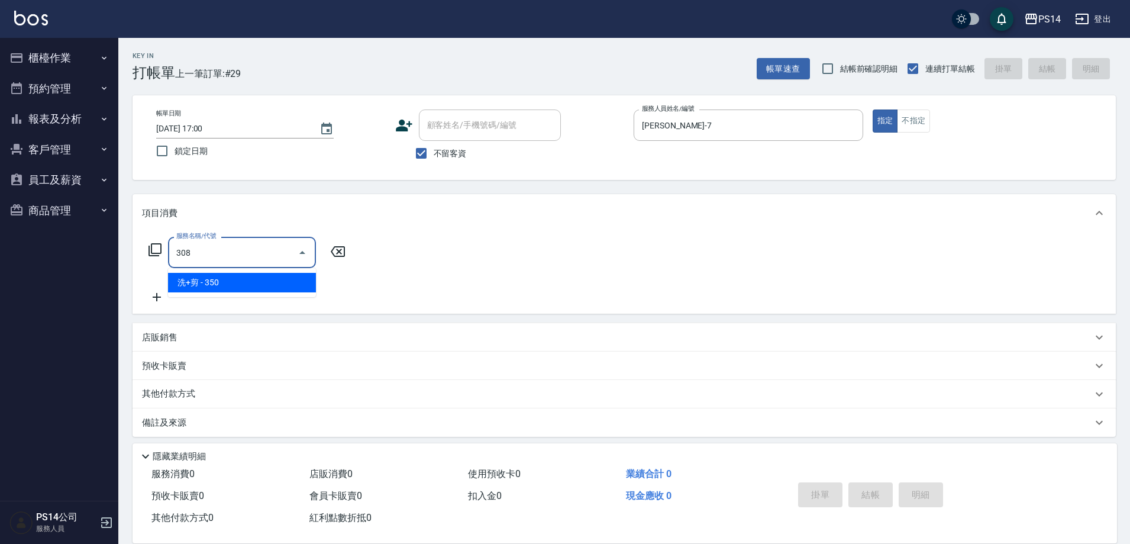
type input "洗+剪(308)"
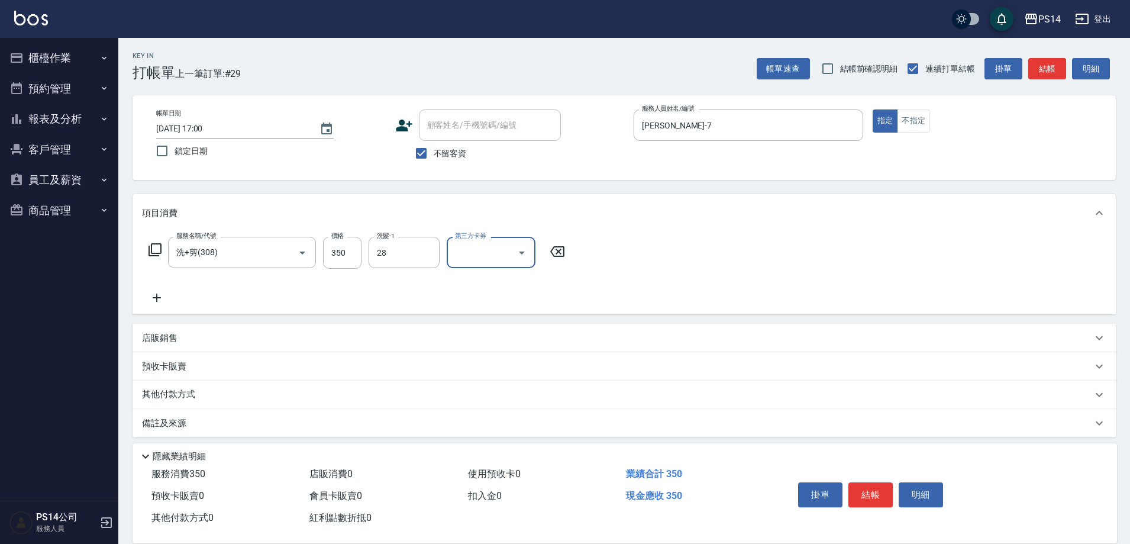
type input "謝欣紜-28"
type input "儲值卡"
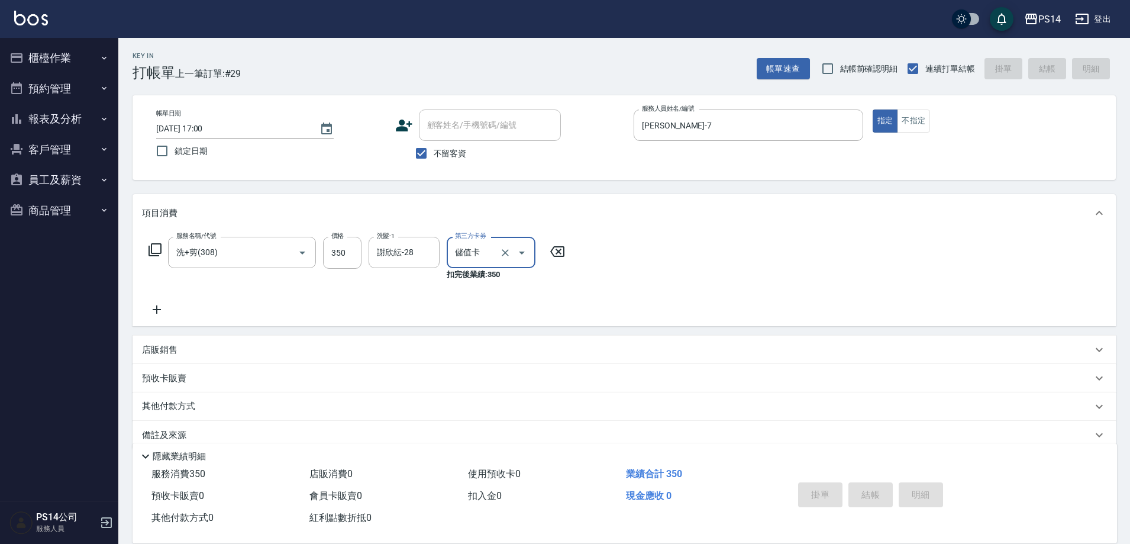
type input "[DATE] 17:01"
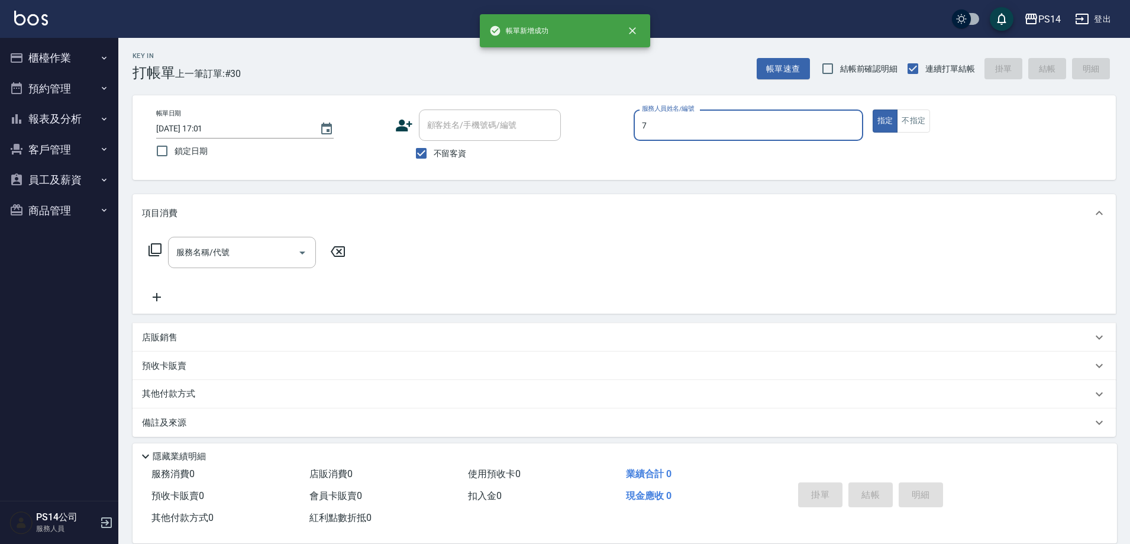
type input "[PERSON_NAME]-7"
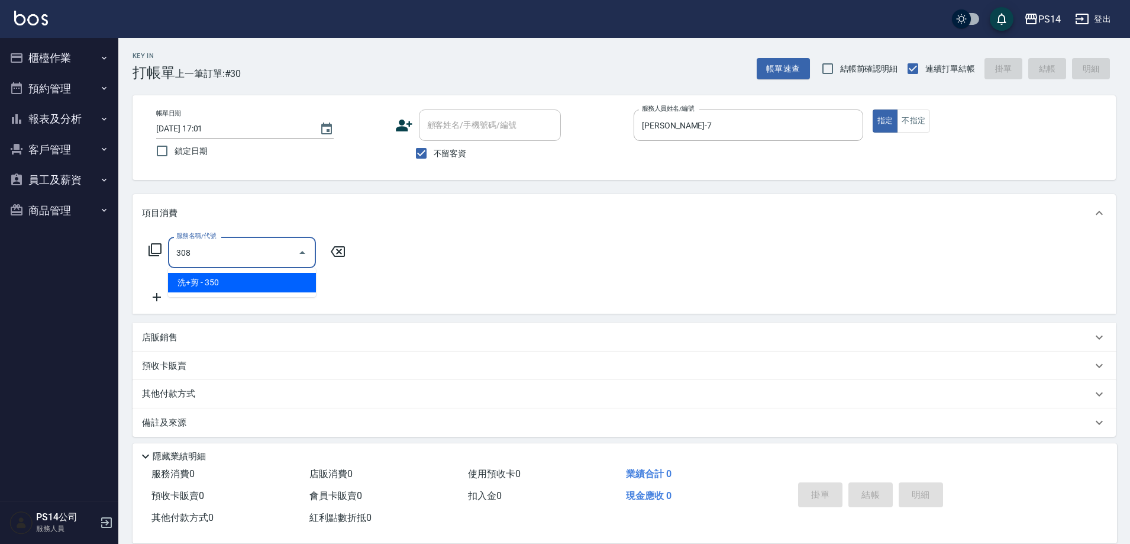
type input "洗+剪(308)"
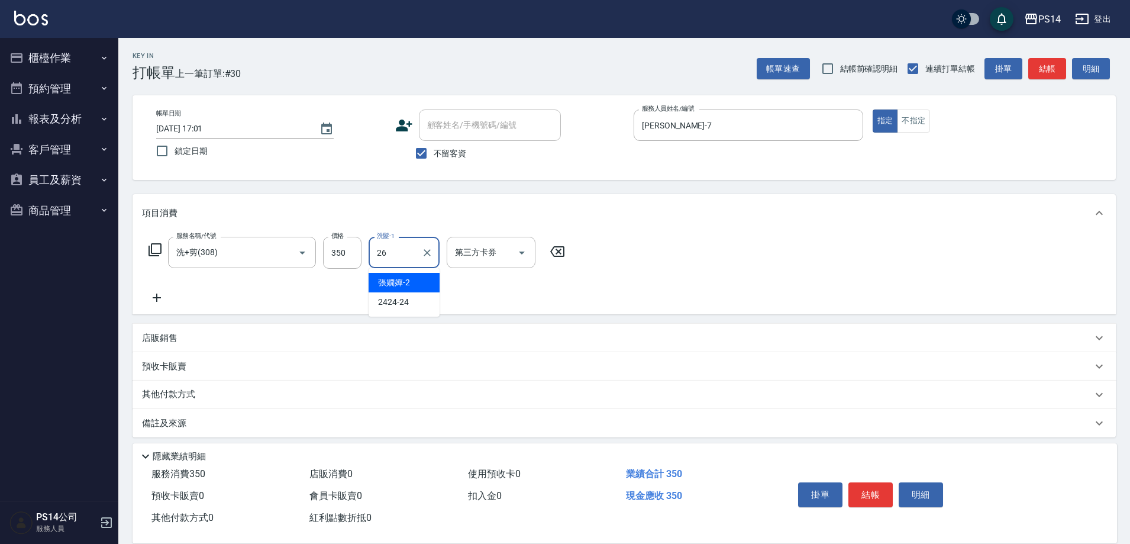
type input "顏誼婷-26"
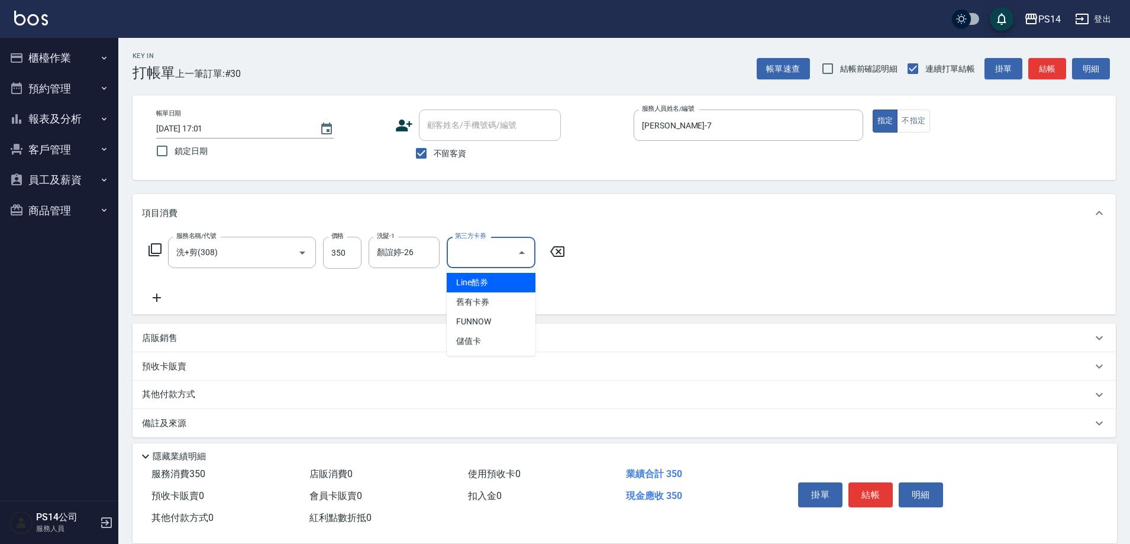
type input "儲值卡"
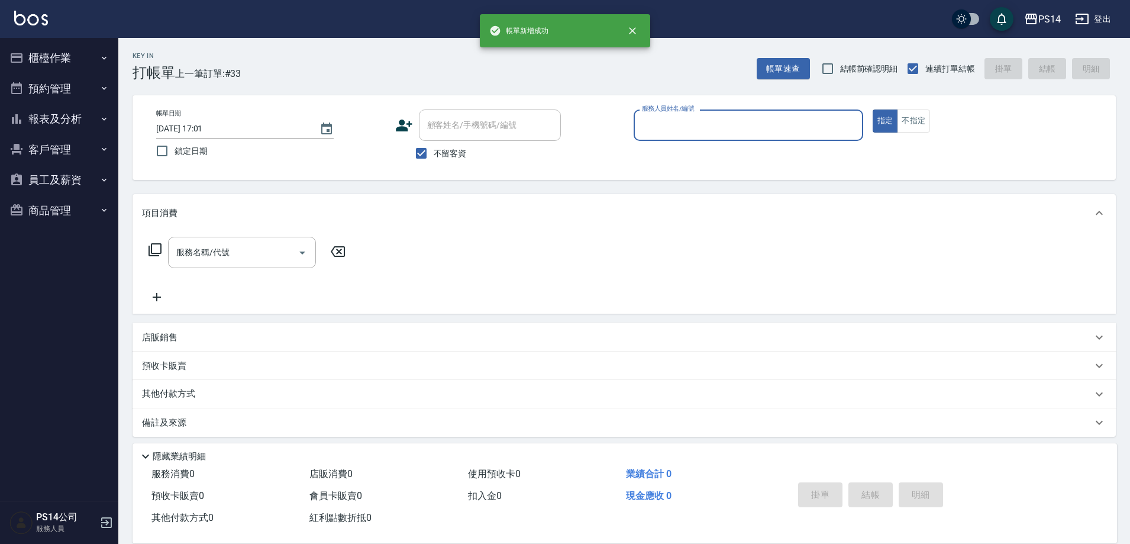
click at [46, 52] on button "櫃檯作業" at bounding box center [59, 58] width 109 height 31
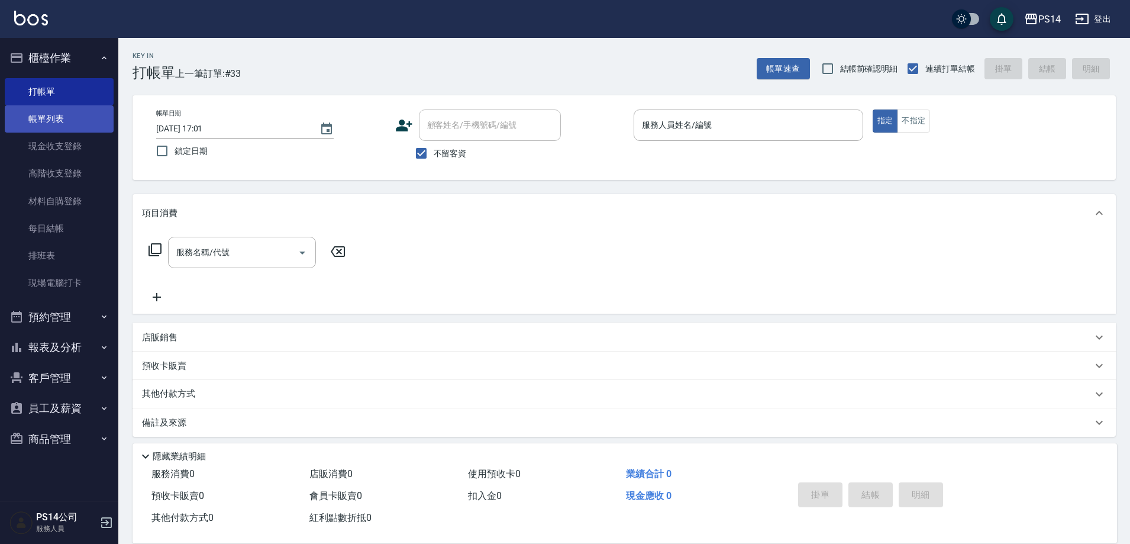
click at [59, 109] on link "帳單列表" at bounding box center [59, 118] width 109 height 27
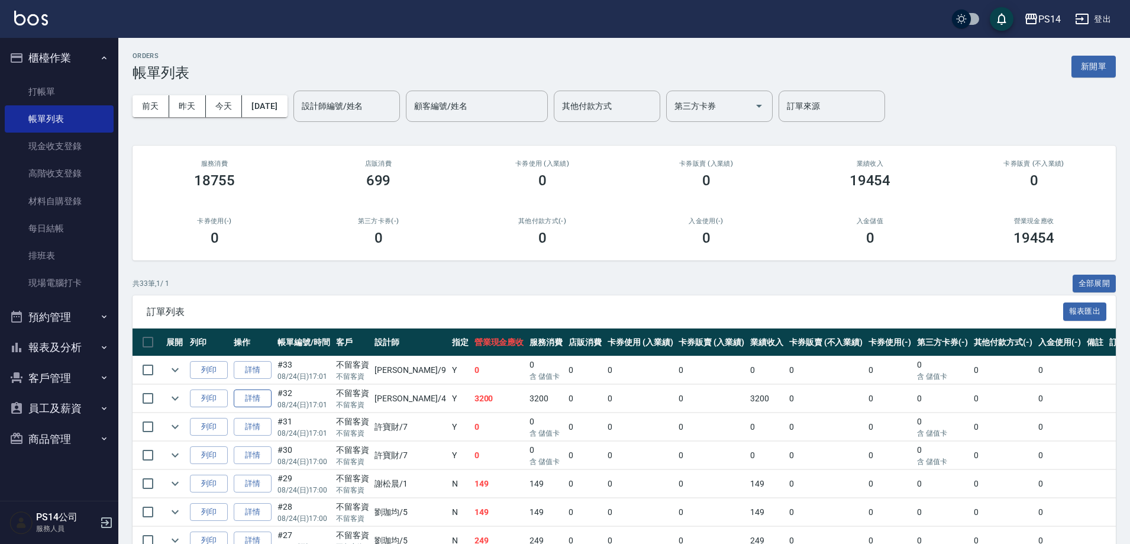
click at [265, 396] on link "詳情" at bounding box center [253, 398] width 38 height 18
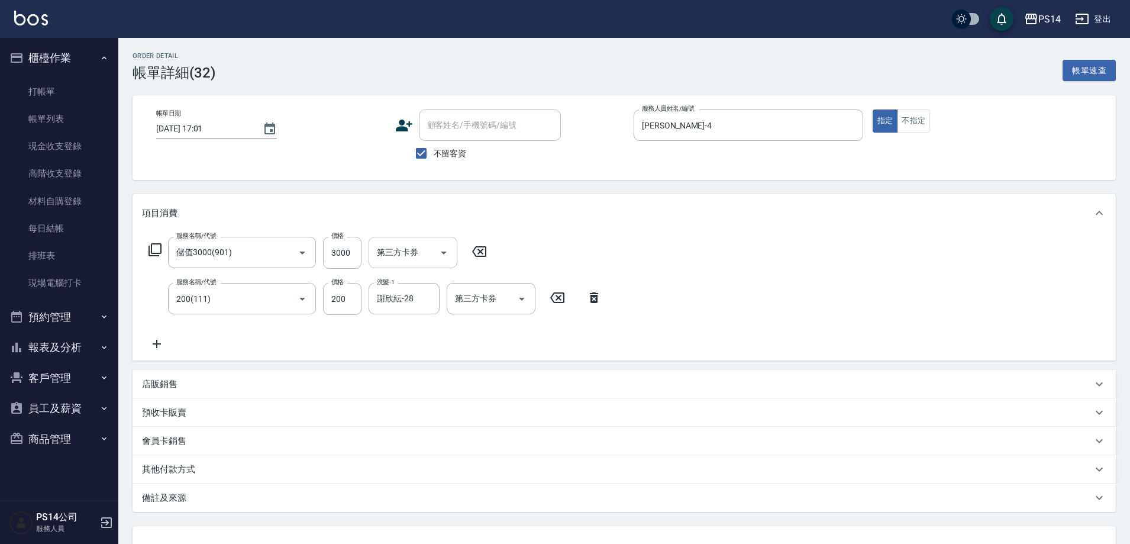
click at [425, 251] on input "第三方卡券" at bounding box center [404, 252] width 60 height 21
click at [415, 335] on span "儲值卡" at bounding box center [413, 341] width 89 height 20
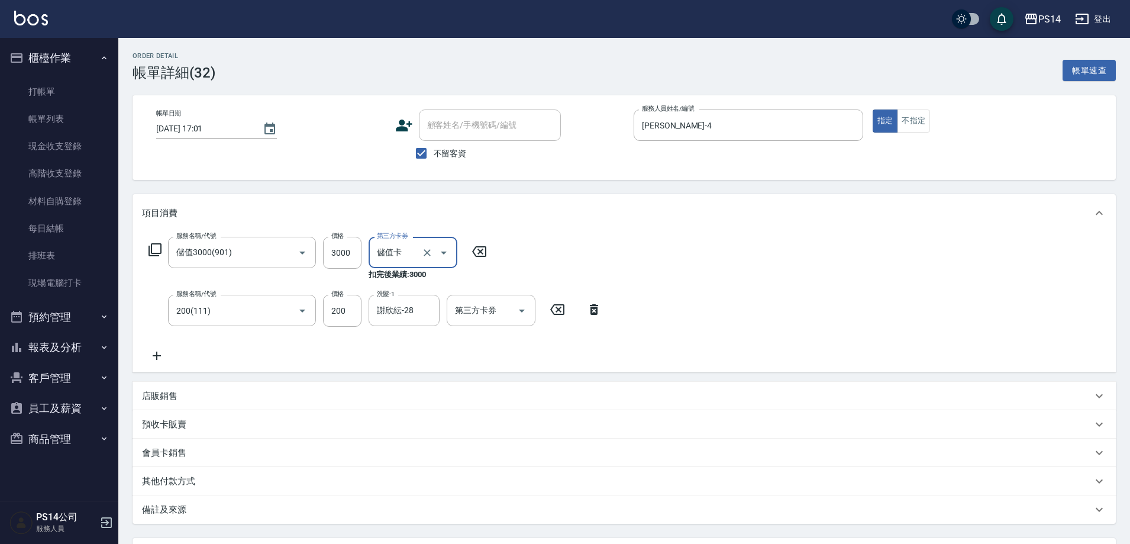
click at [445, 253] on icon "Open" at bounding box center [444, 252] width 14 height 14
click at [422, 253] on icon "Clear" at bounding box center [427, 253] width 12 height 12
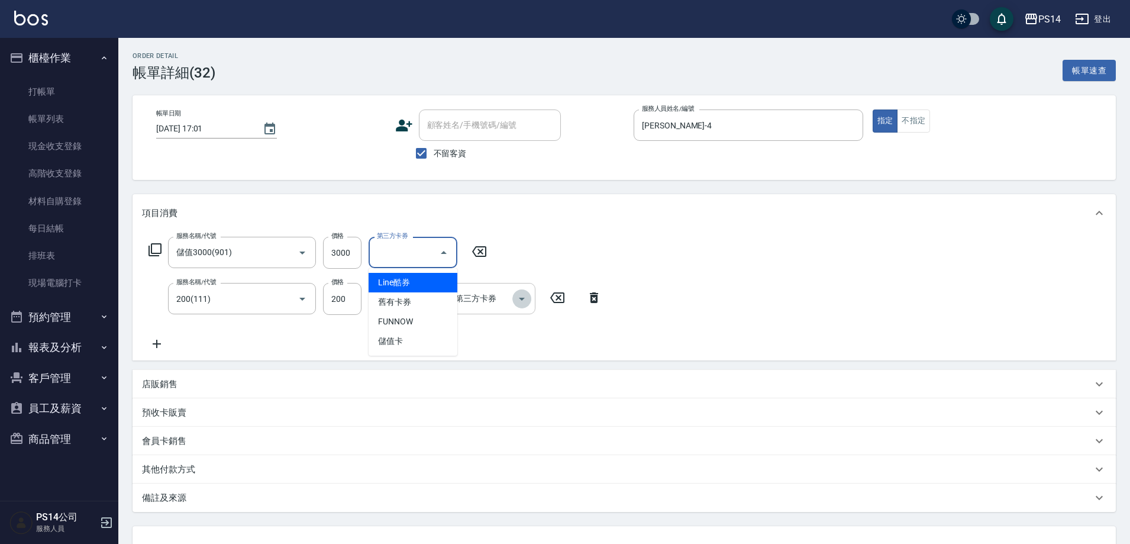
click at [521, 301] on icon "Open" at bounding box center [522, 299] width 14 height 14
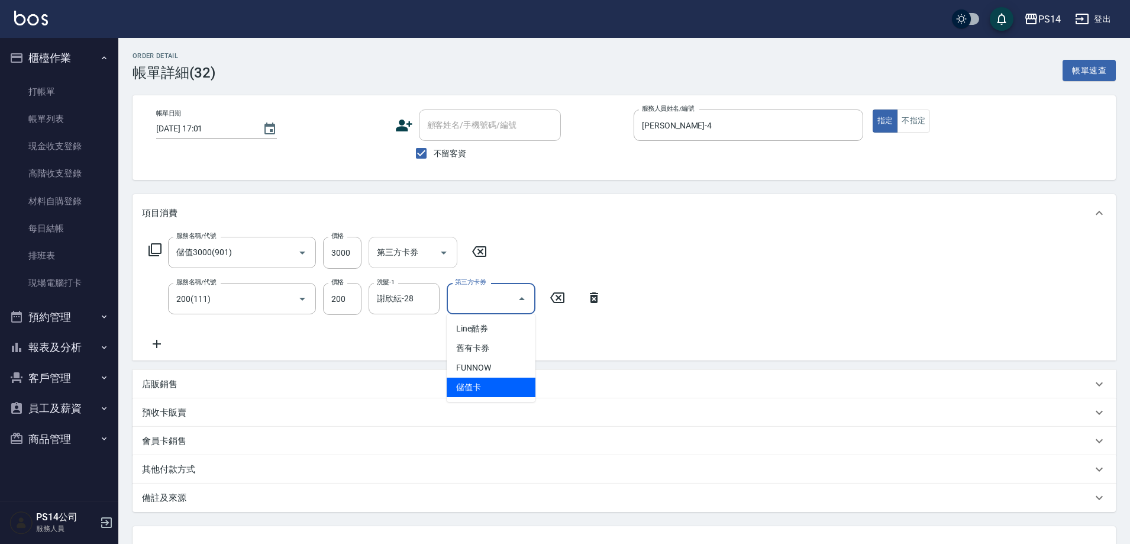
click at [503, 379] on span "儲值卡" at bounding box center [491, 387] width 89 height 20
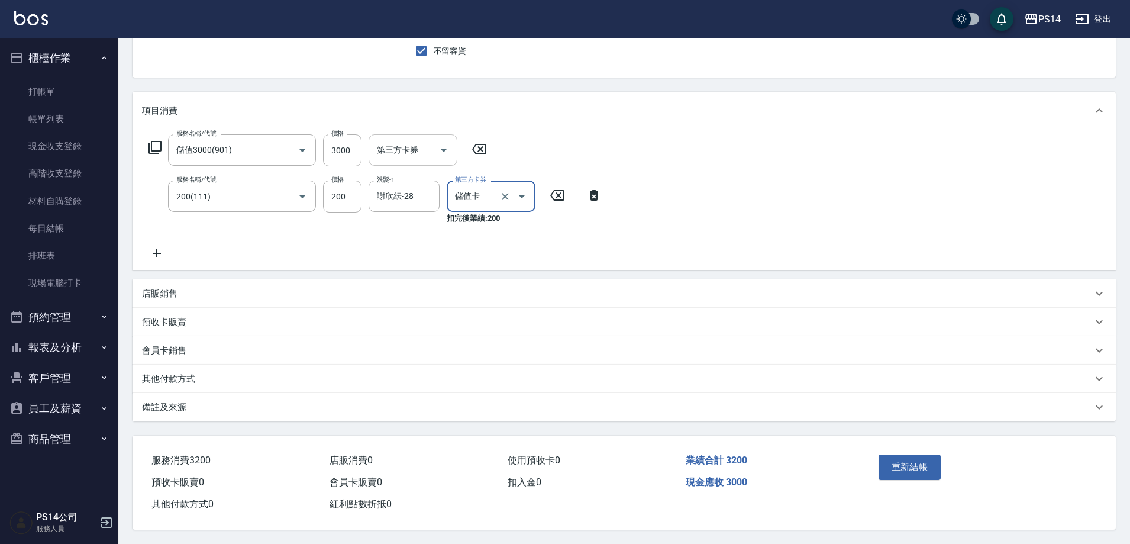
scroll to position [108, 0]
click at [445, 149] on icon "Open" at bounding box center [444, 150] width 6 height 3
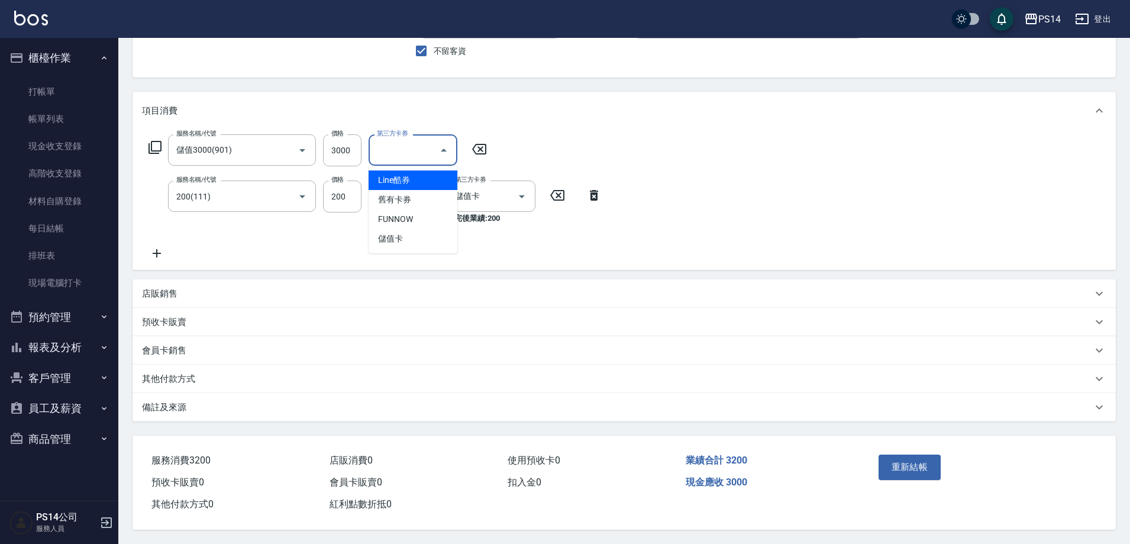
click at [444, 93] on div "項目消費" at bounding box center [623, 111] width 983 height 38
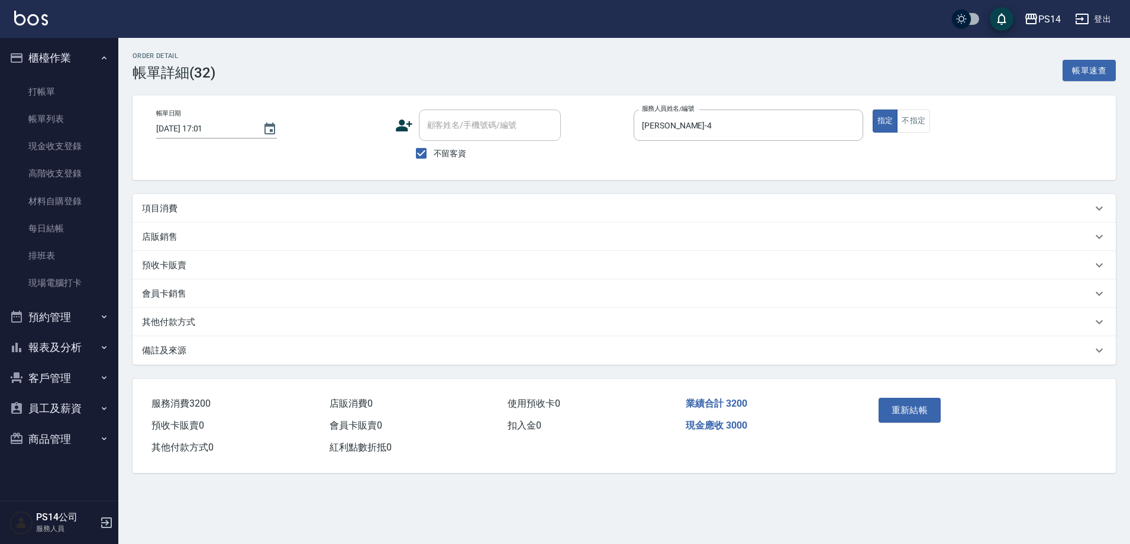
scroll to position [0, 0]
click at [877, 402] on div "重新結帳" at bounding box center [986, 419] width 244 height 80
click at [884, 402] on button "重新結帳" at bounding box center [914, 409] width 63 height 25
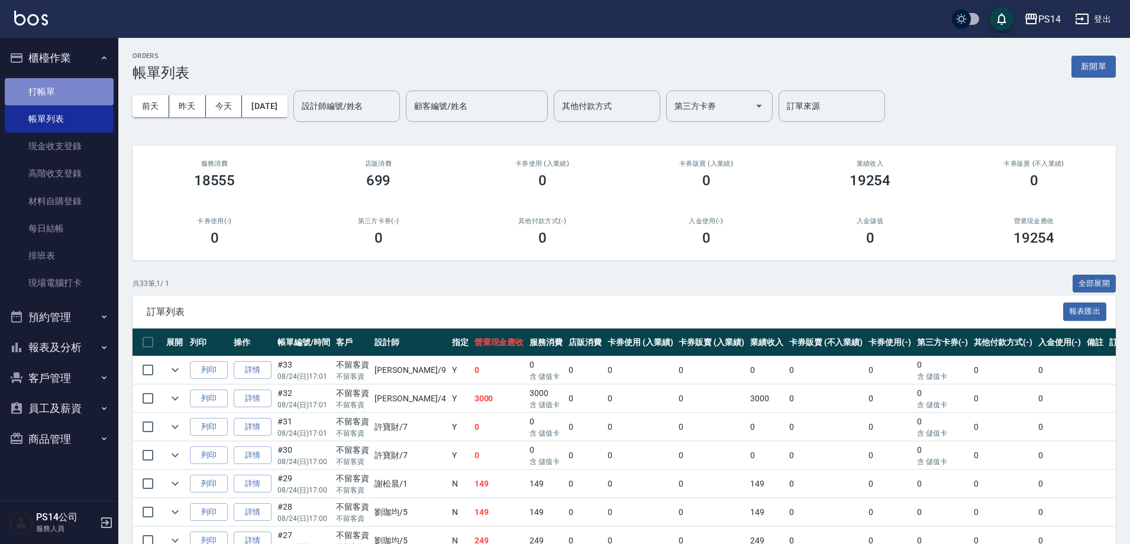
click at [77, 88] on link "打帳單" at bounding box center [59, 91] width 109 height 27
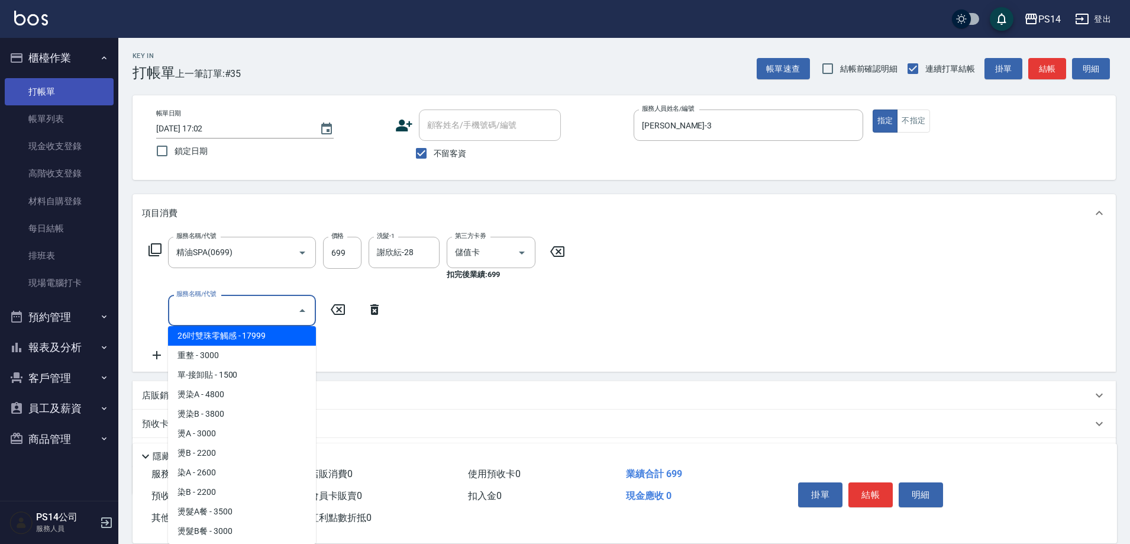
scroll to position [942, 0]
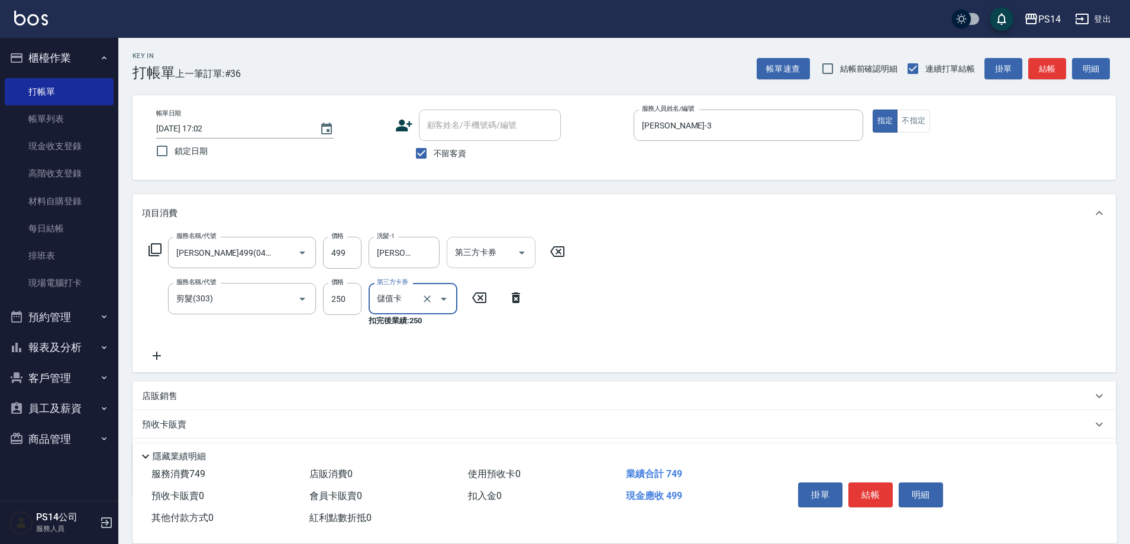
click at [531, 257] on div "第三方卡券" at bounding box center [491, 252] width 89 height 31
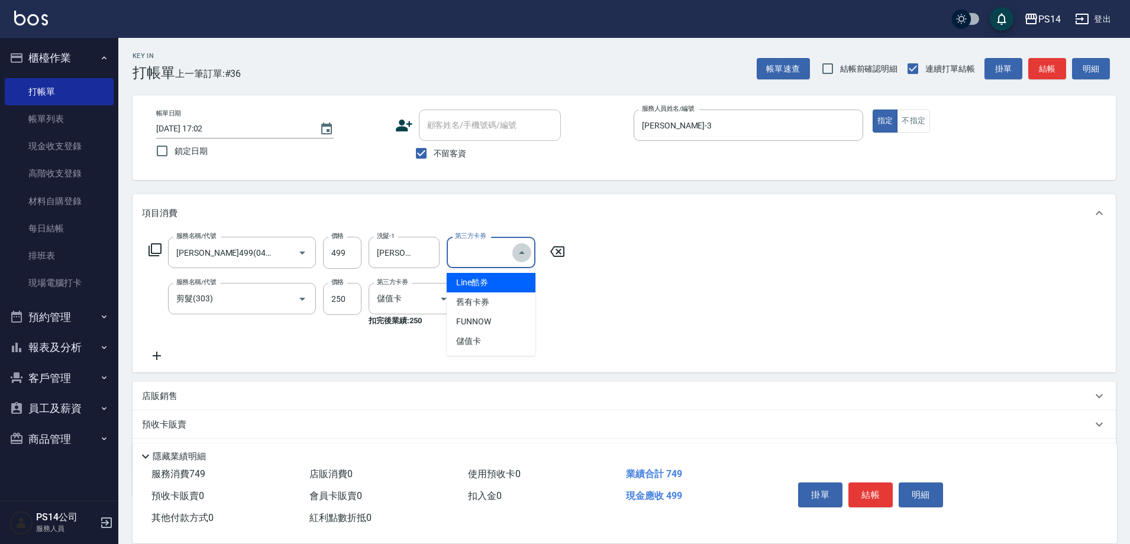
click at [529, 257] on button "Close" at bounding box center [521, 252] width 19 height 19
click at [524, 253] on icon "Open" at bounding box center [522, 252] width 14 height 14
click at [511, 348] on span "儲值卡" at bounding box center [491, 341] width 89 height 20
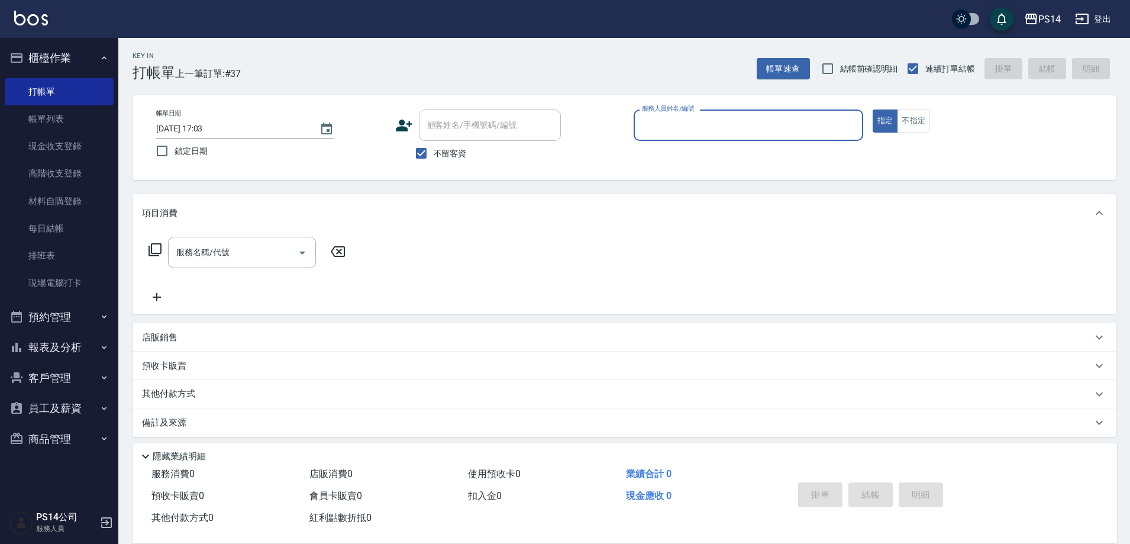
click at [80, 348] on button "報表及分析" at bounding box center [59, 347] width 109 height 31
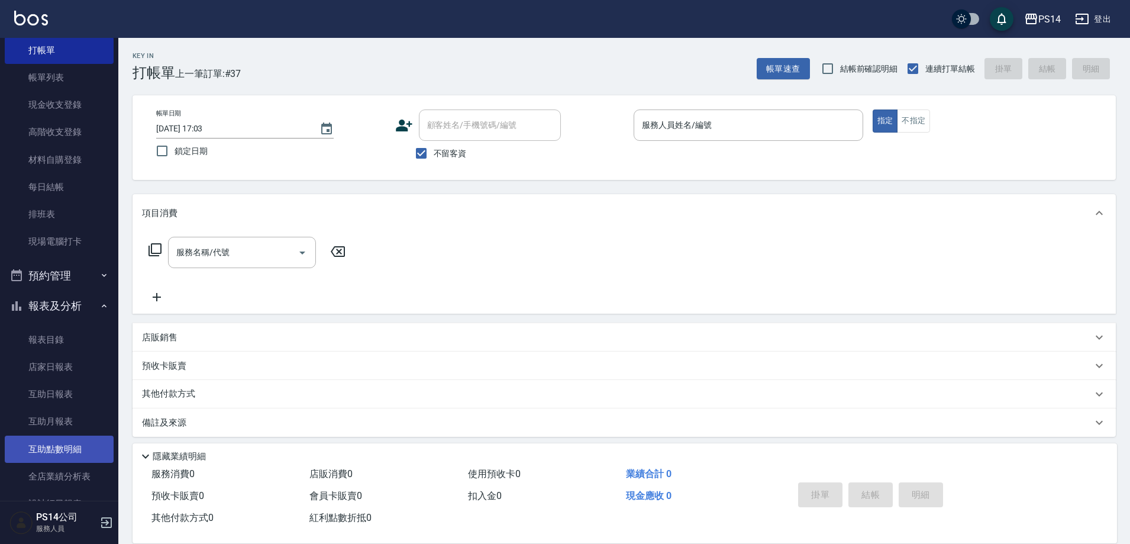
scroll to position [118, 0]
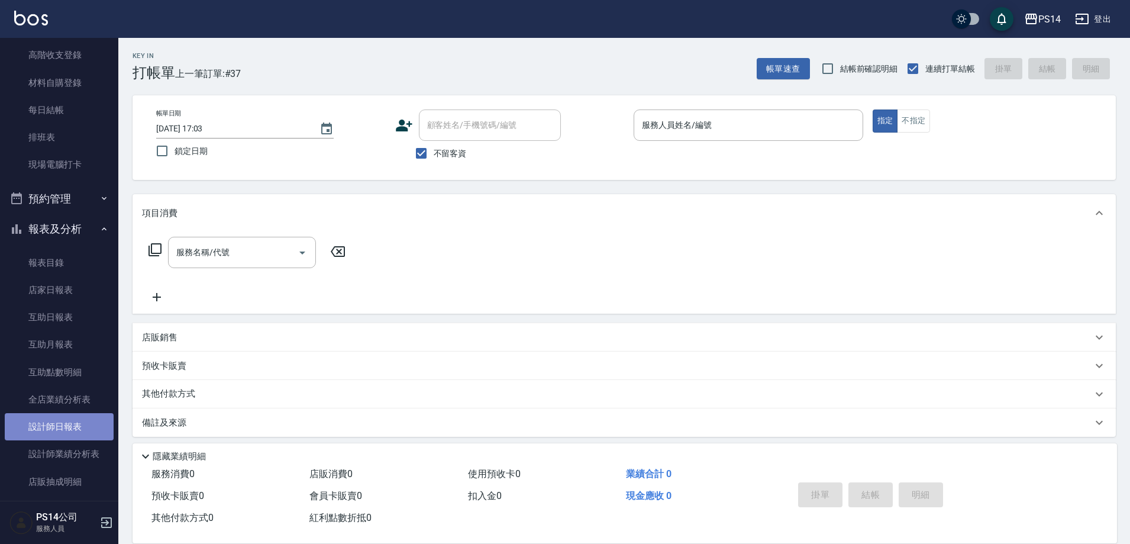
click at [89, 426] on link "設計師日報表" at bounding box center [59, 426] width 109 height 27
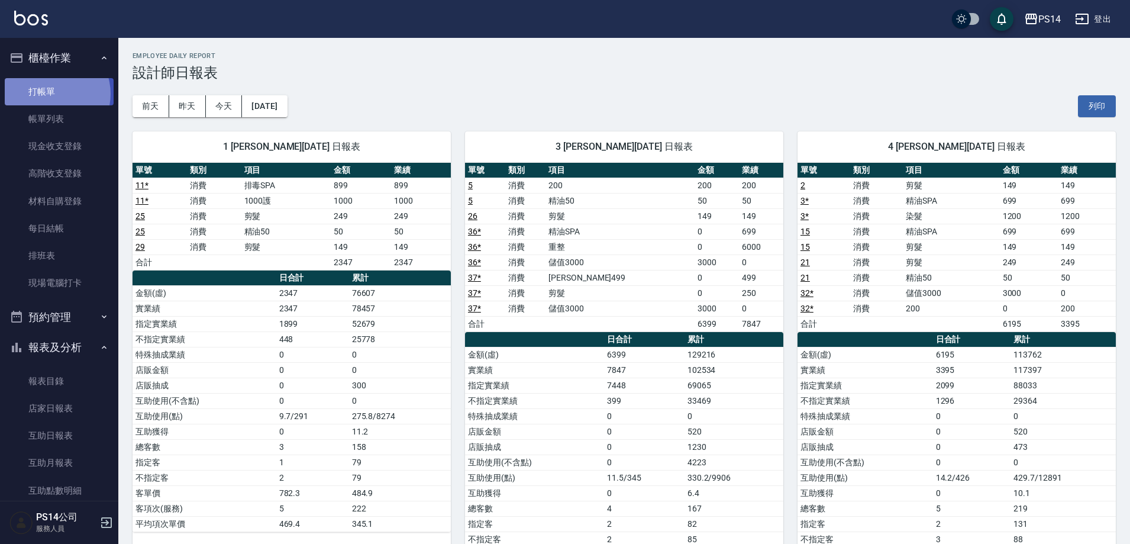
click at [50, 93] on link "打帳單" at bounding box center [59, 91] width 109 height 27
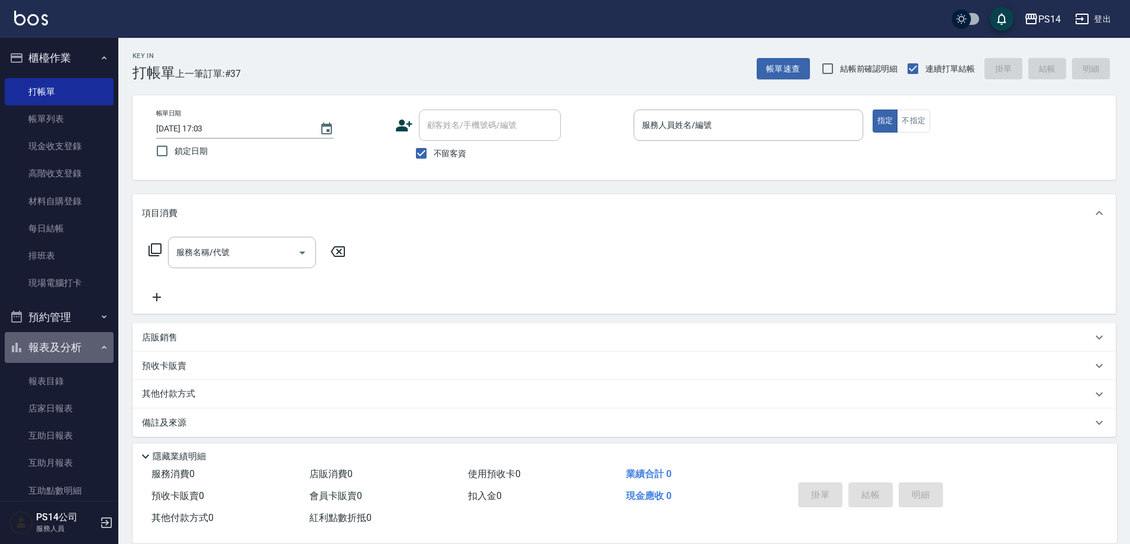
click at [65, 342] on button "報表及分析" at bounding box center [59, 347] width 109 height 31
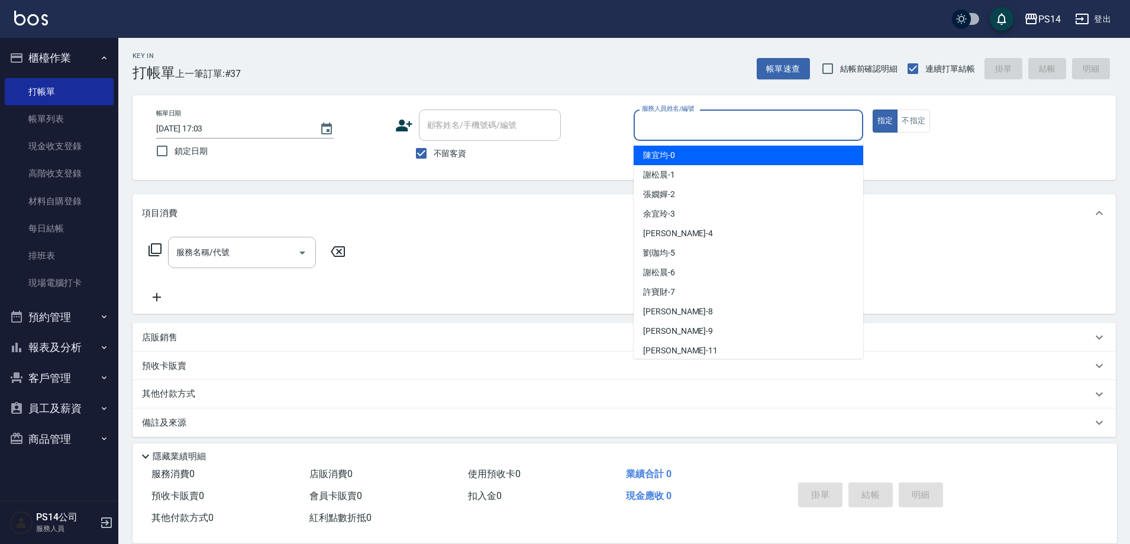
click at [640, 121] on input "服務人員姓名/編號" at bounding box center [748, 125] width 219 height 21
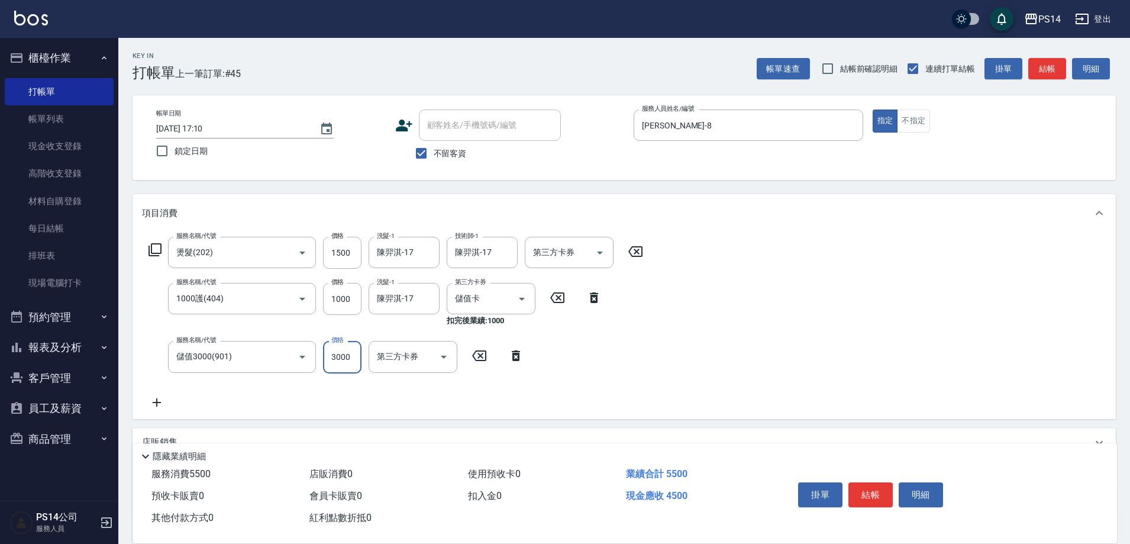
click at [342, 357] on input "3000" at bounding box center [342, 357] width 38 height 32
click at [603, 254] on icon "Open" at bounding box center [600, 252] width 14 height 14
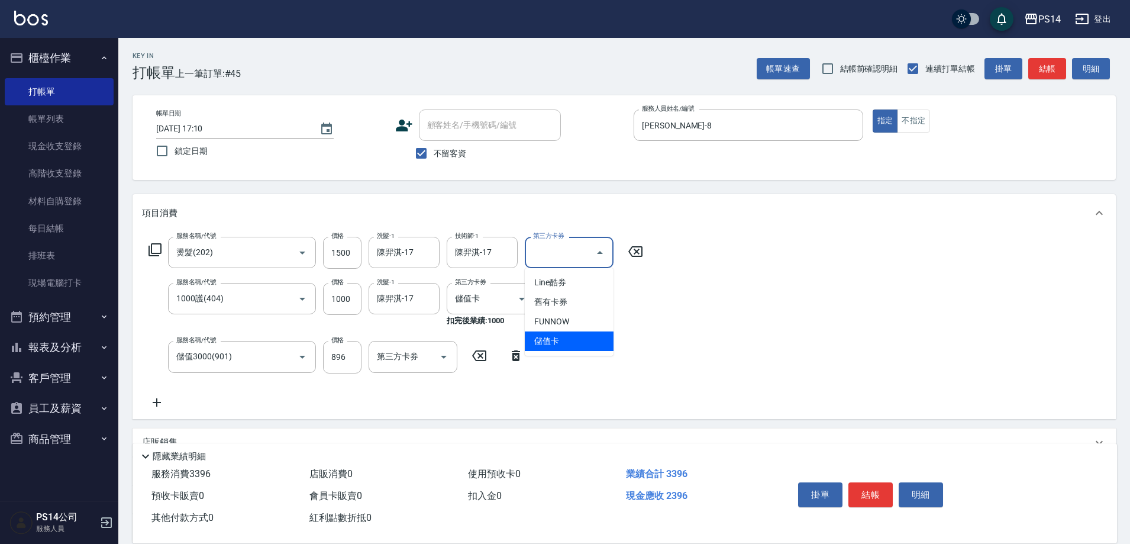
click at [571, 337] on span "儲值卡" at bounding box center [569, 341] width 89 height 20
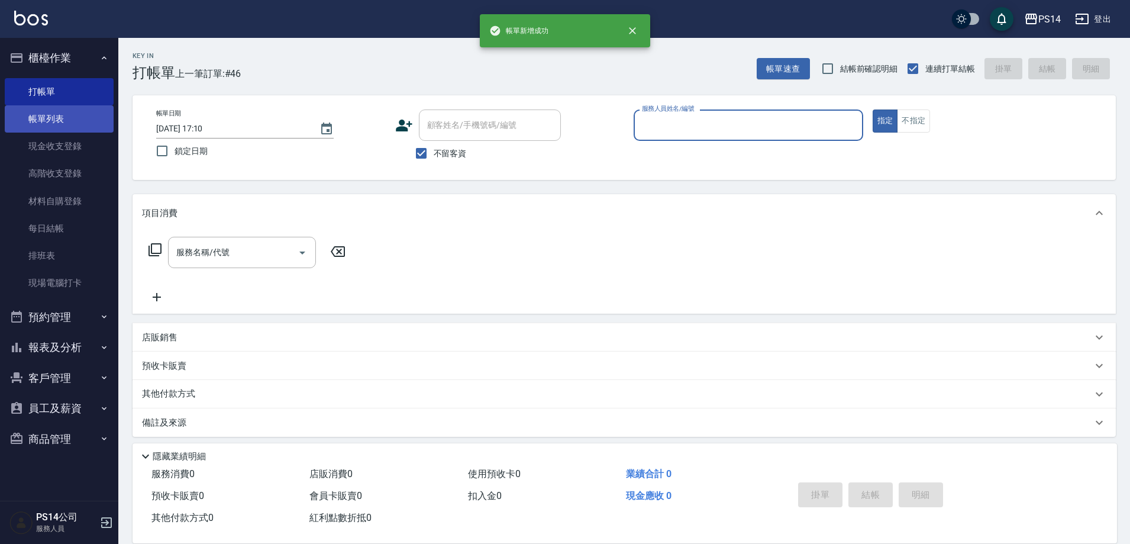
click at [40, 124] on link "帳單列表" at bounding box center [59, 118] width 109 height 27
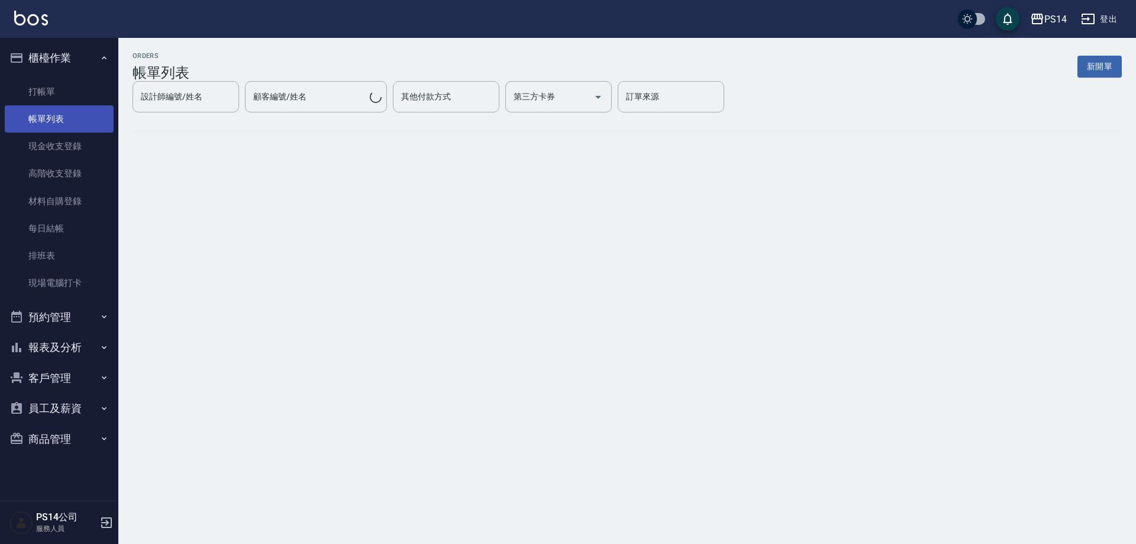
click at [43, 122] on link "帳單列表" at bounding box center [59, 118] width 109 height 27
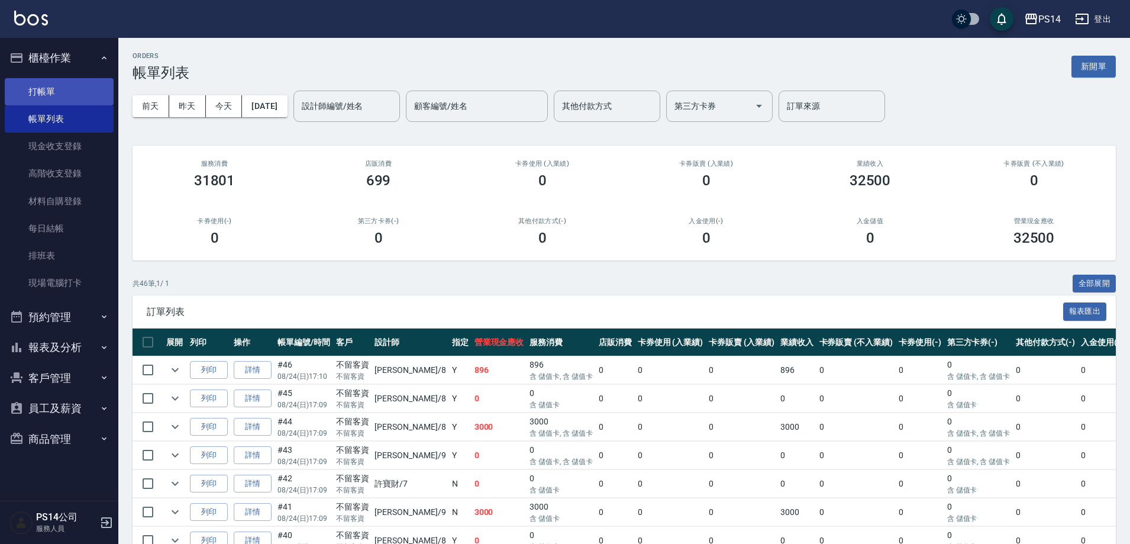
click at [79, 88] on link "打帳單" at bounding box center [59, 91] width 109 height 27
